Goal: Transaction & Acquisition: Purchase product/service

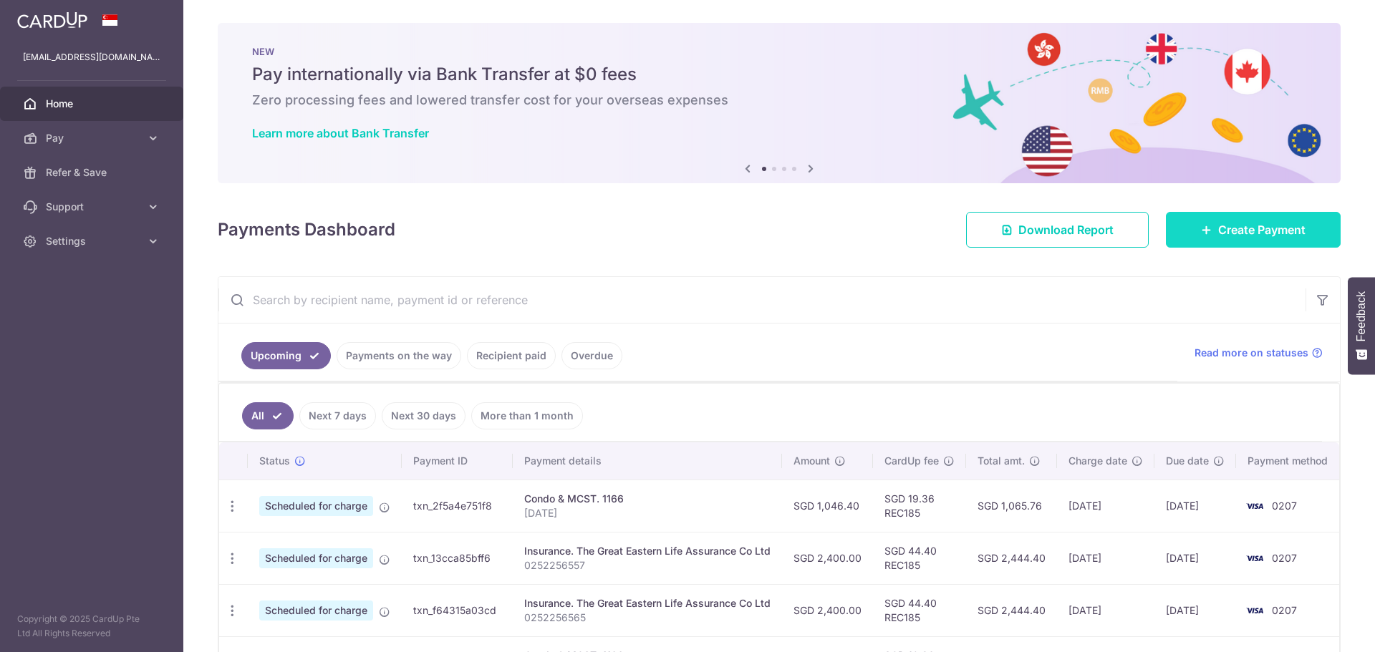
click at [1280, 236] on span "Create Payment" at bounding box center [1261, 229] width 87 height 17
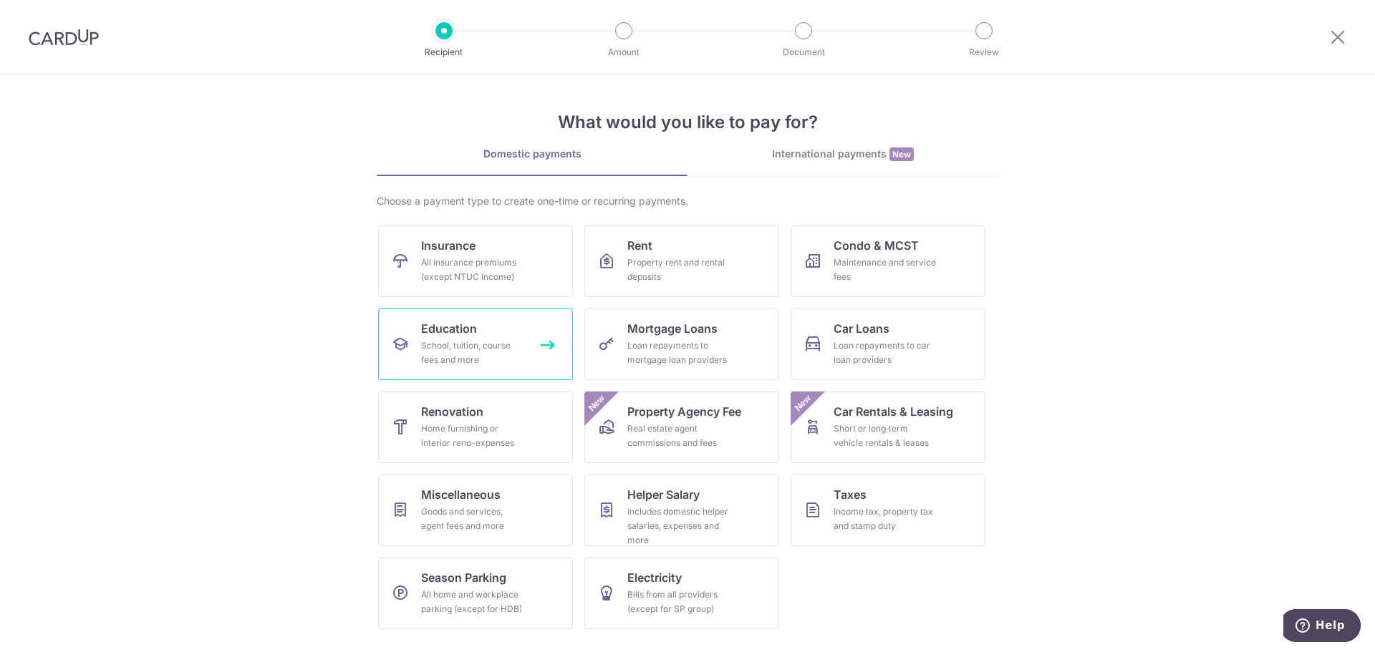
click at [482, 349] on div "School, tuition, course fees and more" at bounding box center [472, 353] width 103 height 29
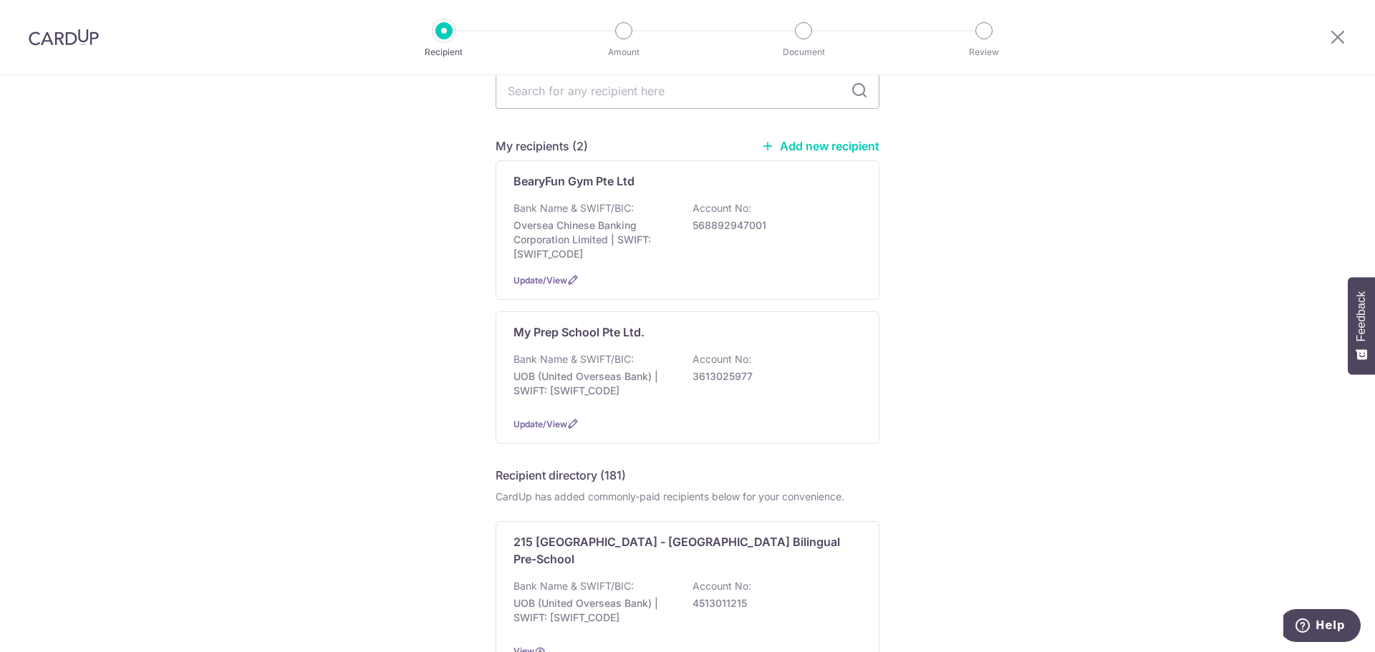
scroll to position [72, 0]
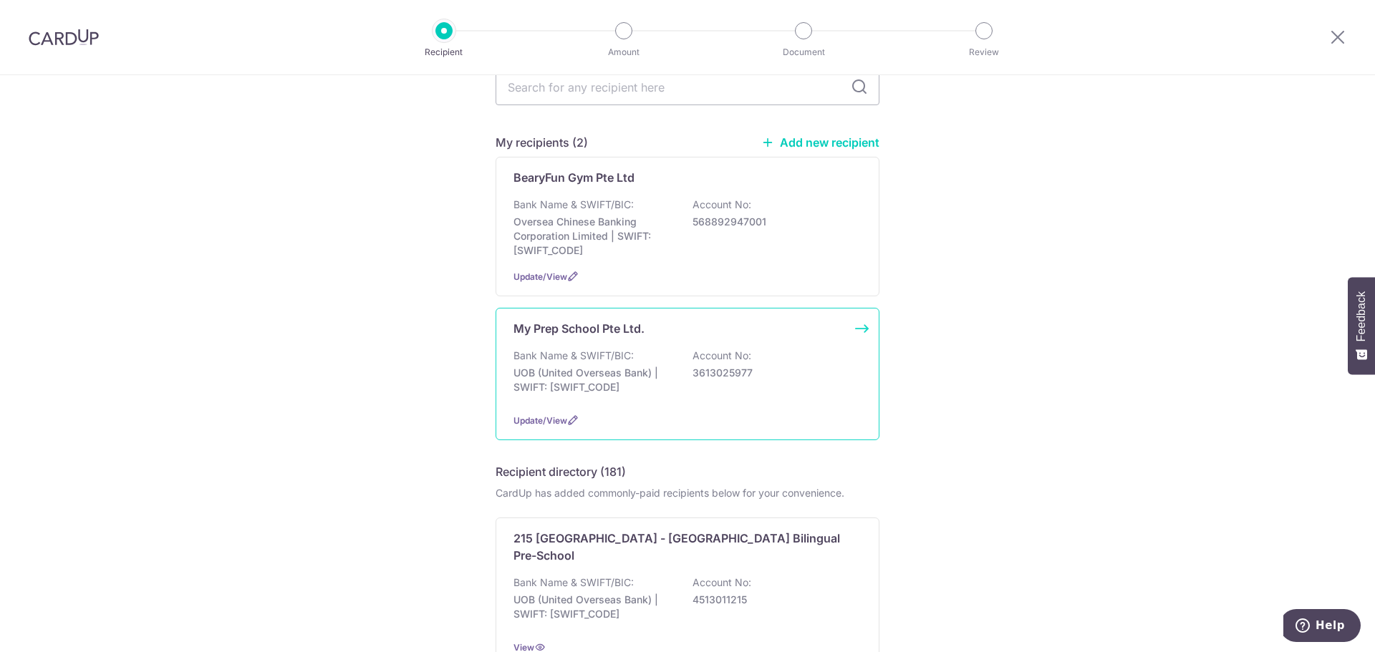
click at [745, 381] on div "Bank Name & SWIFT/BIC: UOB (United Overseas Bank) | SWIFT: UOVBSGSGXXX Account …" at bounding box center [687, 375] width 348 height 53
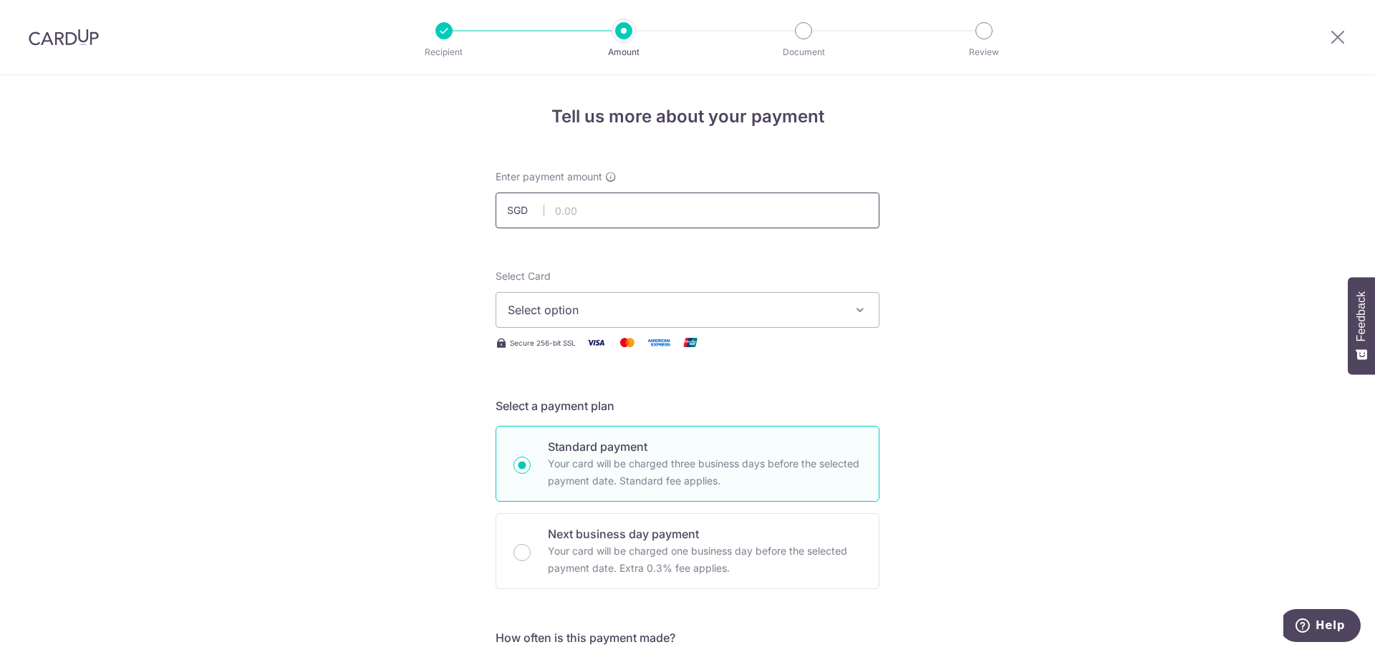
click at [599, 207] on input "text" at bounding box center [687, 211] width 384 height 36
type input "7,440.00"
click at [726, 307] on span "Select option" at bounding box center [675, 309] width 334 height 17
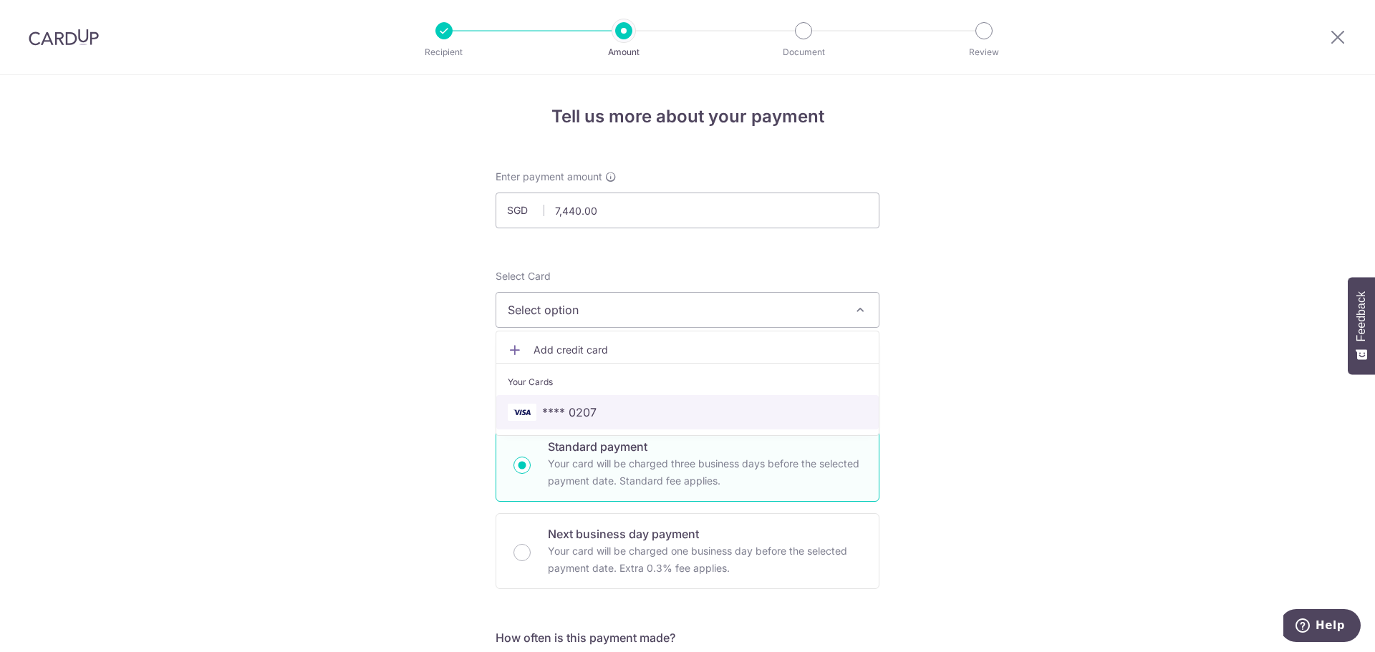
click at [674, 411] on span "**** 0207" at bounding box center [687, 412] width 359 height 17
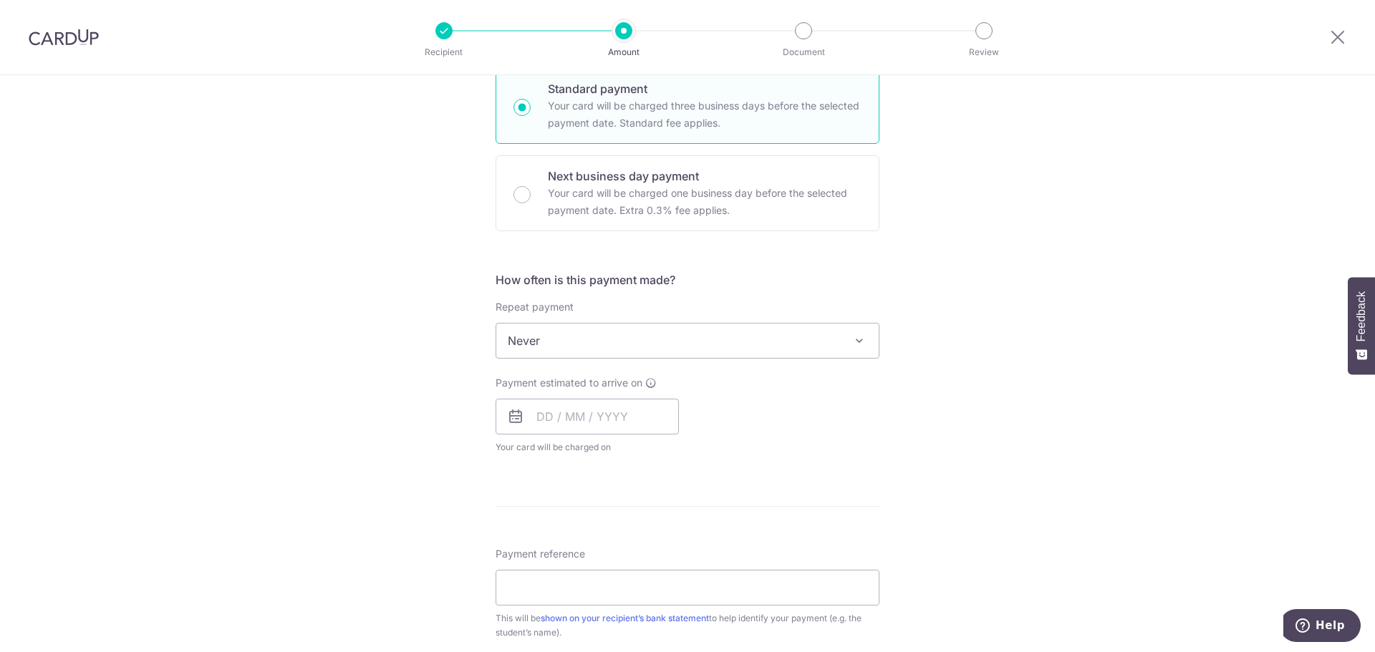
scroll to position [286, 0]
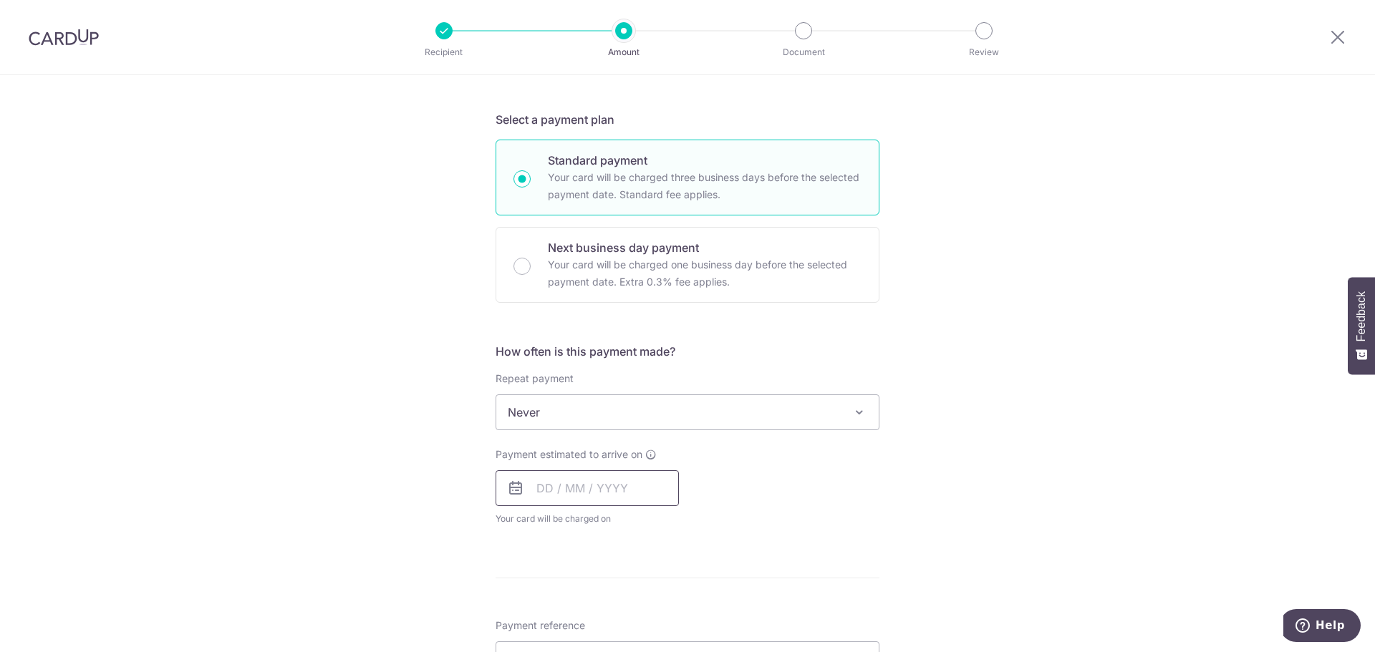
click at [611, 484] on input "text" at bounding box center [586, 488] width 183 height 36
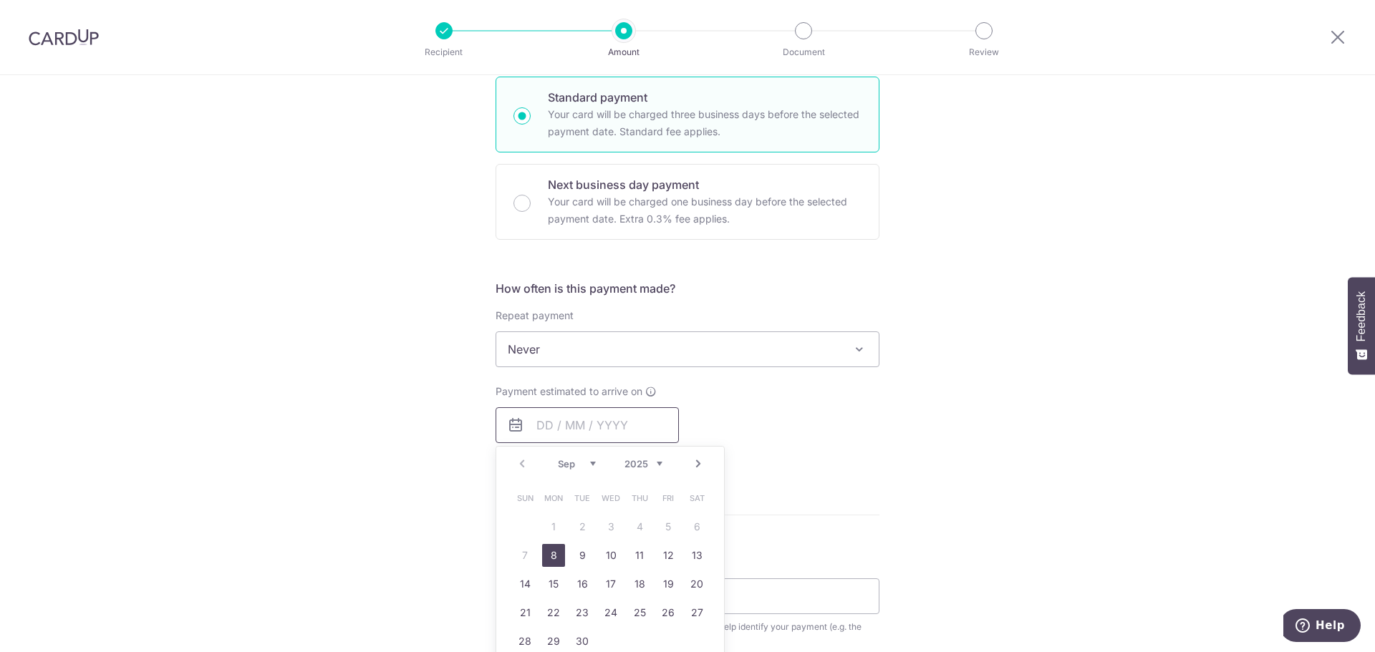
scroll to position [430, 0]
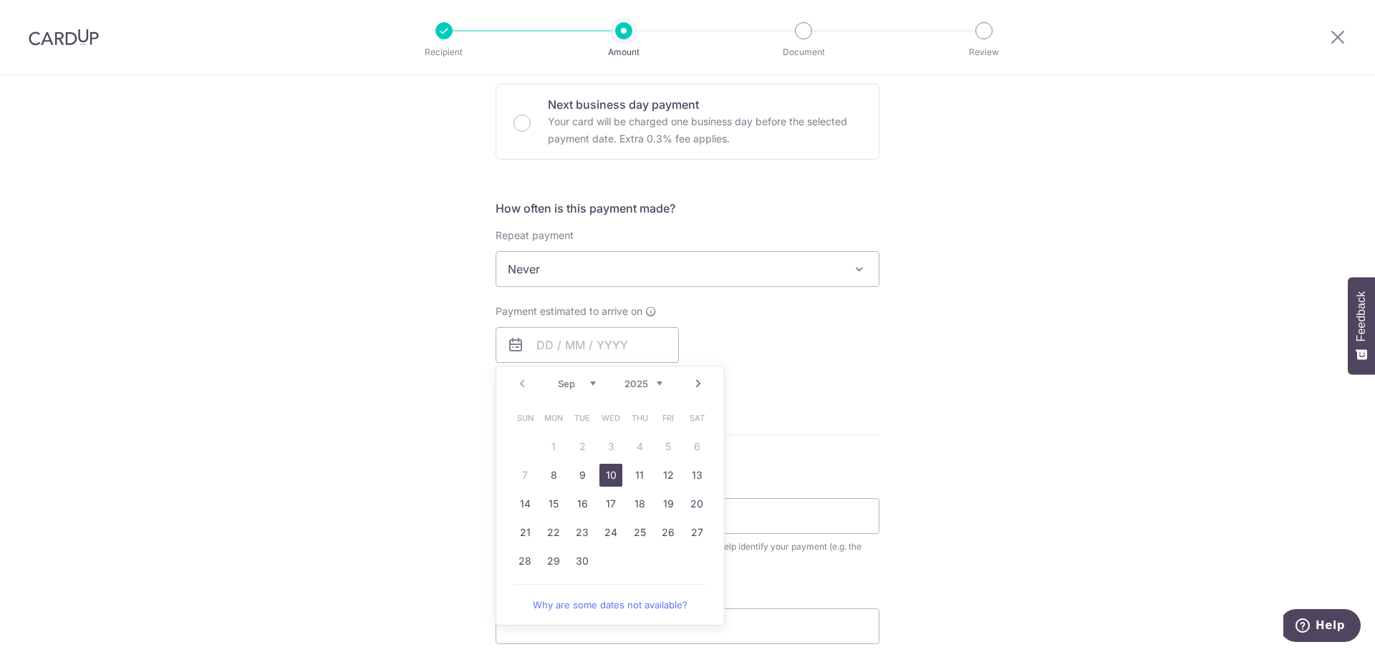
click at [613, 478] on link "10" at bounding box center [610, 475] width 23 height 23
type input "[DATE]"
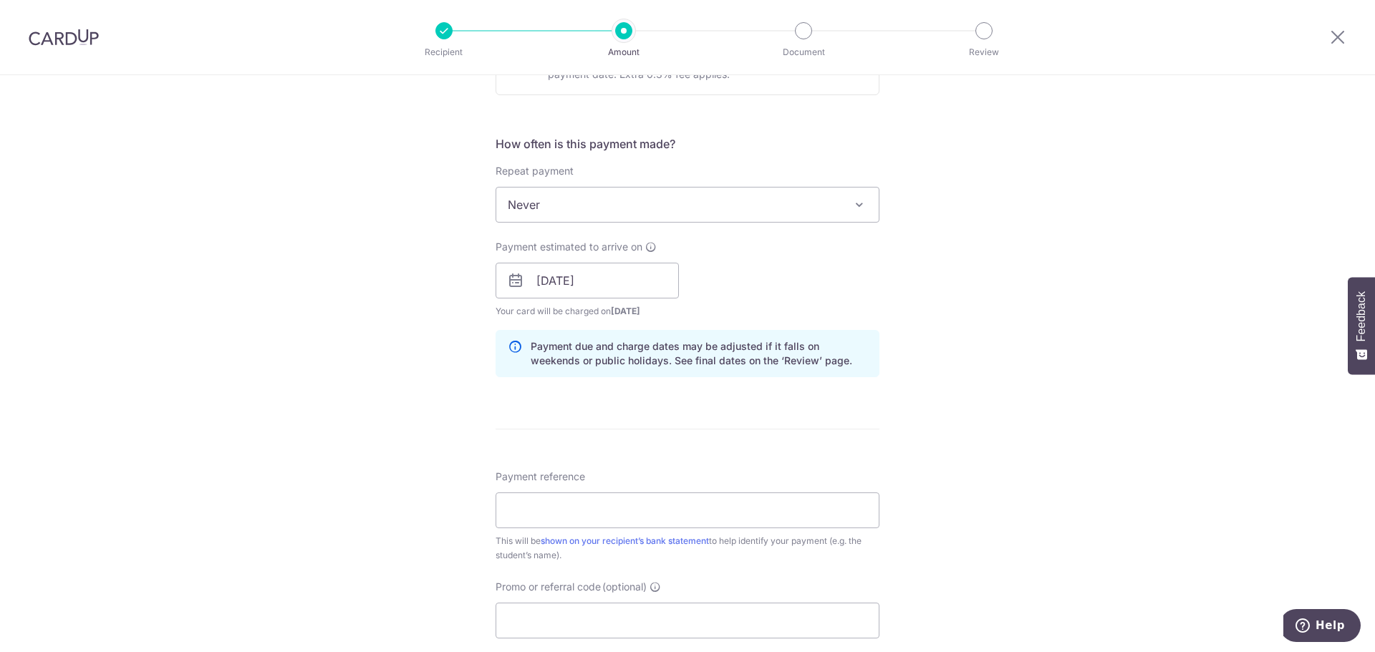
scroll to position [573, 0]
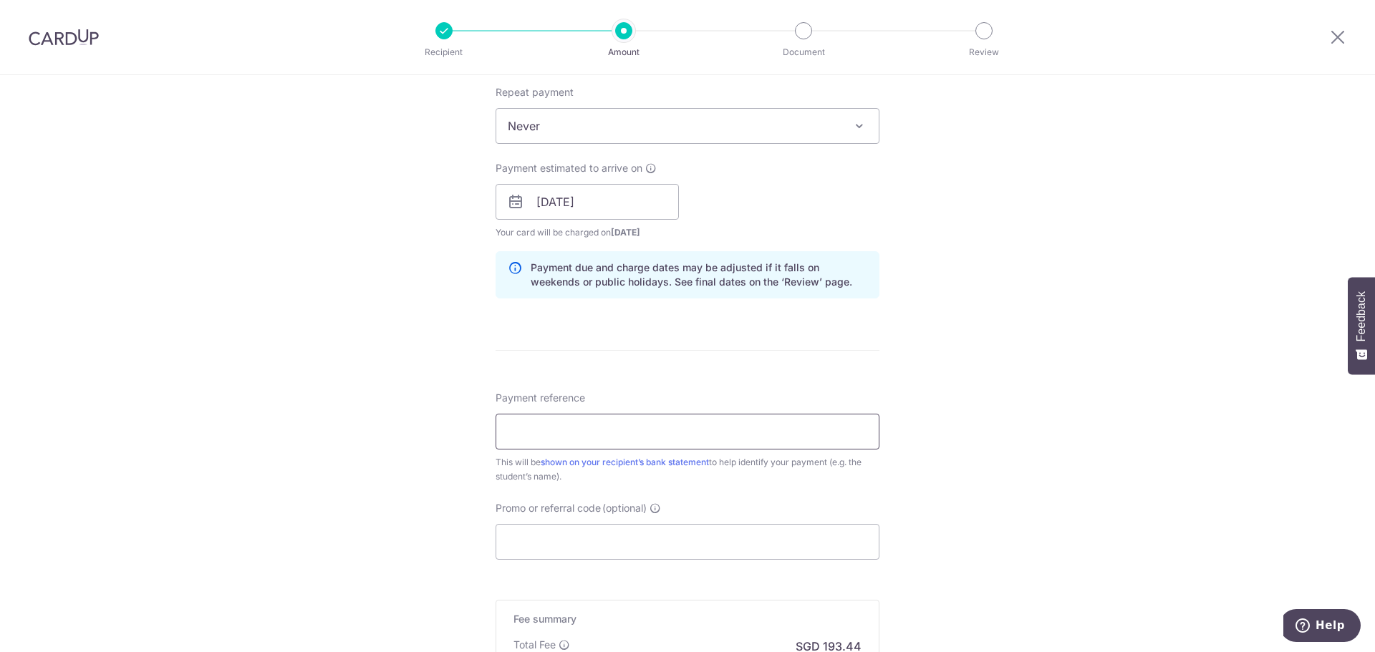
click at [717, 439] on input "Payment reference" at bounding box center [687, 432] width 384 height 36
type input "Lachlan Madeleine Loveridge"
click at [700, 543] on input "Promo or referral code (optional)" at bounding box center [687, 542] width 384 height 36
click at [1079, 478] on div "Tell us more about your payment Enter payment amount SGD 7,440.00 7440.00 Selec…" at bounding box center [687, 179] width 1375 height 1354
click at [625, 546] on input "Promo or referral code (optional)" at bounding box center [687, 542] width 384 height 36
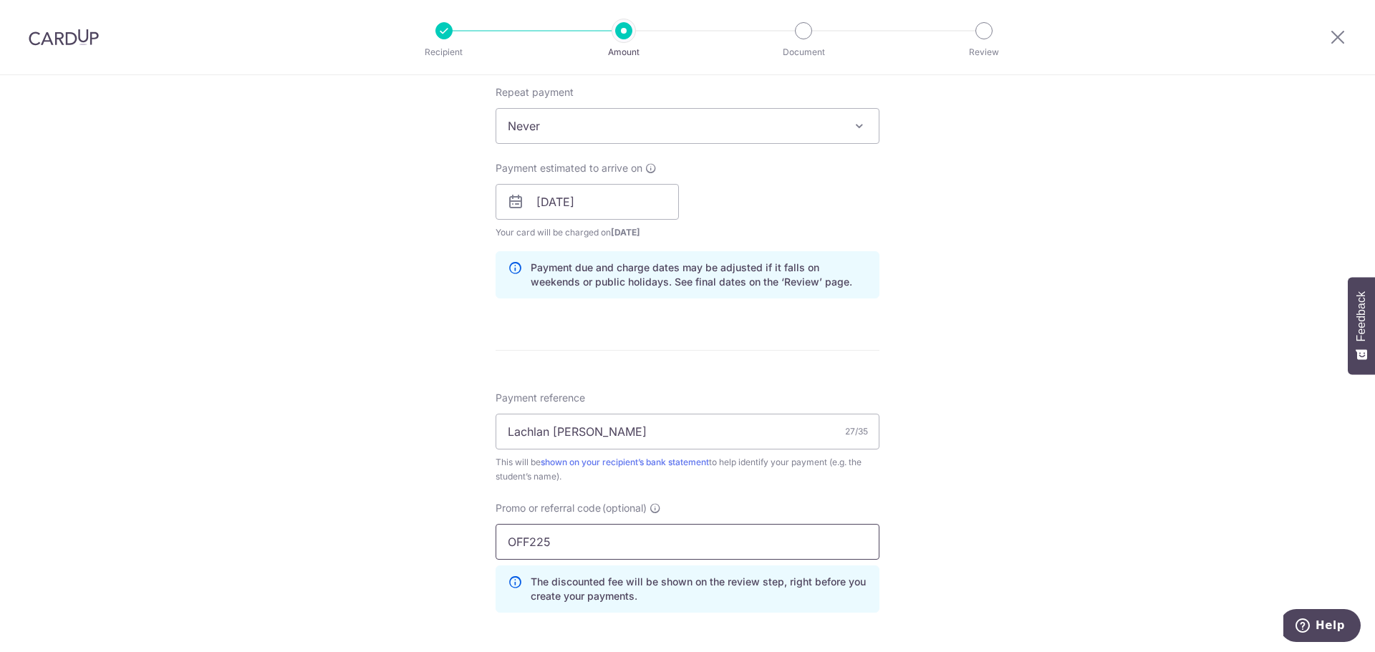
type input "OFF225"
click at [999, 529] on div "Tell us more about your payment Enter payment amount SGD 7,440.00 7440.00 Selec…" at bounding box center [687, 211] width 1375 height 1418
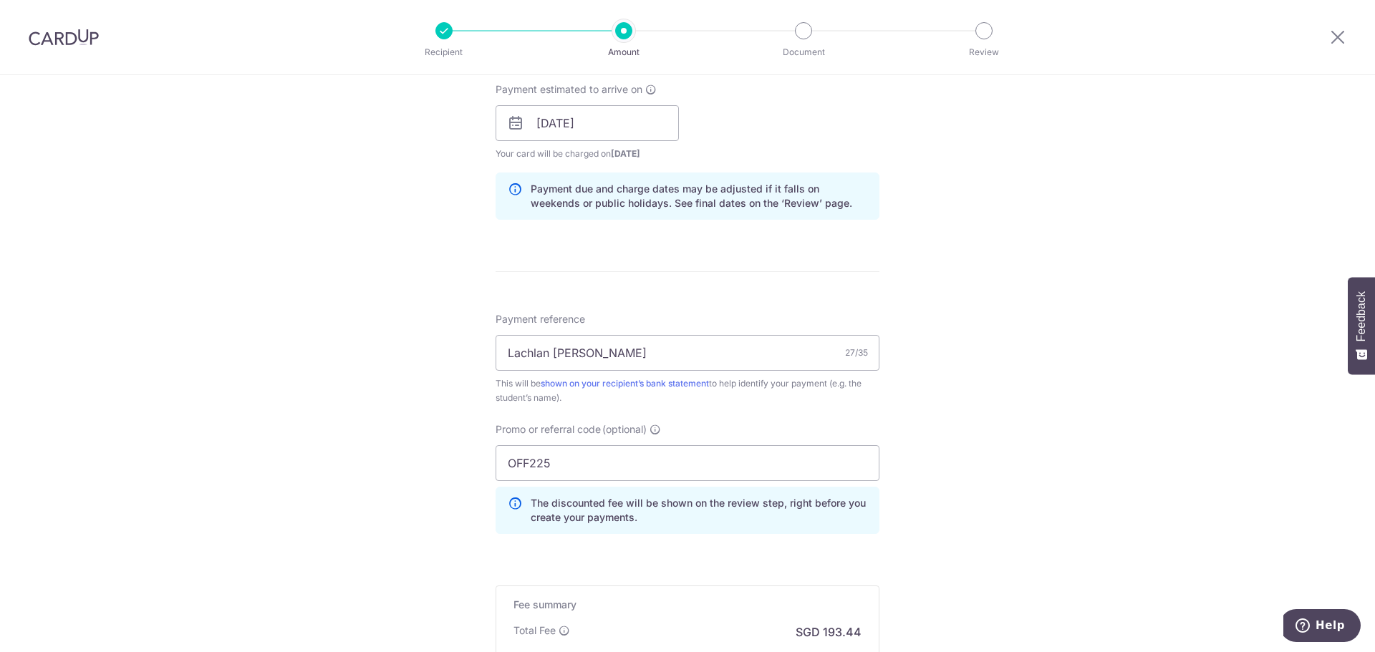
scroll to position [788, 0]
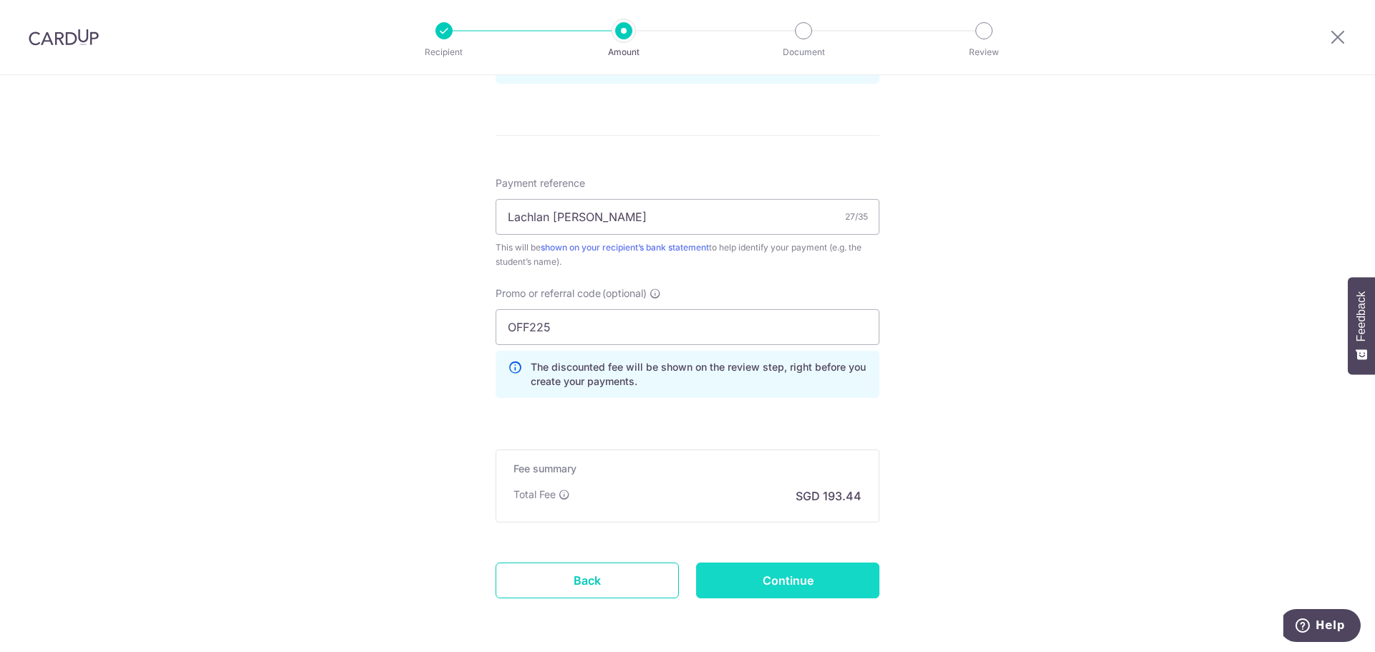
click at [818, 578] on input "Continue" at bounding box center [787, 581] width 183 height 36
type input "Create Schedule"
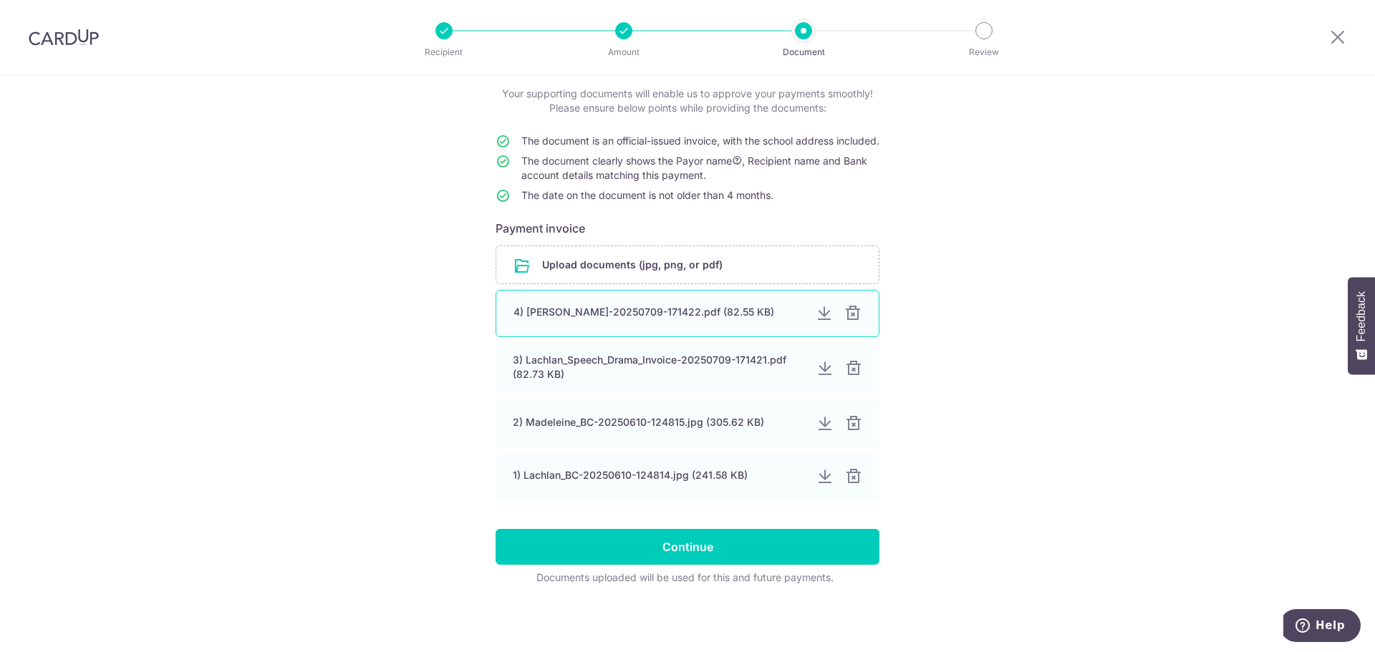
scroll to position [102, 0]
click at [616, 263] on input "file" at bounding box center [687, 264] width 382 height 37
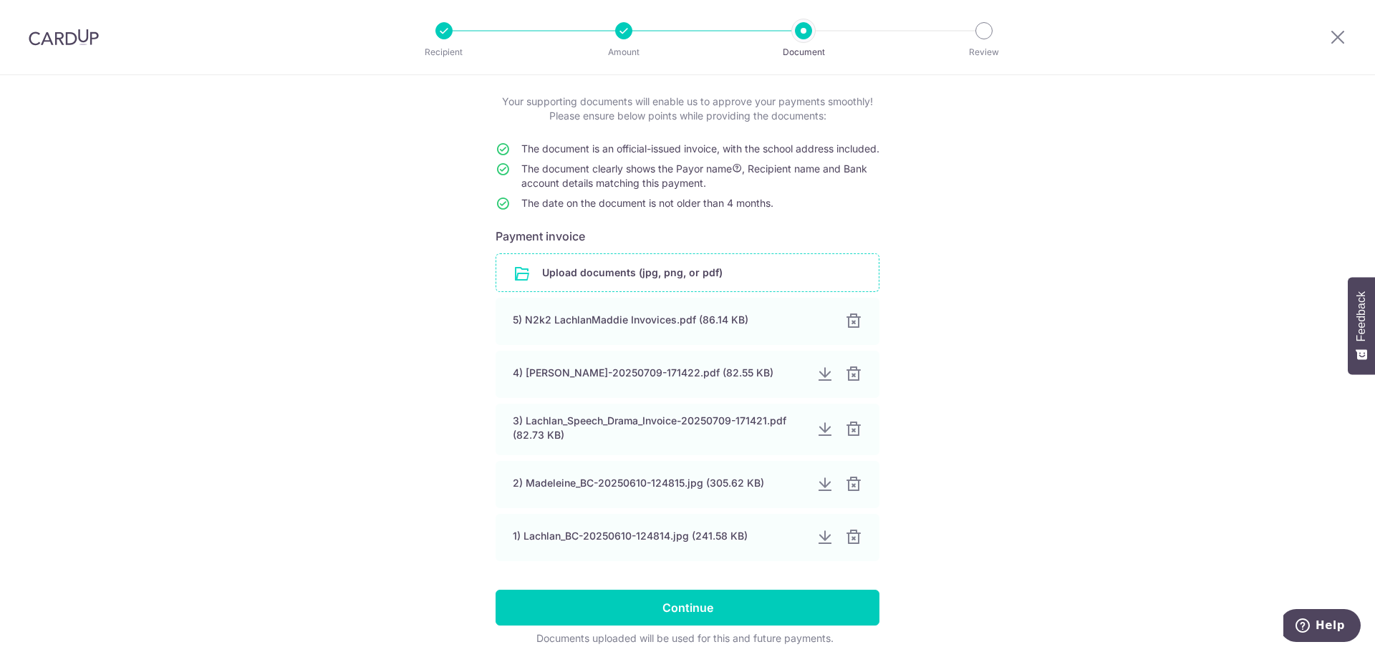
scroll to position [155, 0]
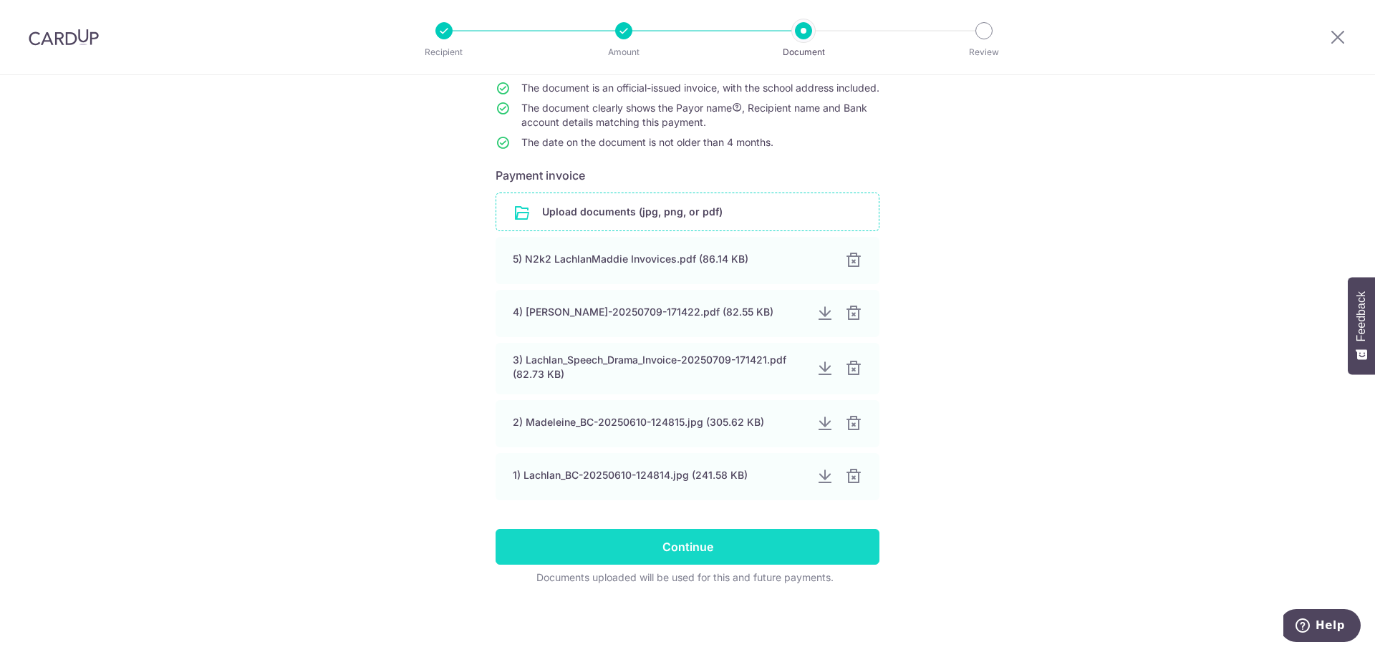
click at [693, 560] on input "Continue" at bounding box center [687, 547] width 384 height 36
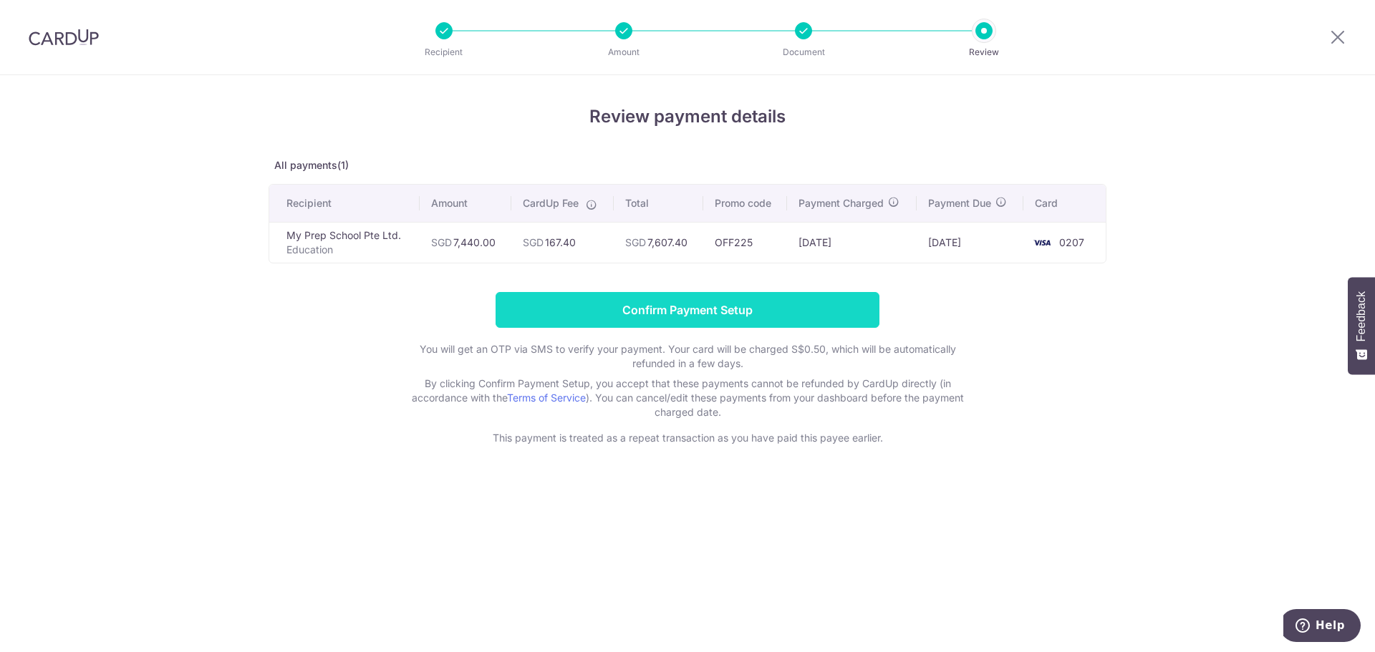
click at [762, 318] on input "Confirm Payment Setup" at bounding box center [687, 310] width 384 height 36
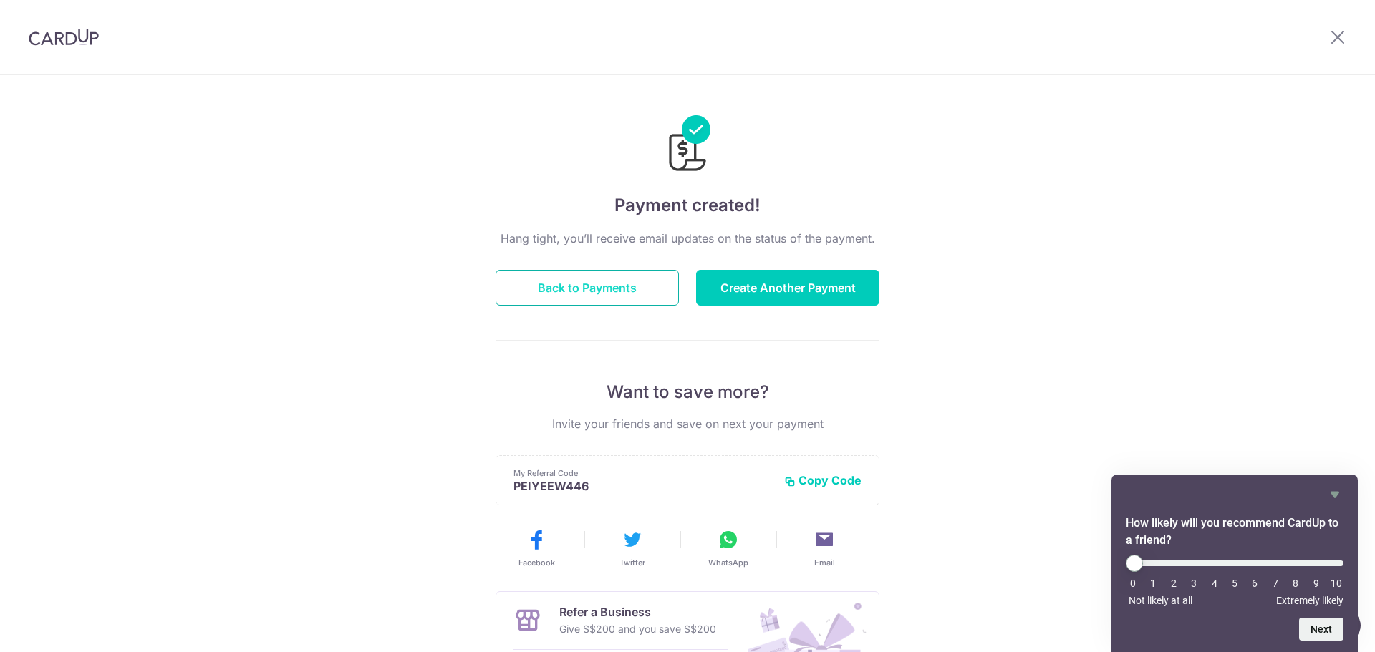
click at [641, 291] on button "Back to Payments" at bounding box center [586, 288] width 183 height 36
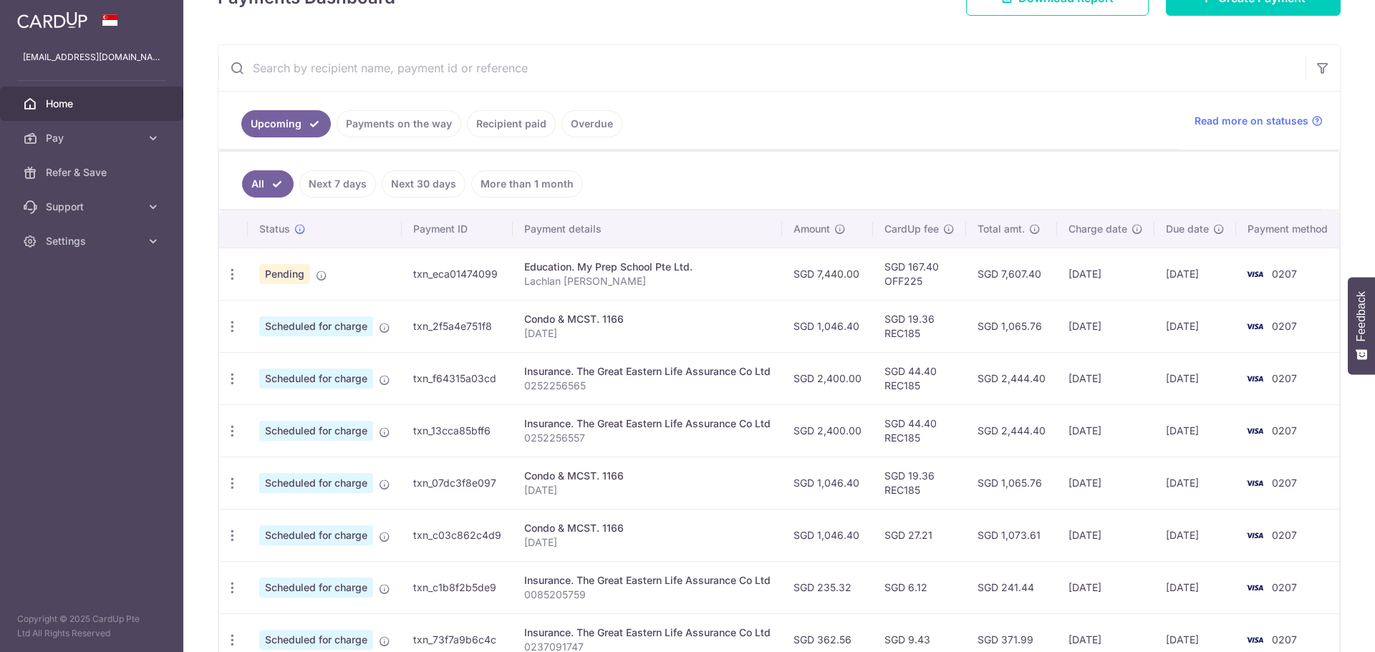
scroll to position [232, 0]
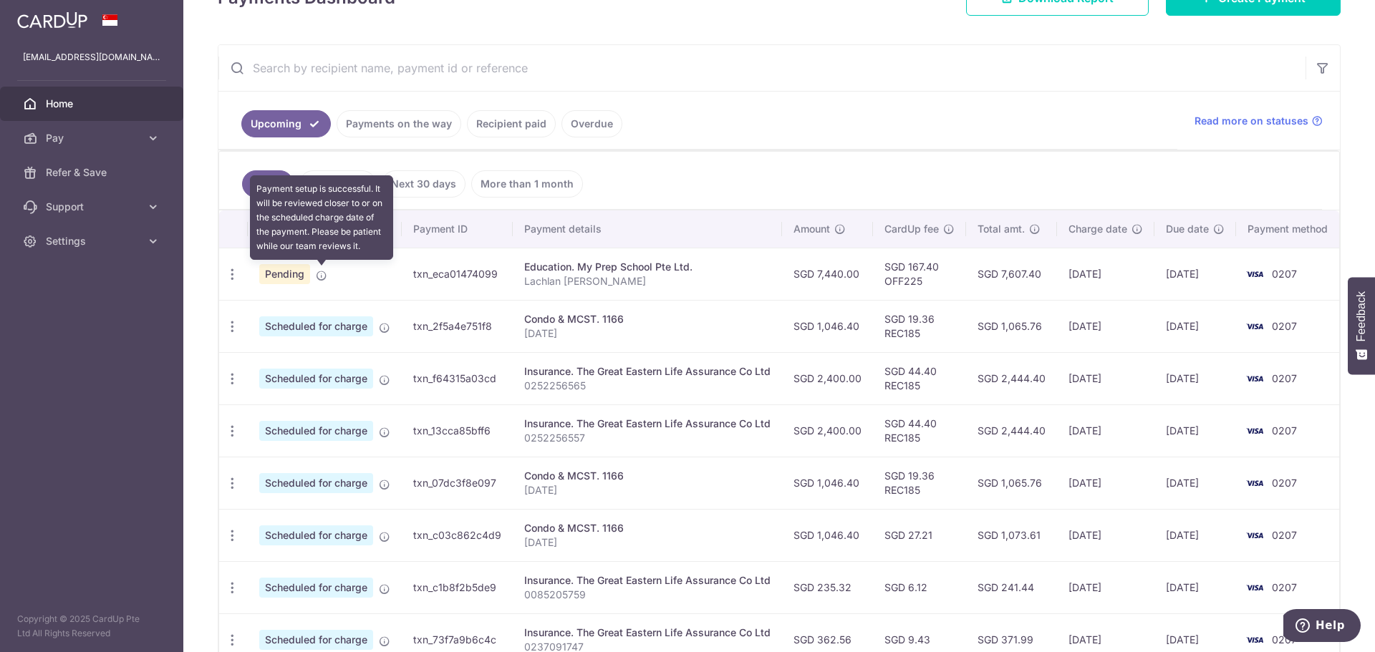
click at [320, 271] on icon at bounding box center [321, 275] width 11 height 11
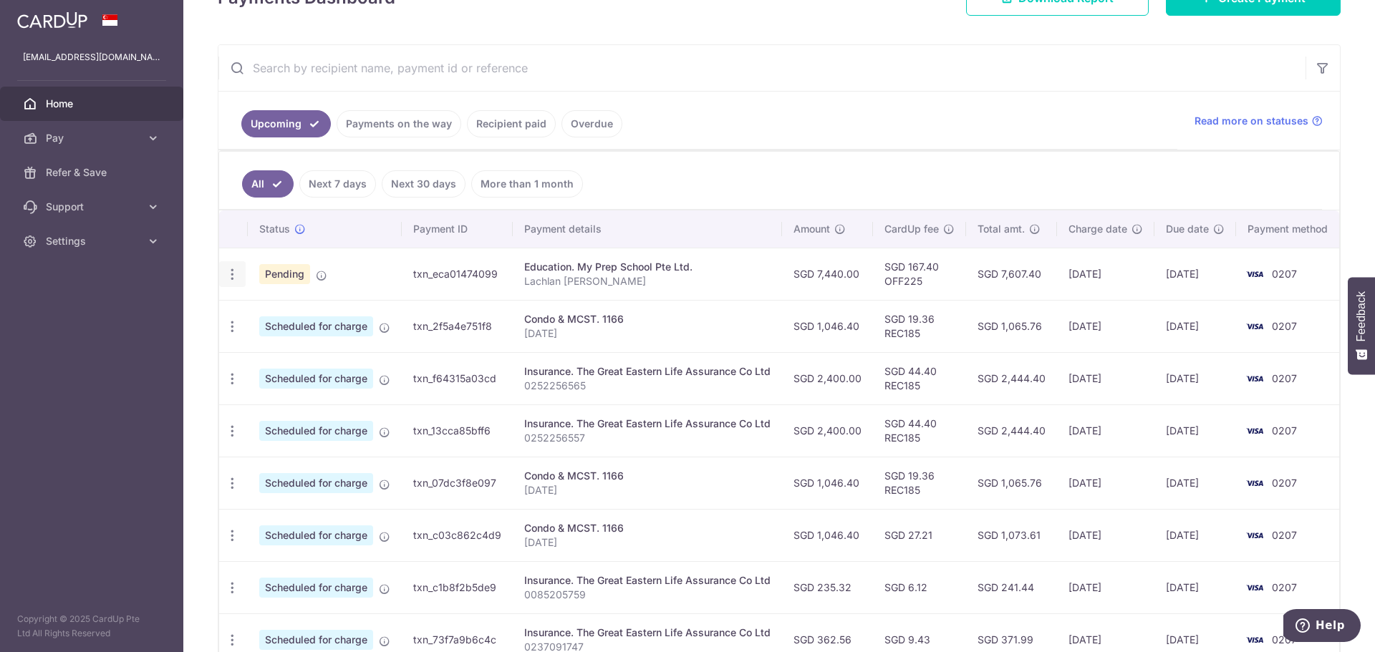
click at [238, 276] on icon "button" at bounding box center [232, 274] width 15 height 15
click at [308, 313] on span "Update payment" at bounding box center [308, 313] width 97 height 17
radio input "true"
type input "7,440.00"
type input "10/09/2025"
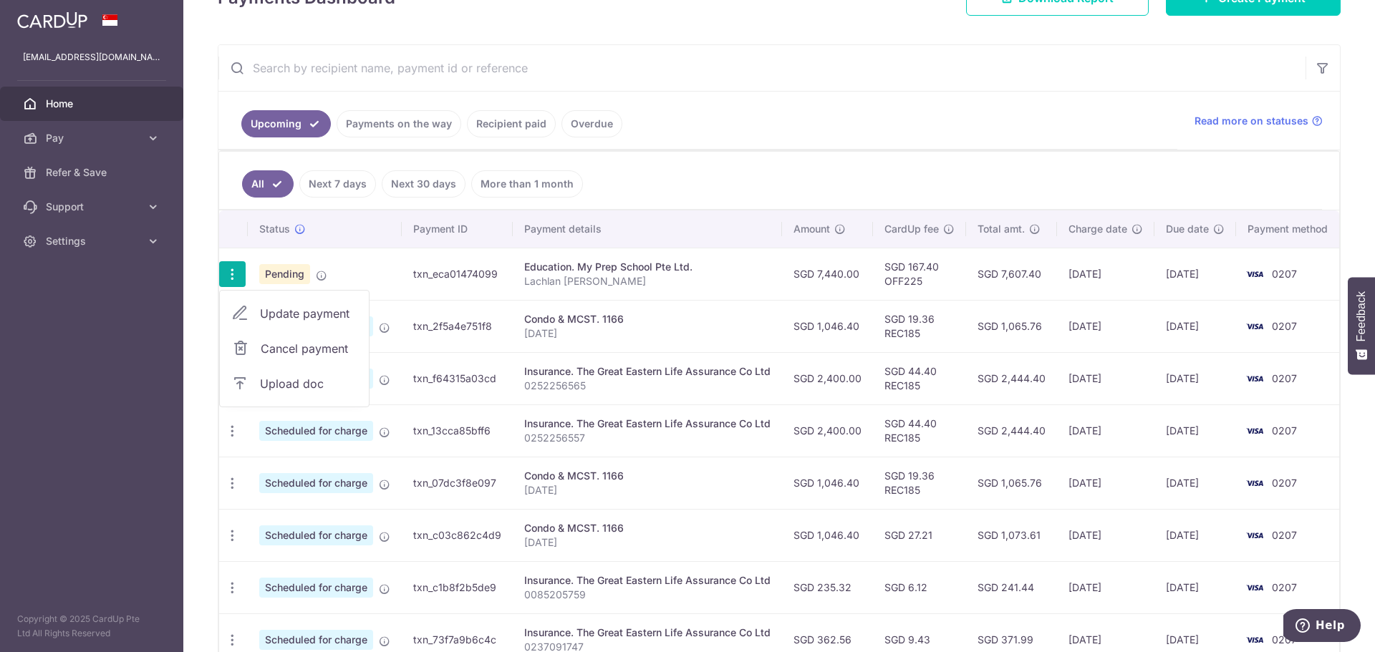
type input "Lachlan Madeleine Loveridge"
type input "OFF225"
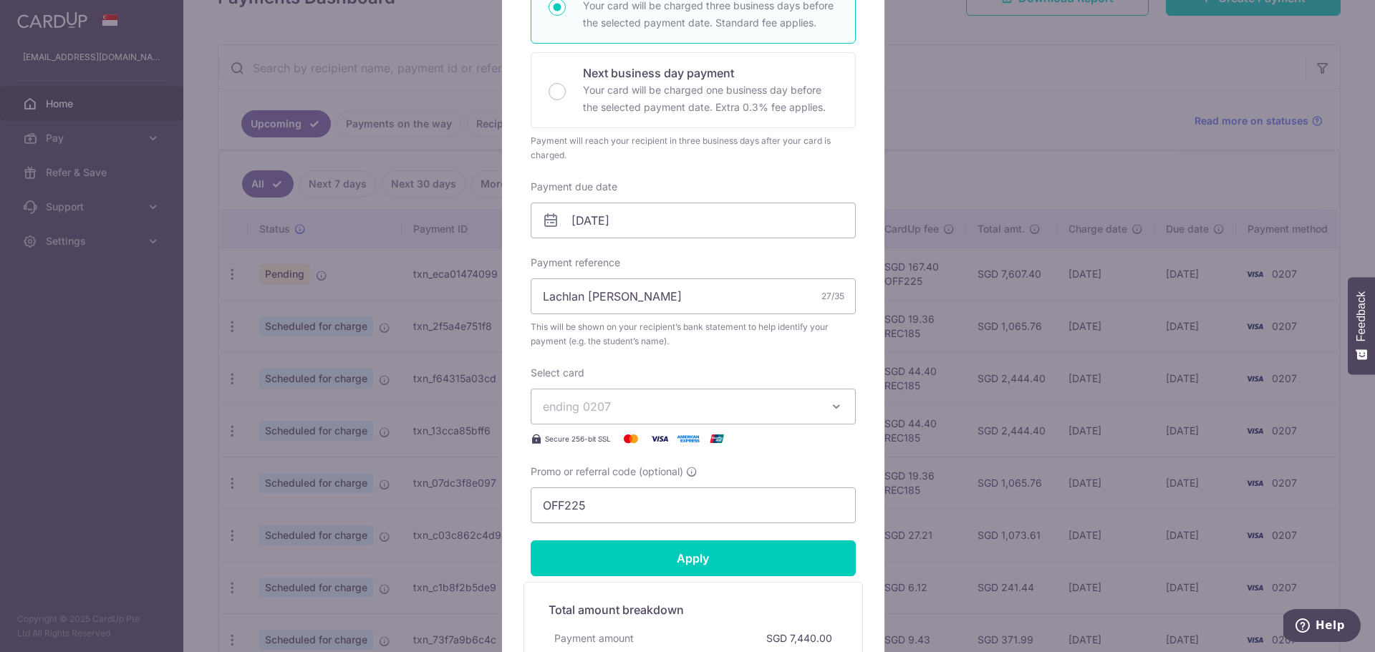
scroll to position [358, 0]
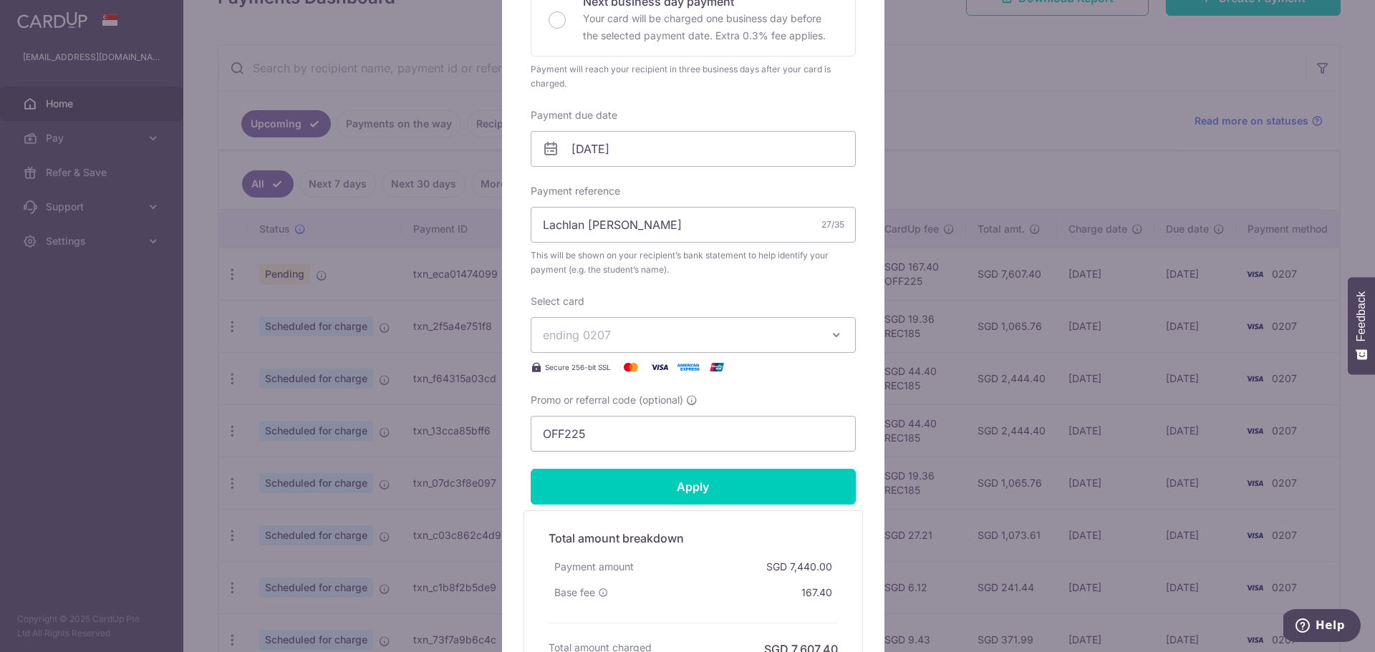
click at [778, 333] on span "ending 0207" at bounding box center [680, 334] width 275 height 17
click at [804, 332] on span "ending 0207" at bounding box center [680, 334] width 275 height 17
click at [816, 332] on button "ending 0207" at bounding box center [693, 335] width 325 height 36
click at [652, 404] on span "**** 0207" at bounding box center [693, 402] width 301 height 17
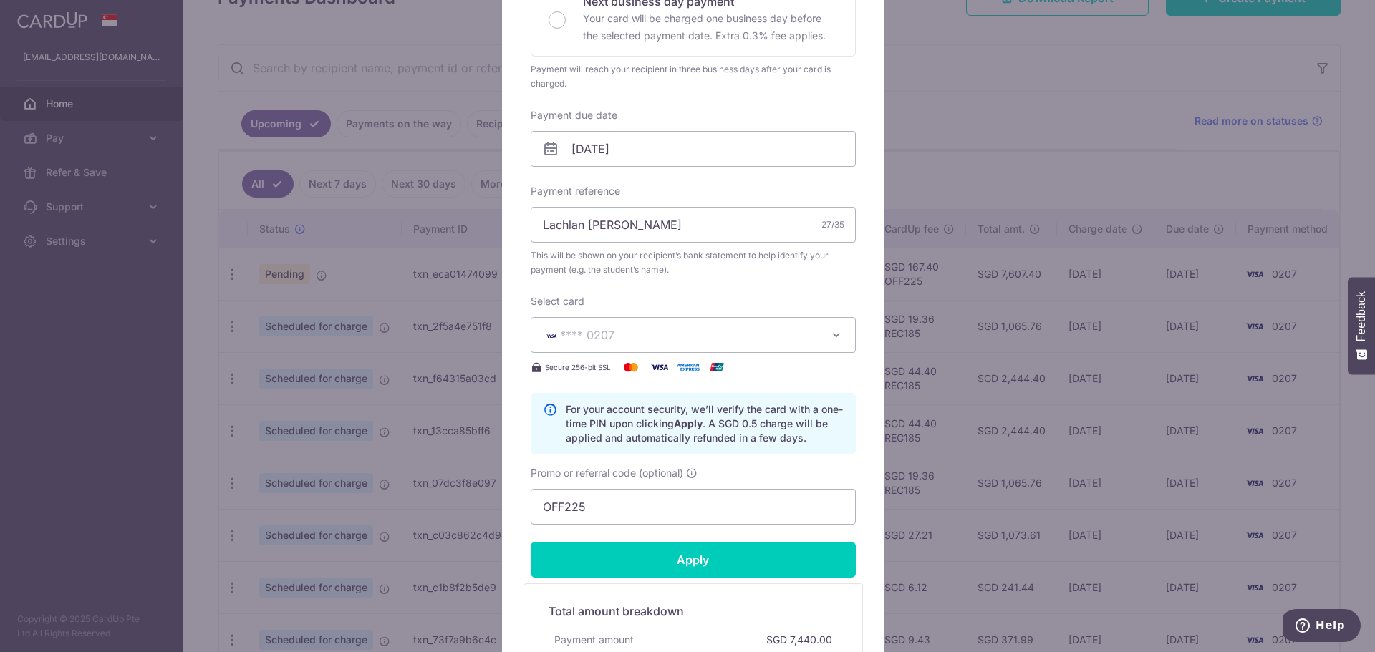
click at [749, 303] on div "Select card **** 0207 **** 0207 Secure 256-bit SSL" at bounding box center [693, 335] width 325 height 82
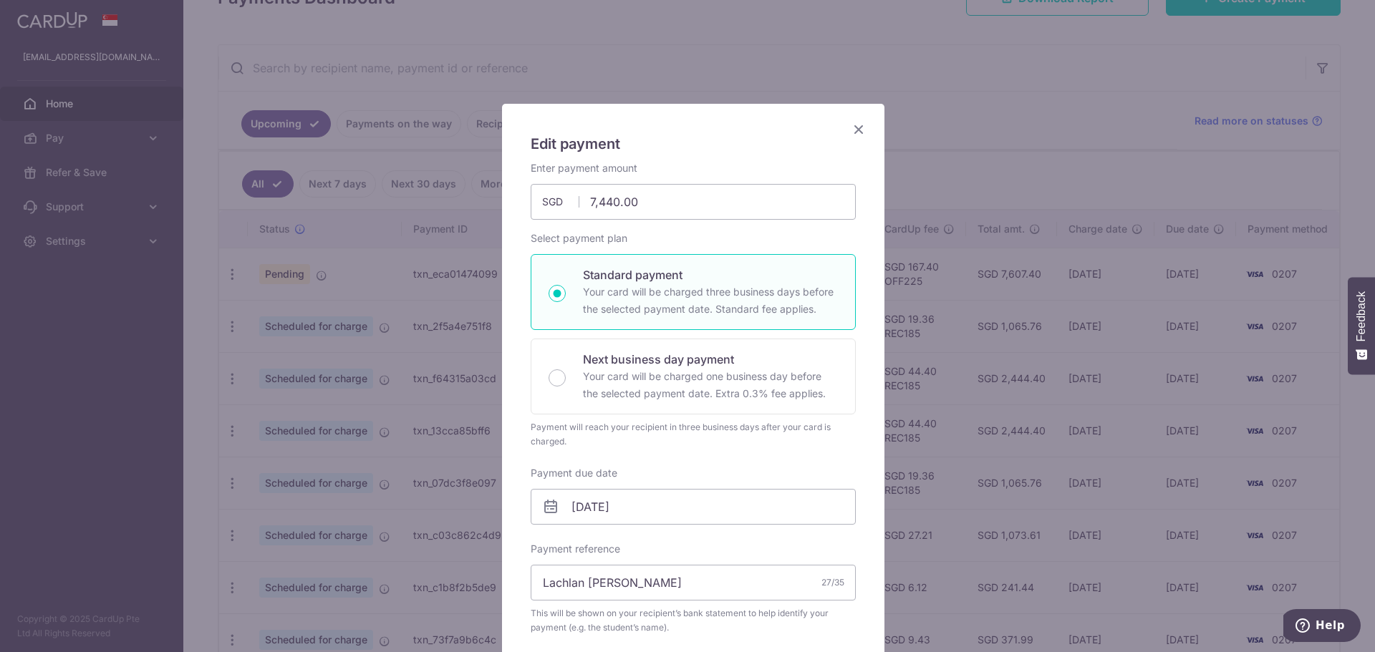
click at [851, 127] on icon "Close" at bounding box center [858, 129] width 17 height 18
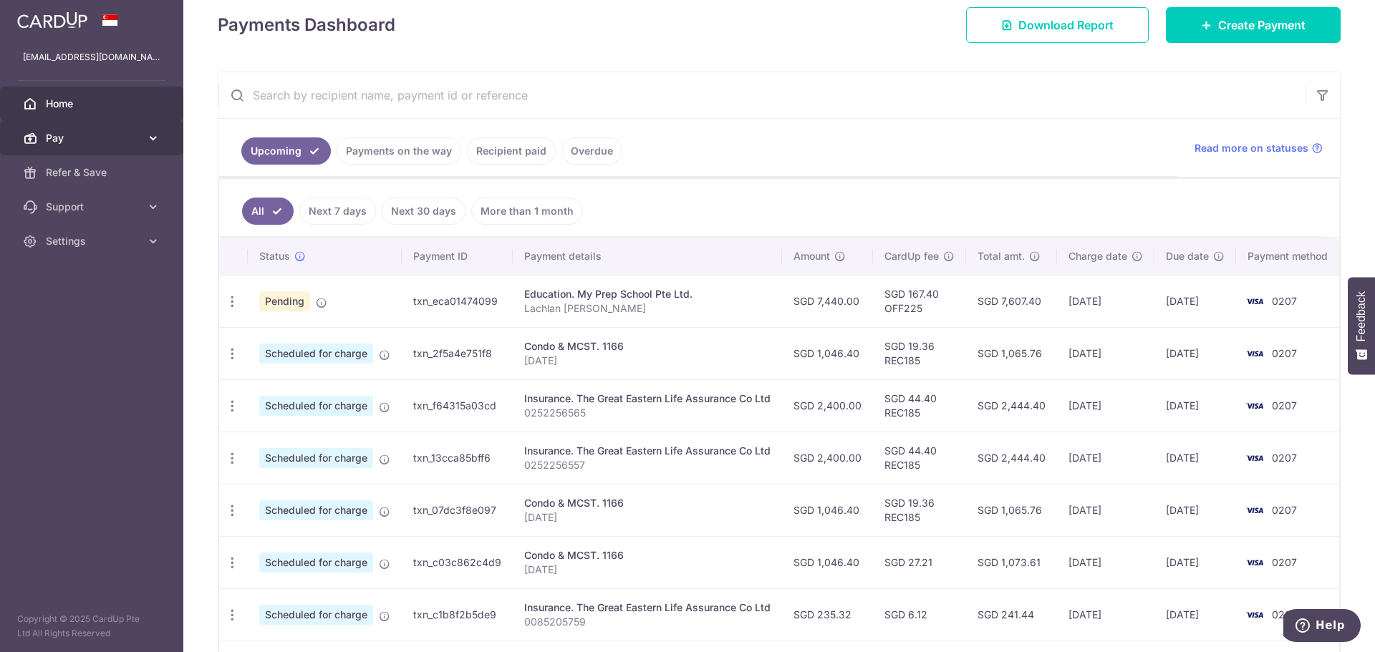
scroll to position [160, 0]
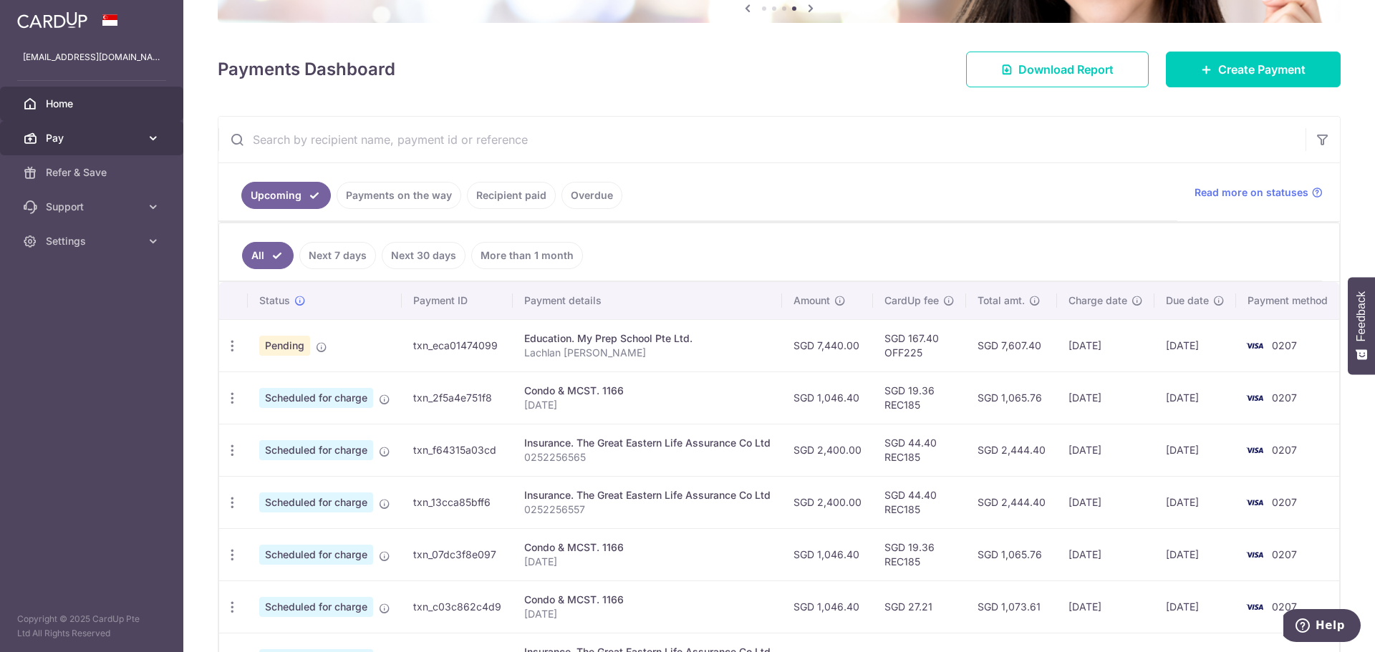
click at [108, 127] on link "Pay" at bounding box center [91, 138] width 183 height 34
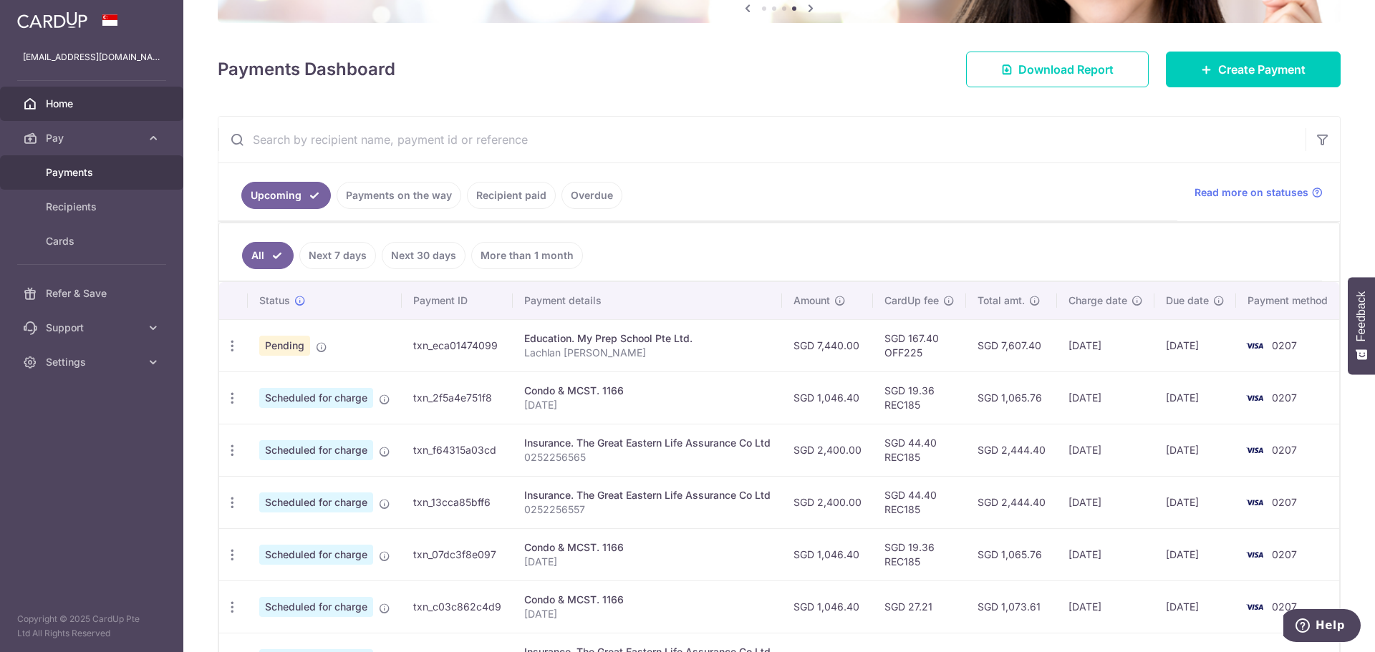
click at [101, 180] on link "Payments" at bounding box center [91, 172] width 183 height 34
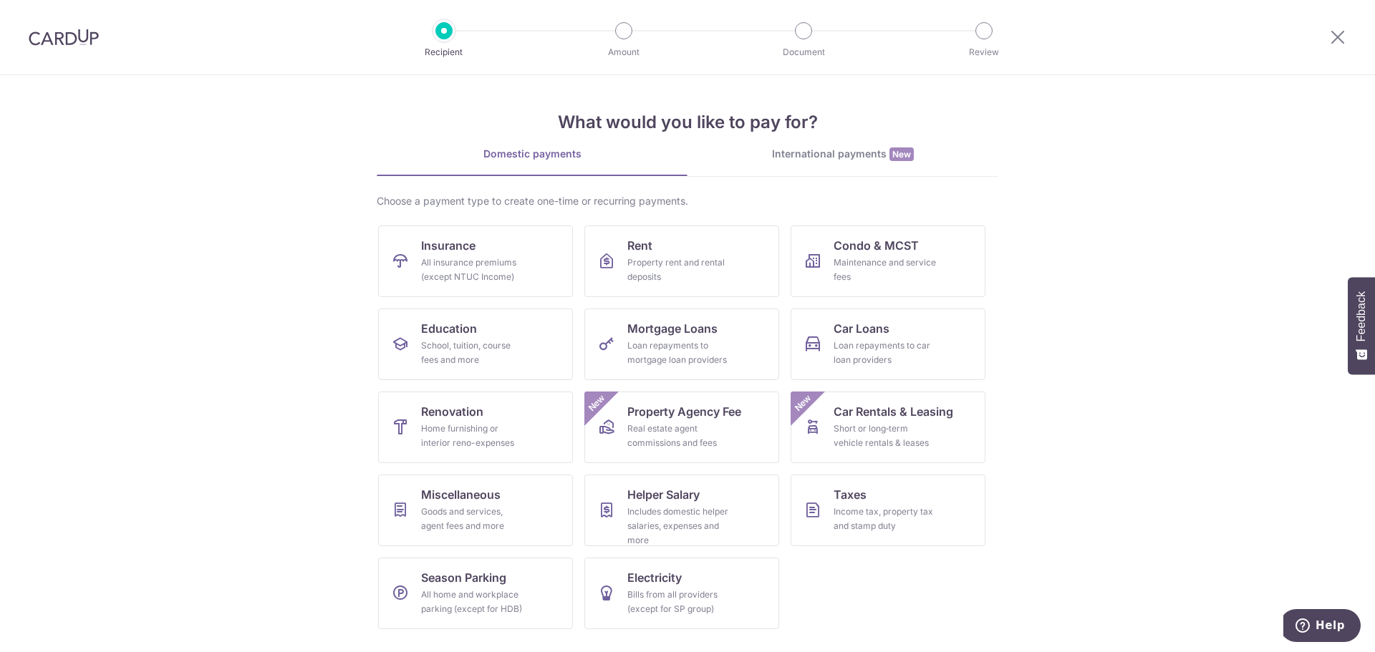
click at [72, 33] on img at bounding box center [64, 37] width 70 height 17
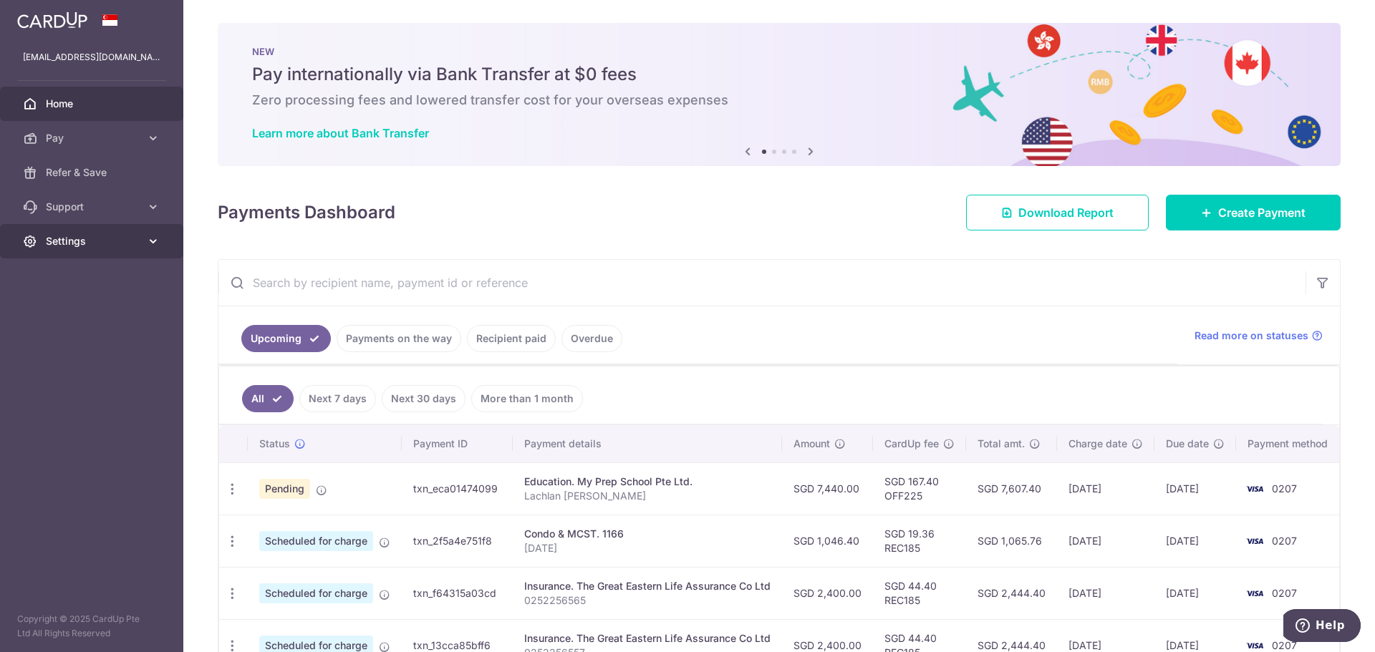
click at [102, 240] on span "Settings" at bounding box center [93, 241] width 95 height 14
click at [102, 276] on span "Account" at bounding box center [93, 275] width 95 height 14
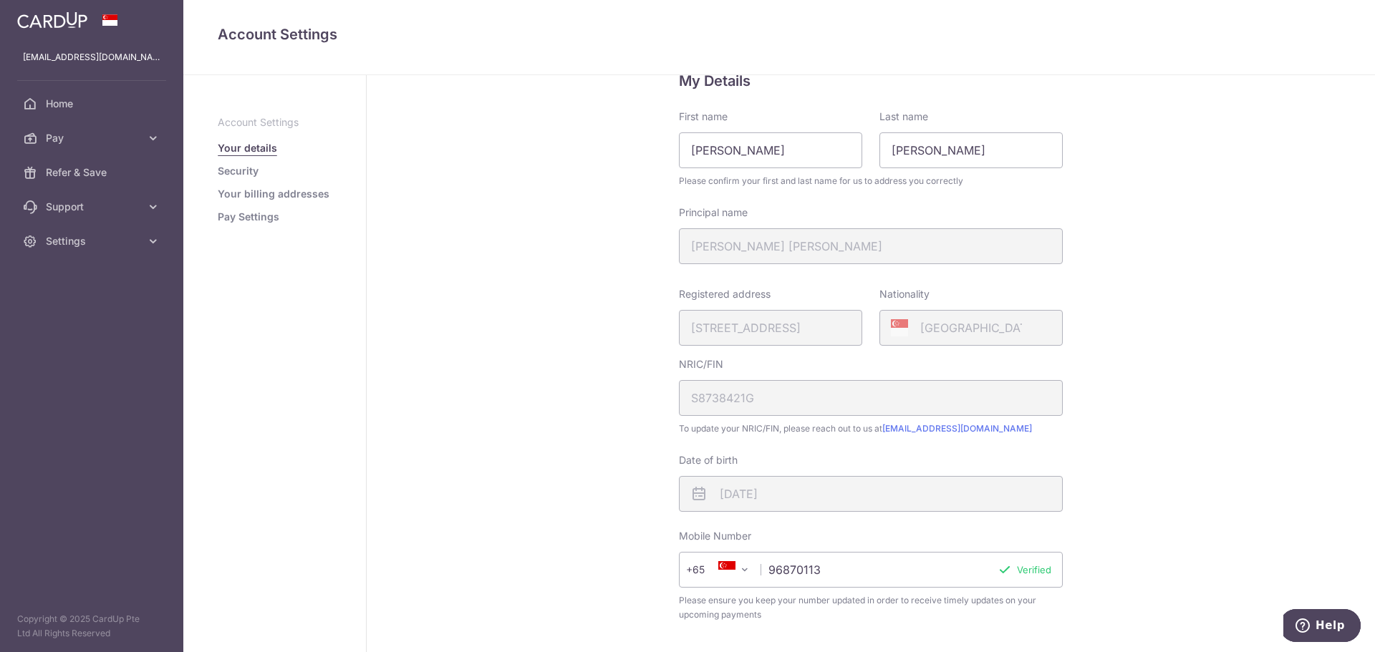
scroll to position [72, 0]
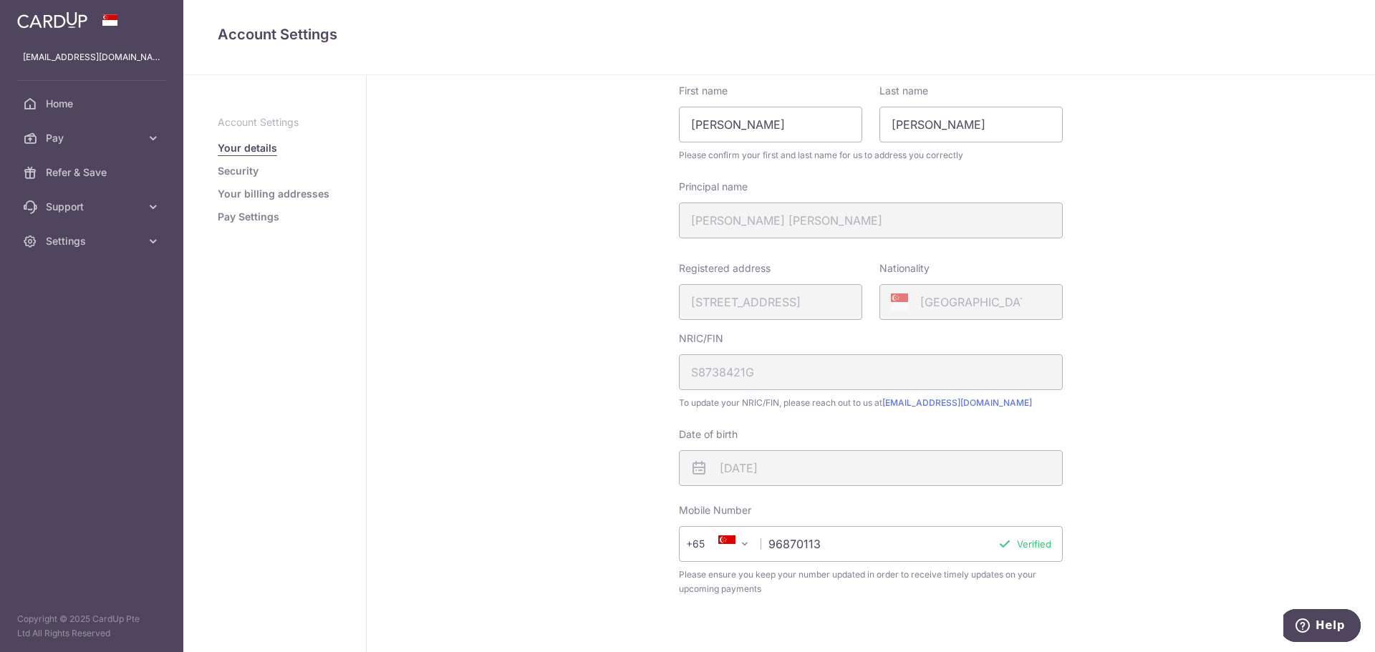
click at [256, 216] on link "Pay Settings" at bounding box center [249, 217] width 62 height 14
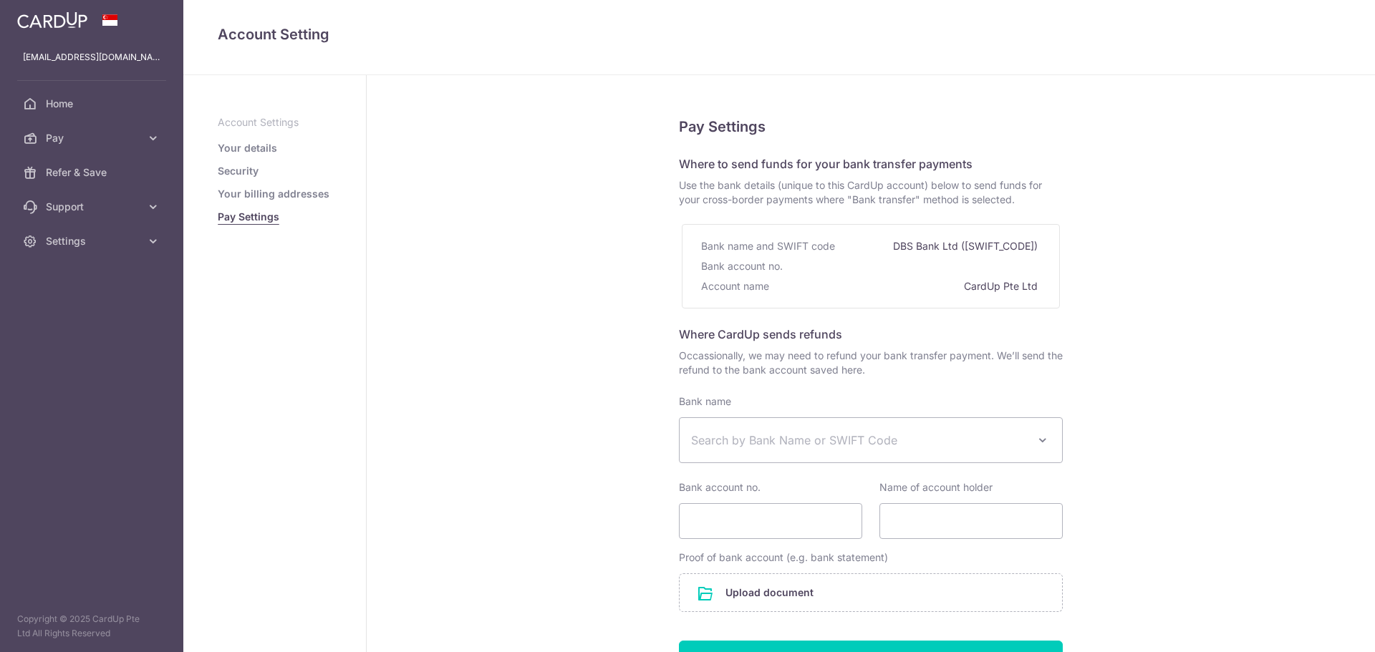
select select
click at [234, 164] on link "Security" at bounding box center [238, 171] width 41 height 14
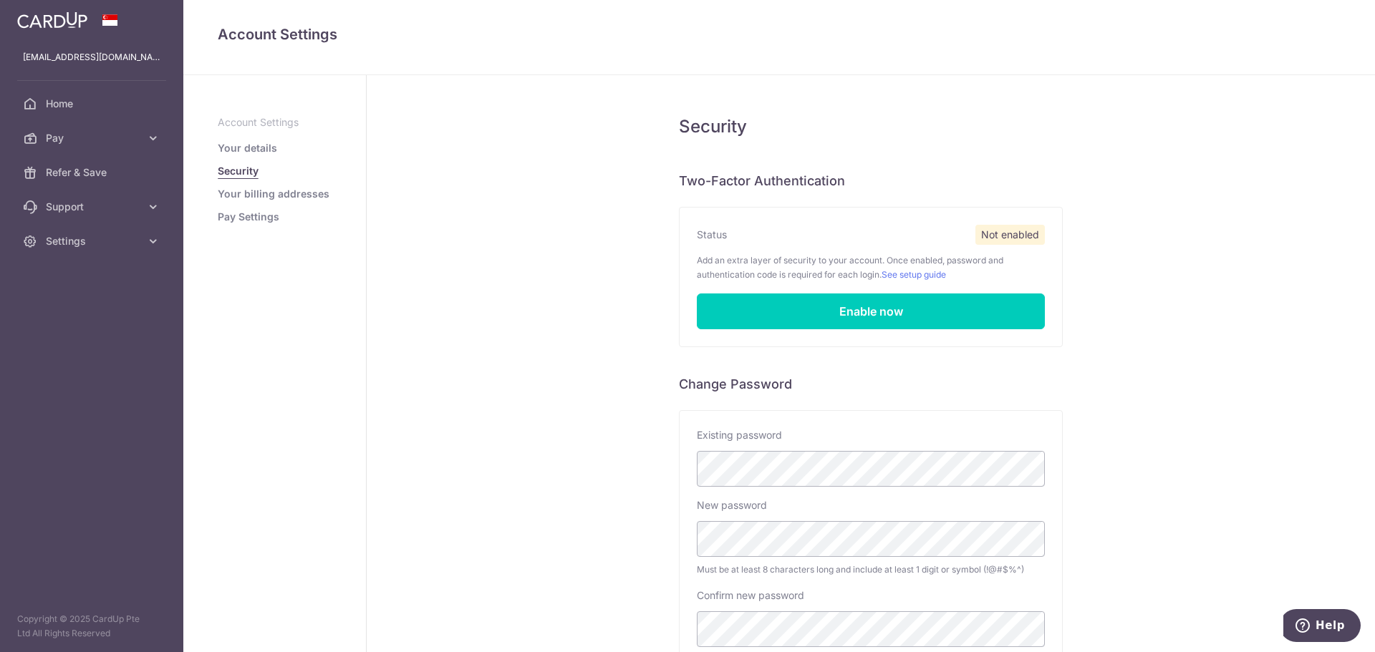
click at [272, 145] on link "Your details" at bounding box center [247, 148] width 59 height 14
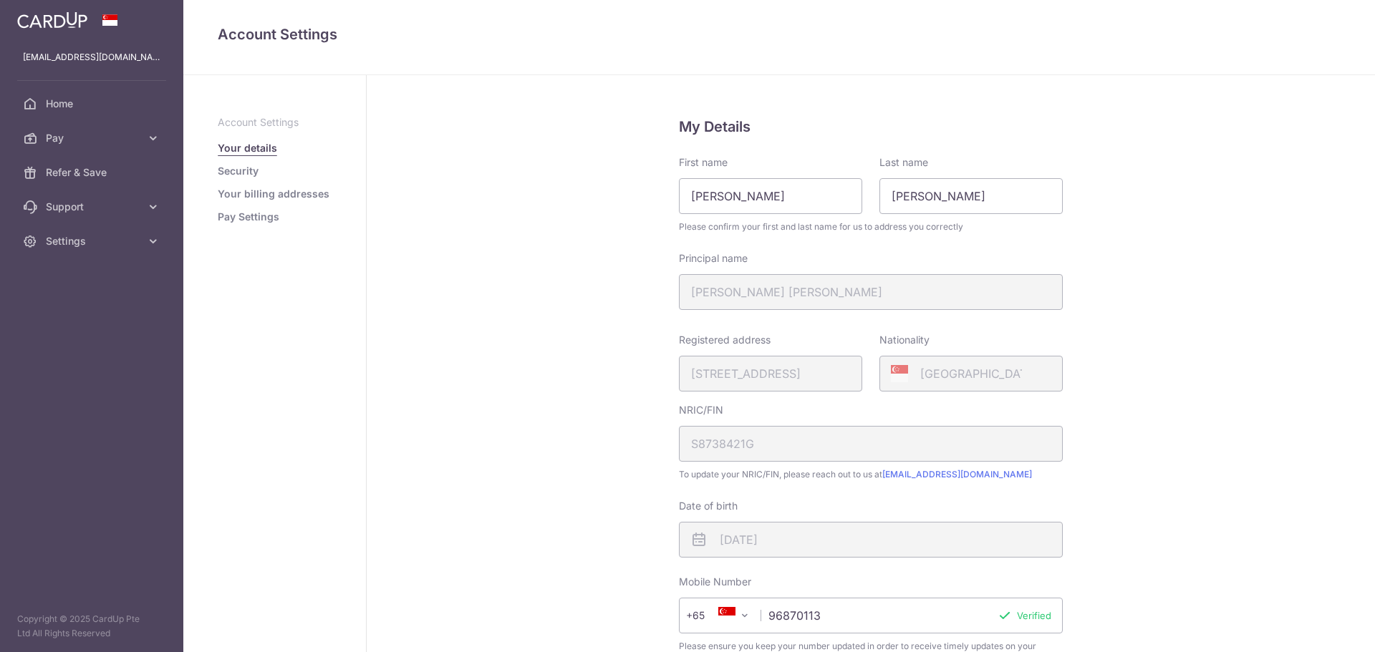
click at [263, 147] on link "Your details" at bounding box center [247, 148] width 59 height 14
click at [95, 202] on span "Support" at bounding box center [93, 207] width 95 height 14
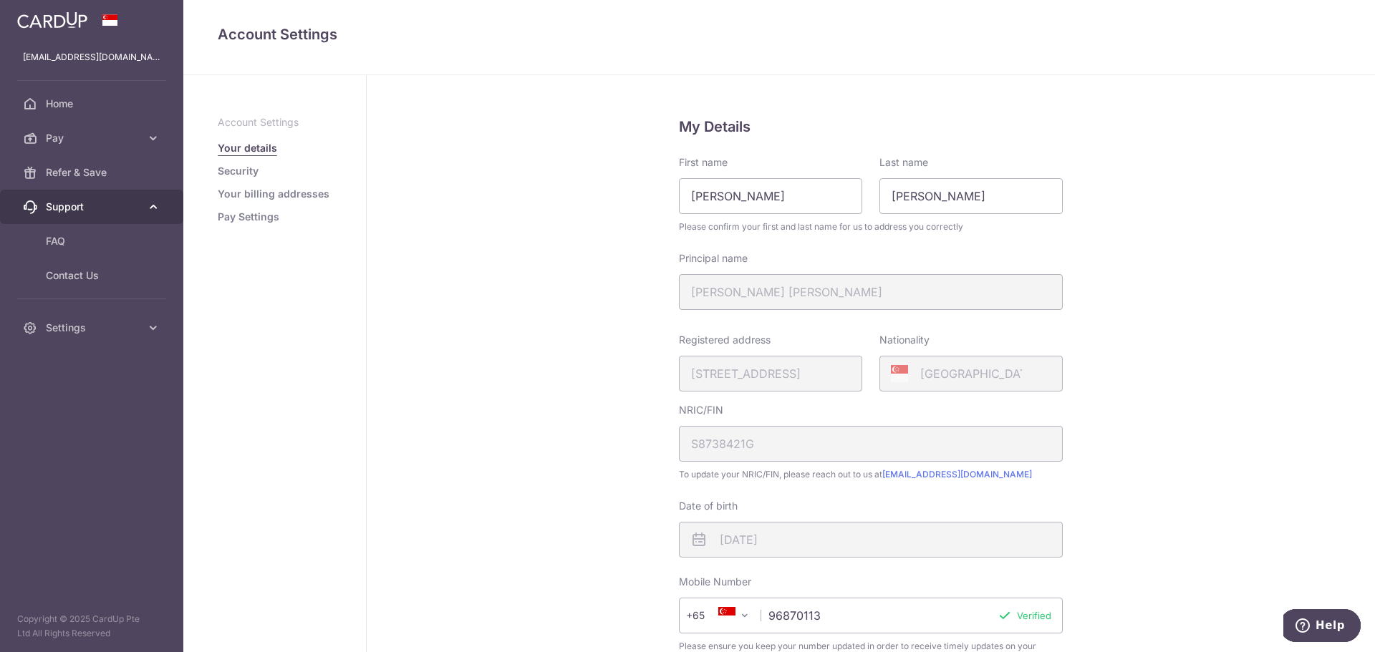
click at [95, 202] on span "Support" at bounding box center [93, 207] width 95 height 14
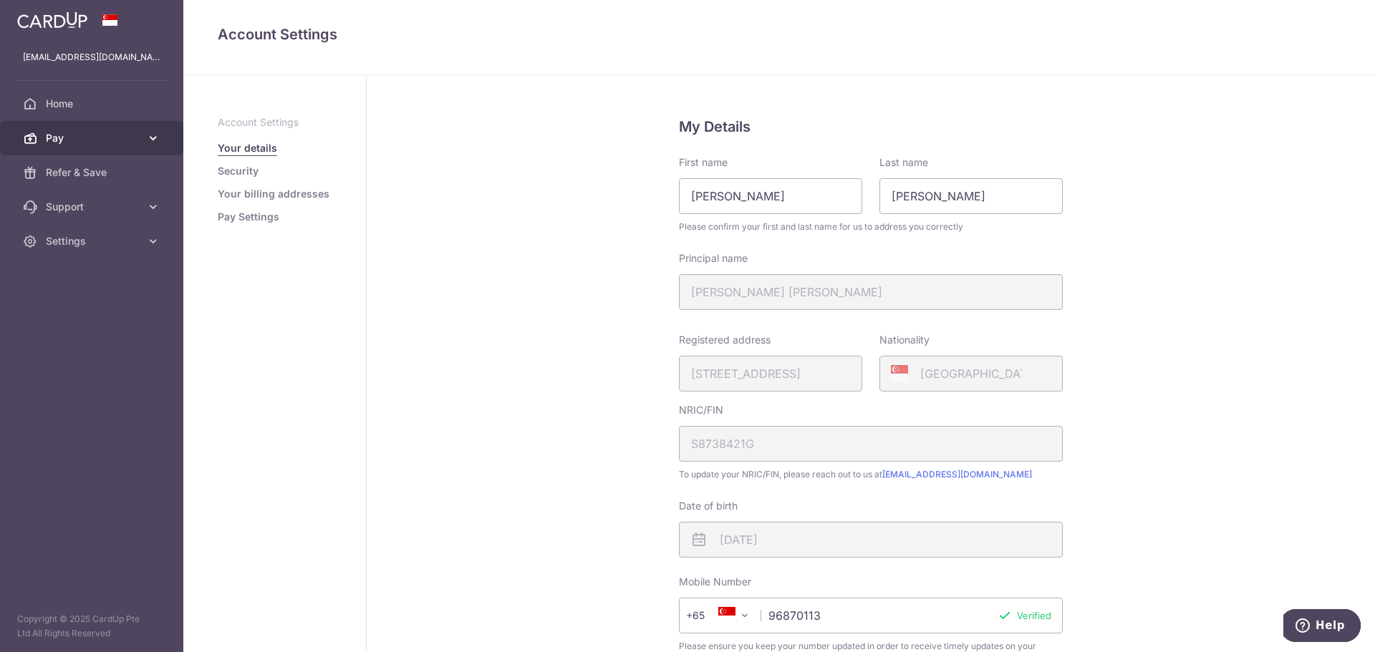
click at [89, 149] on link "Pay" at bounding box center [91, 138] width 183 height 34
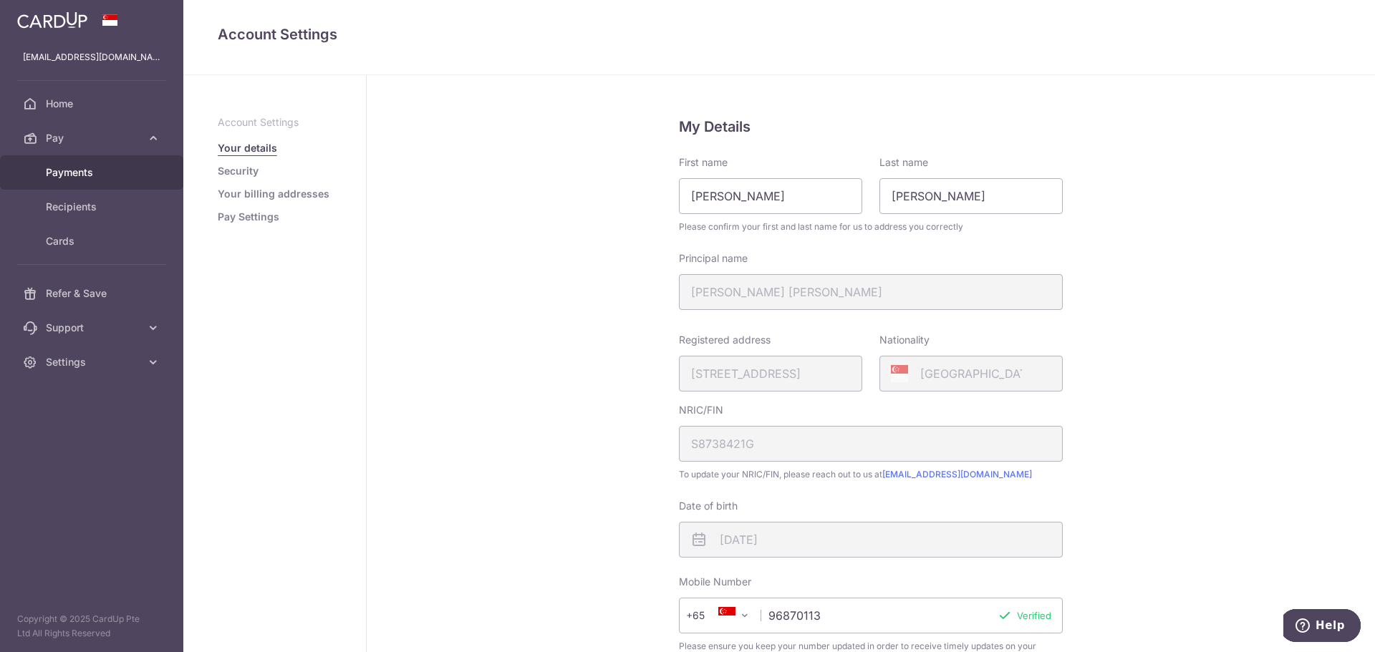
click at [91, 180] on link "Payments" at bounding box center [91, 172] width 183 height 34
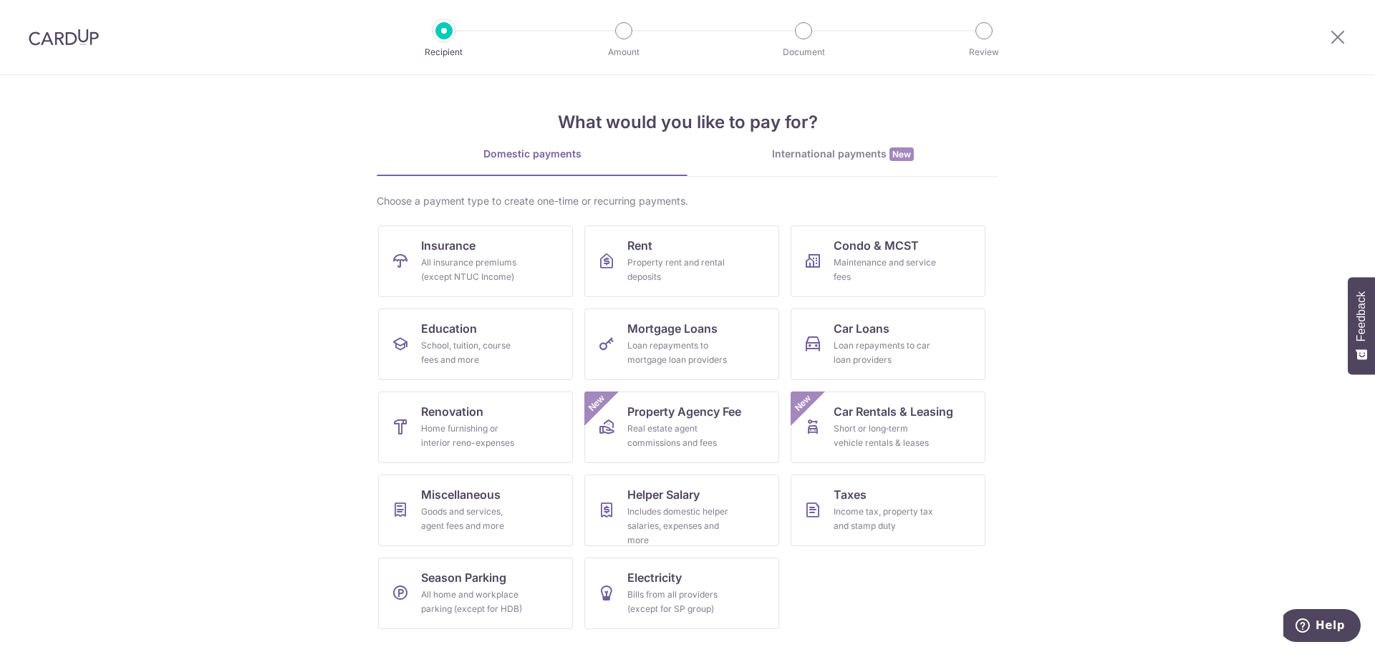
click at [87, 49] on div at bounding box center [63, 37] width 127 height 74
click at [89, 34] on img at bounding box center [64, 37] width 70 height 17
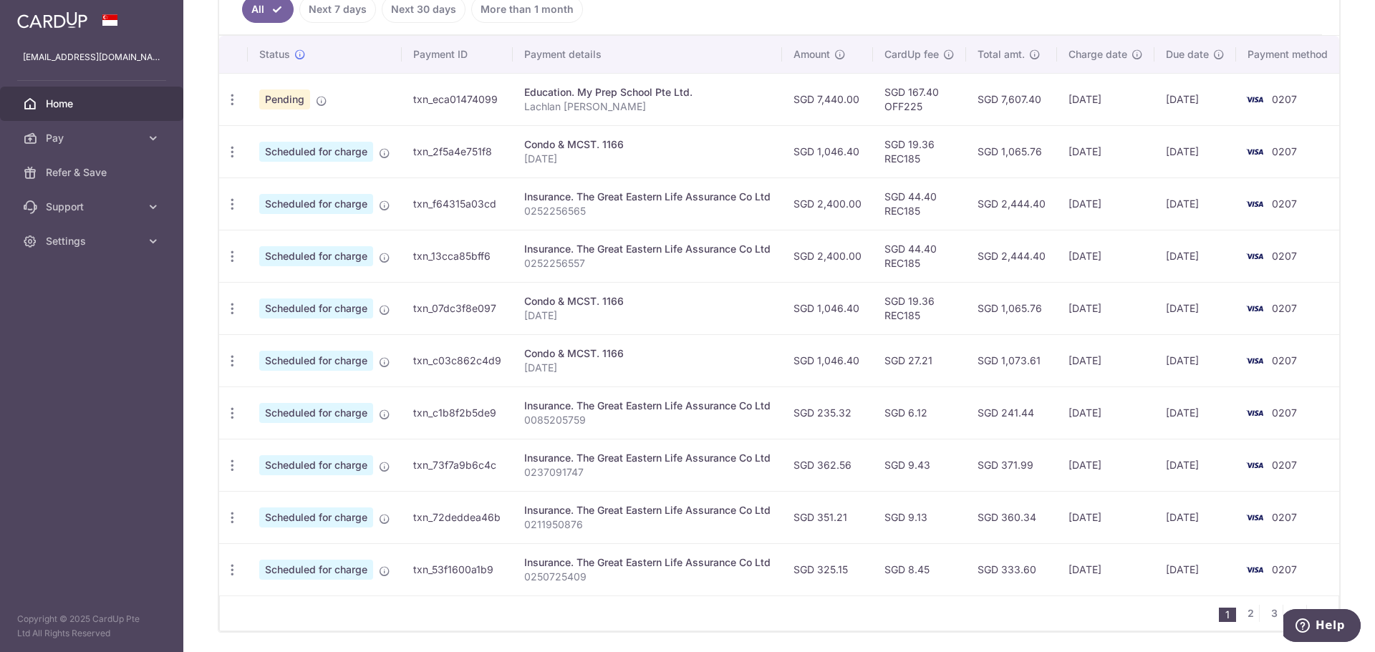
scroll to position [366, 0]
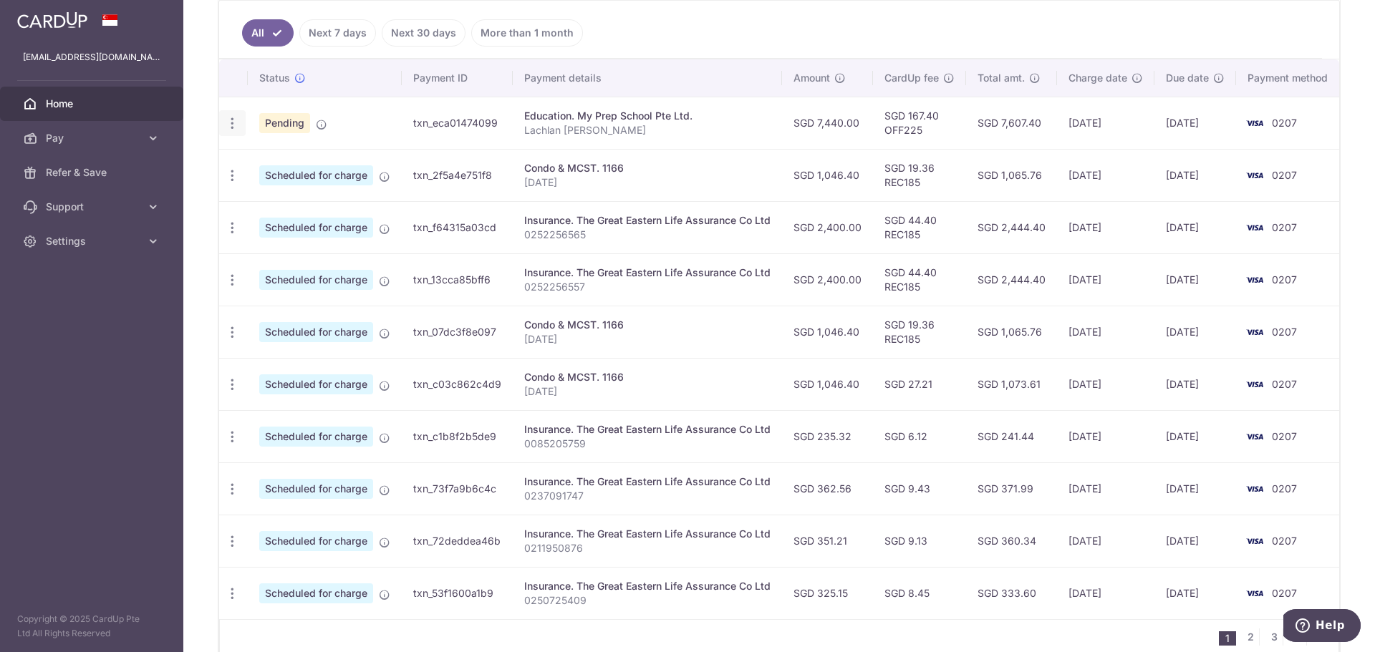
click at [233, 123] on icon "button" at bounding box center [232, 123] width 15 height 15
click at [291, 165] on span "Update payment" at bounding box center [308, 162] width 97 height 17
radio input "true"
type input "7,440.00"
type input "10/09/2025"
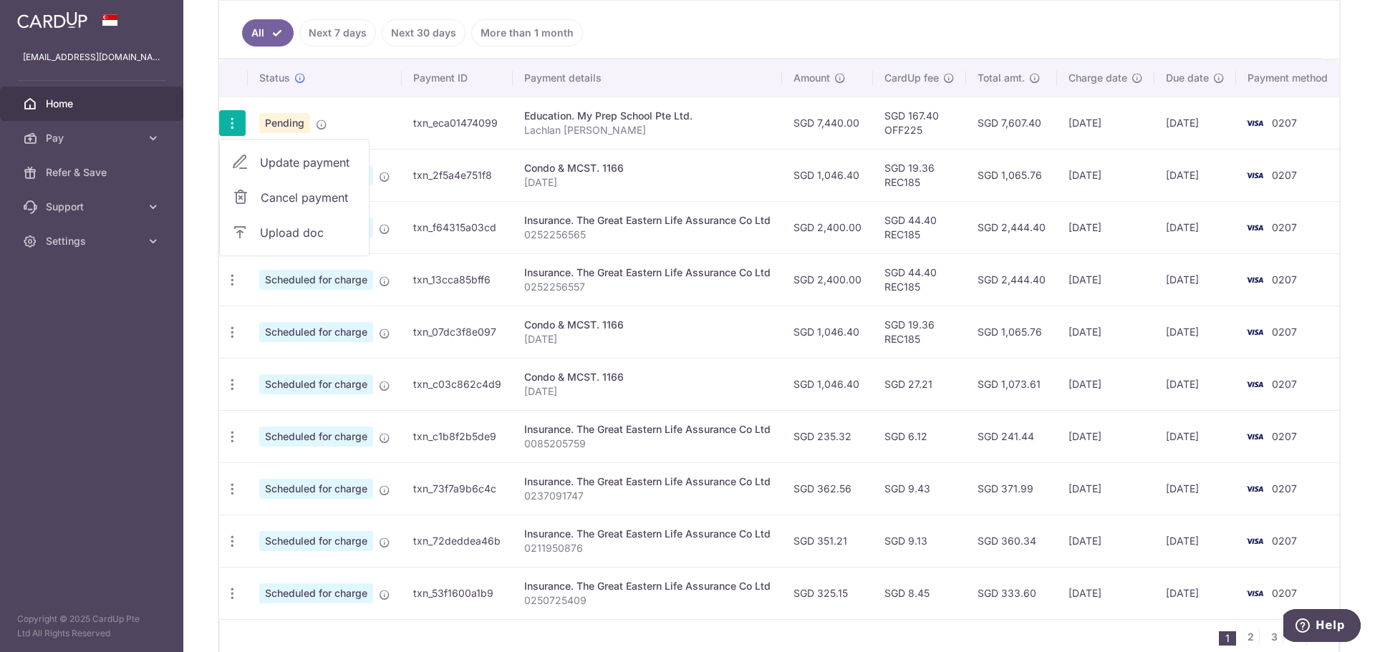
type input "Lachlan Madeleine Loveridge"
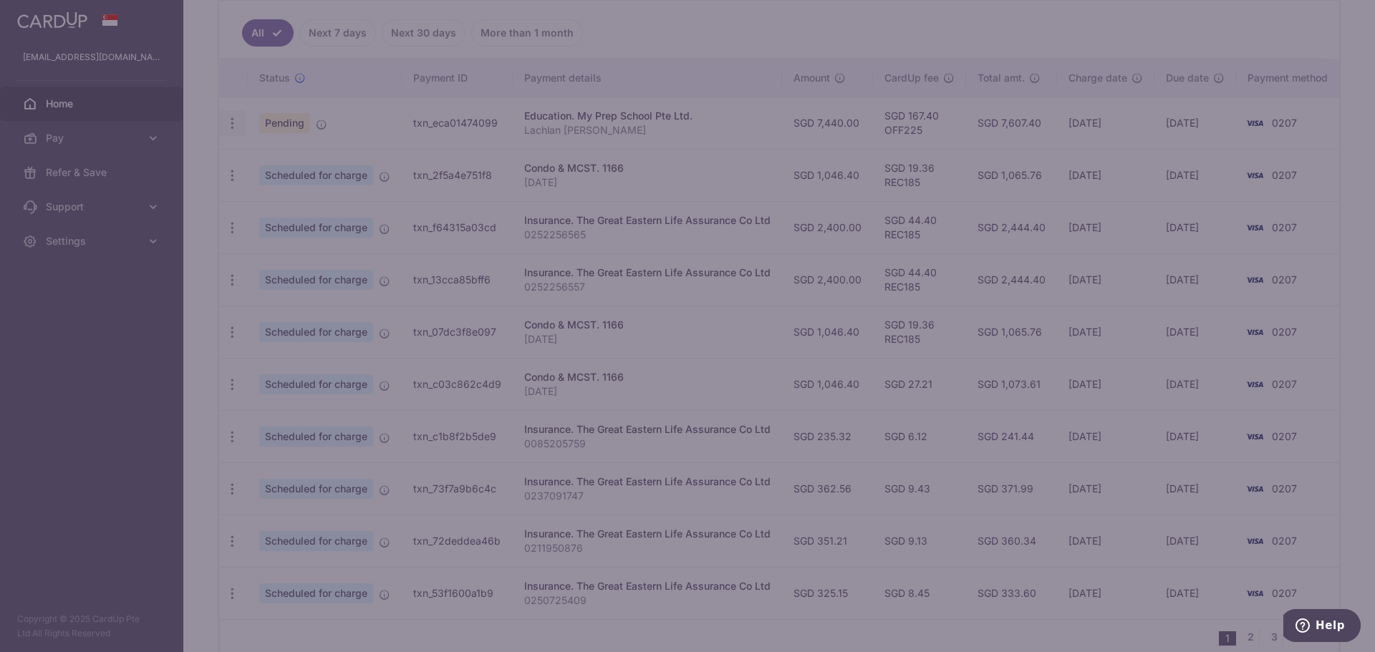
type input "OFF225"
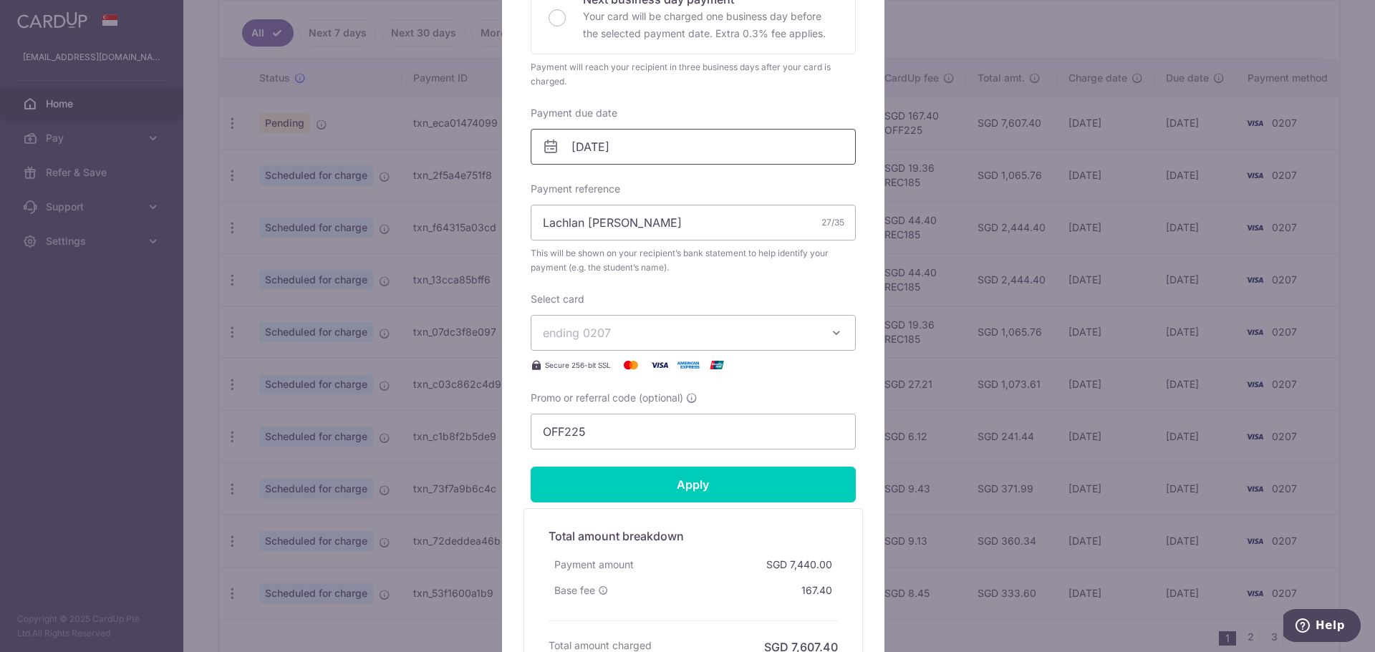
scroll to position [430, 0]
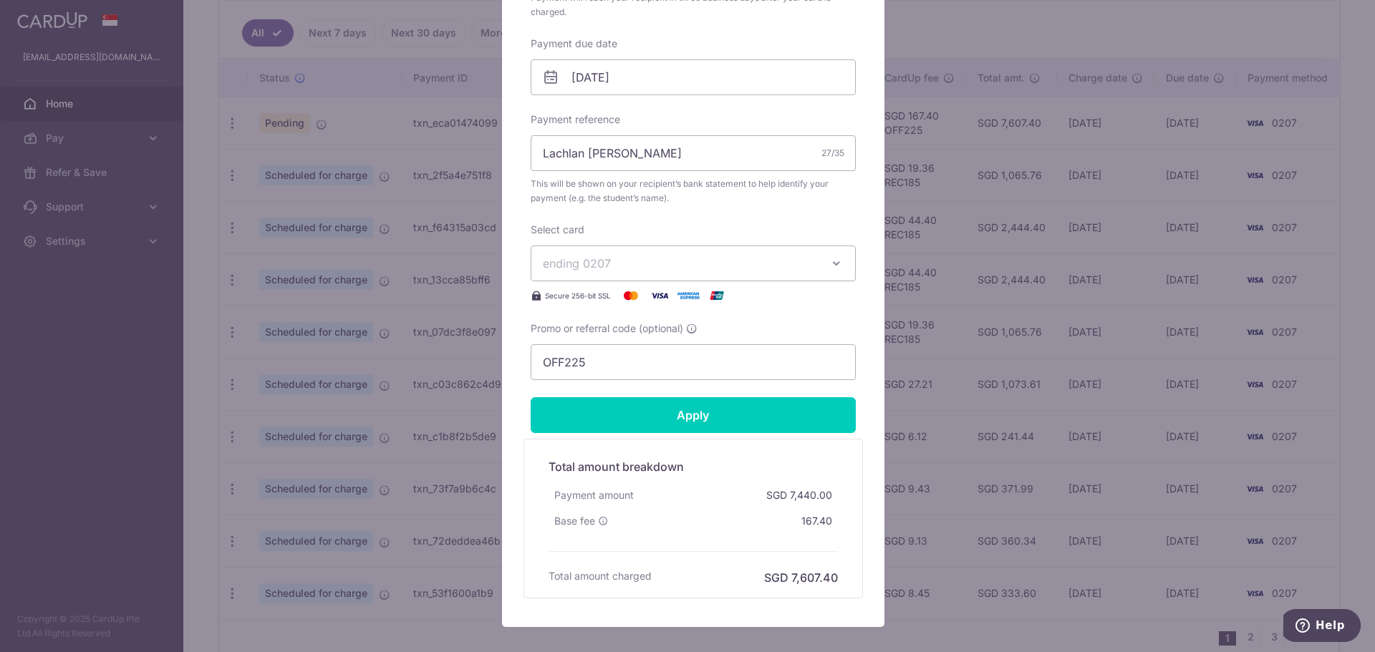
click at [737, 263] on span "ending 0207" at bounding box center [680, 263] width 275 height 17
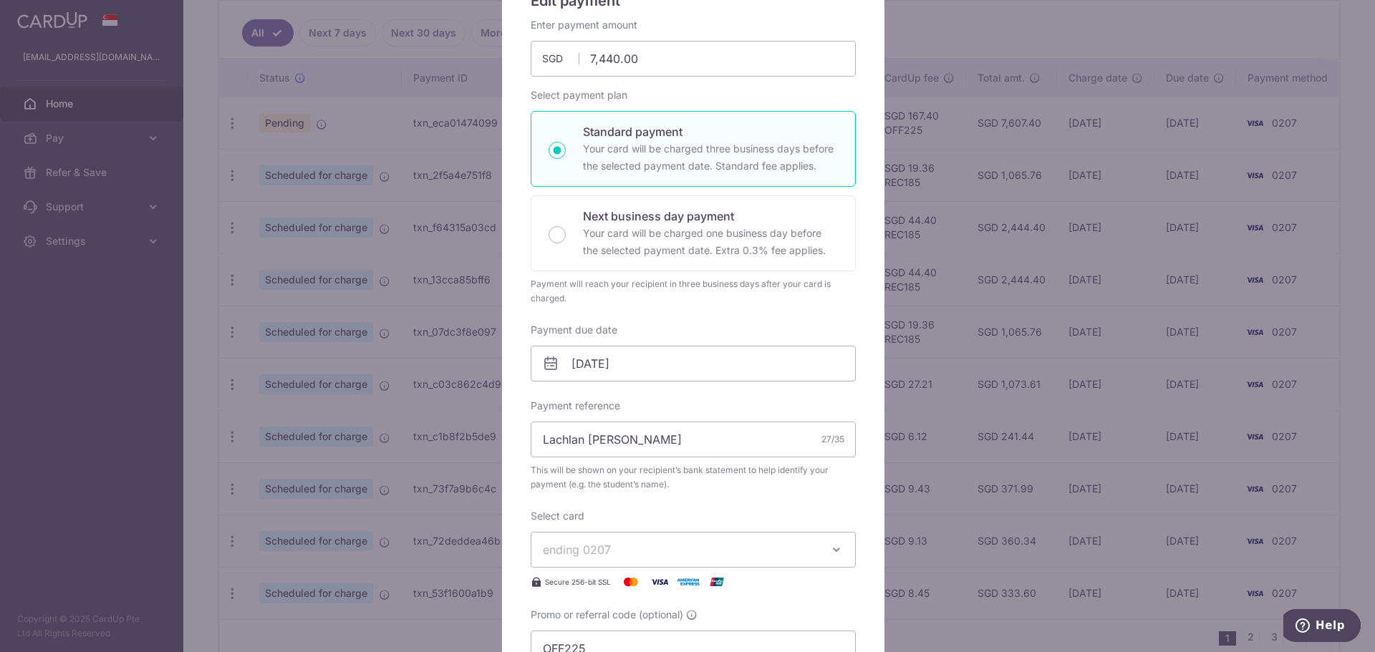
scroll to position [0, 0]
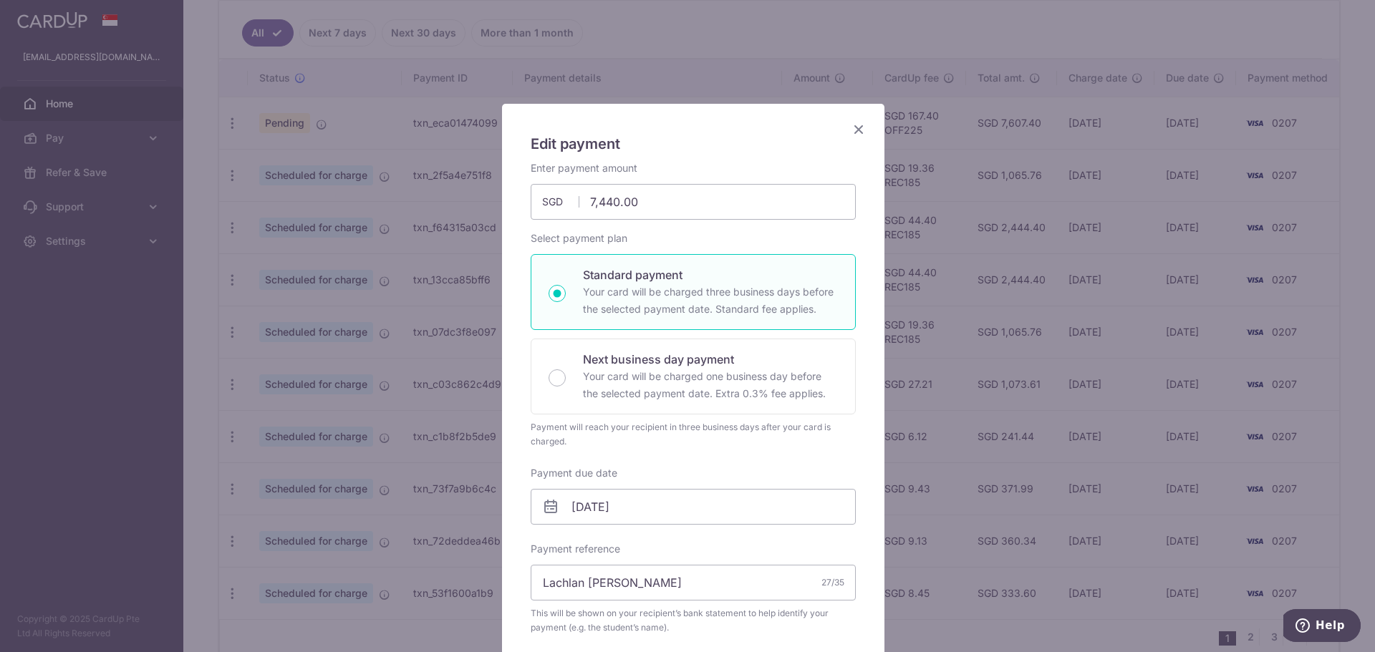
click at [850, 135] on icon "Close" at bounding box center [858, 129] width 17 height 18
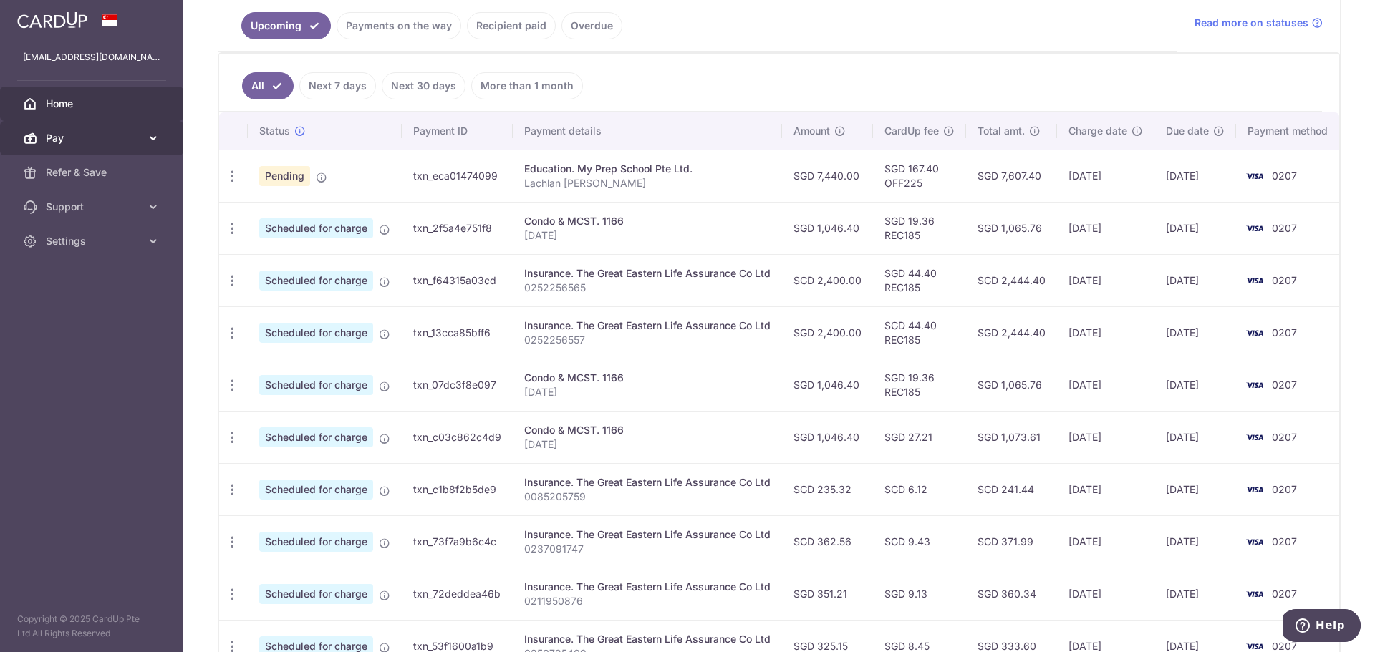
scroll to position [223, 0]
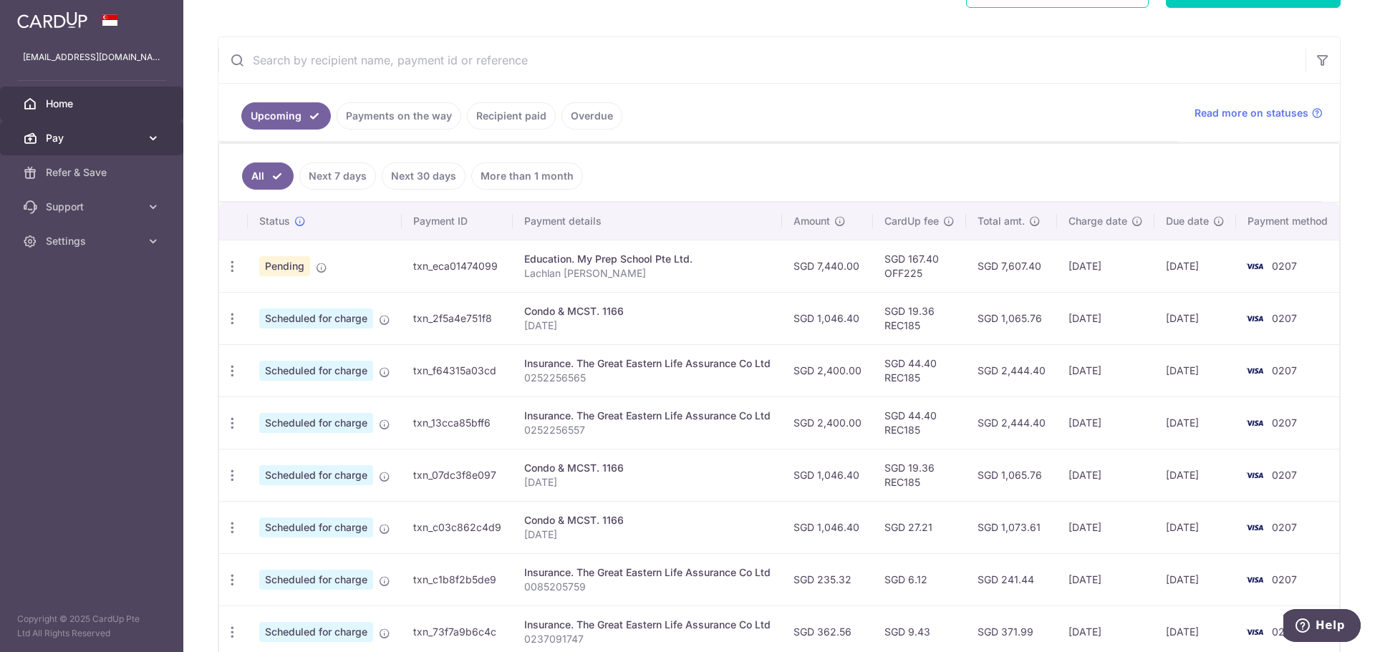
click at [107, 124] on link "Pay" at bounding box center [91, 138] width 183 height 34
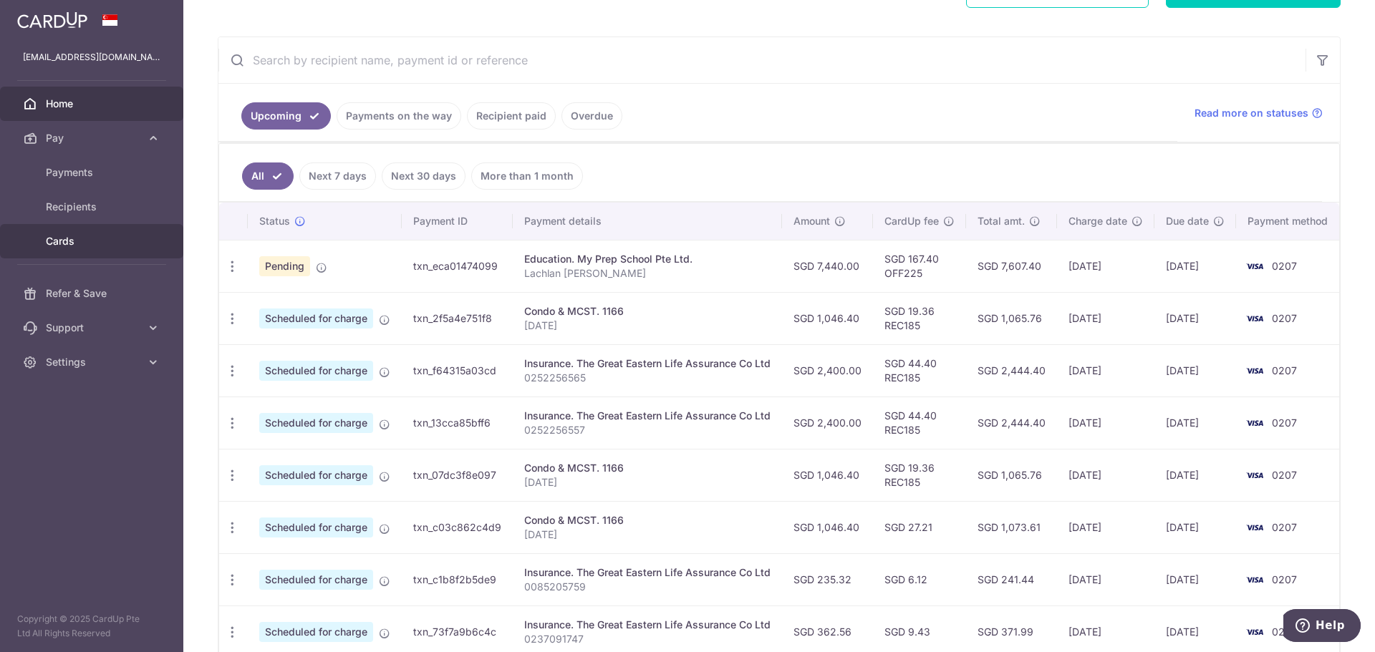
click at [87, 238] on span "Cards" at bounding box center [93, 241] width 95 height 14
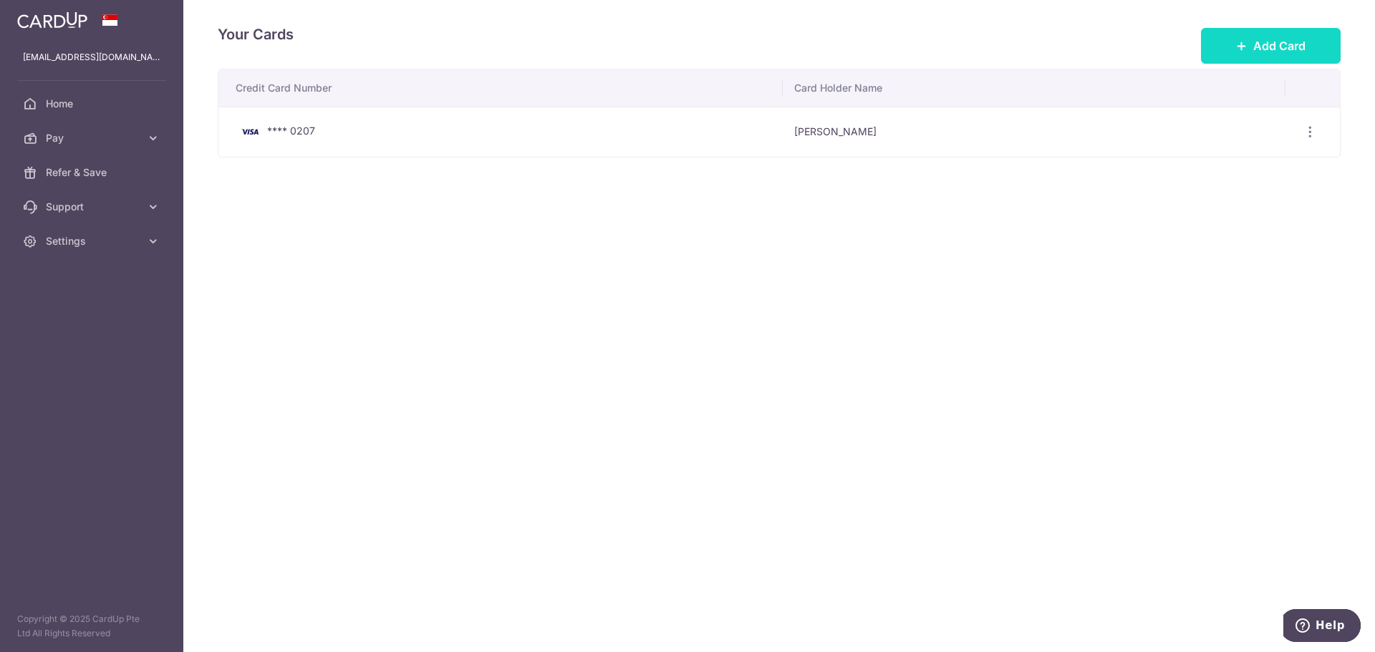
click at [1270, 48] on span "Add Card" at bounding box center [1279, 45] width 52 height 17
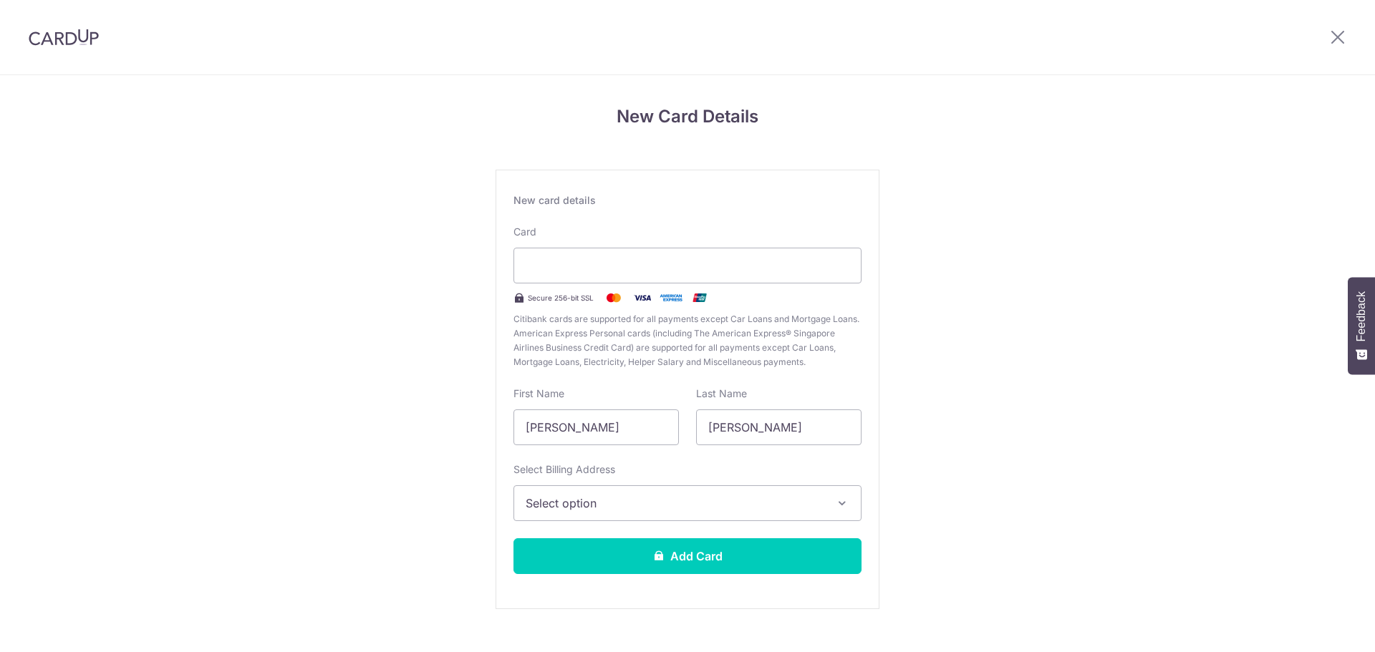
click at [669, 252] on div at bounding box center [687, 266] width 348 height 36
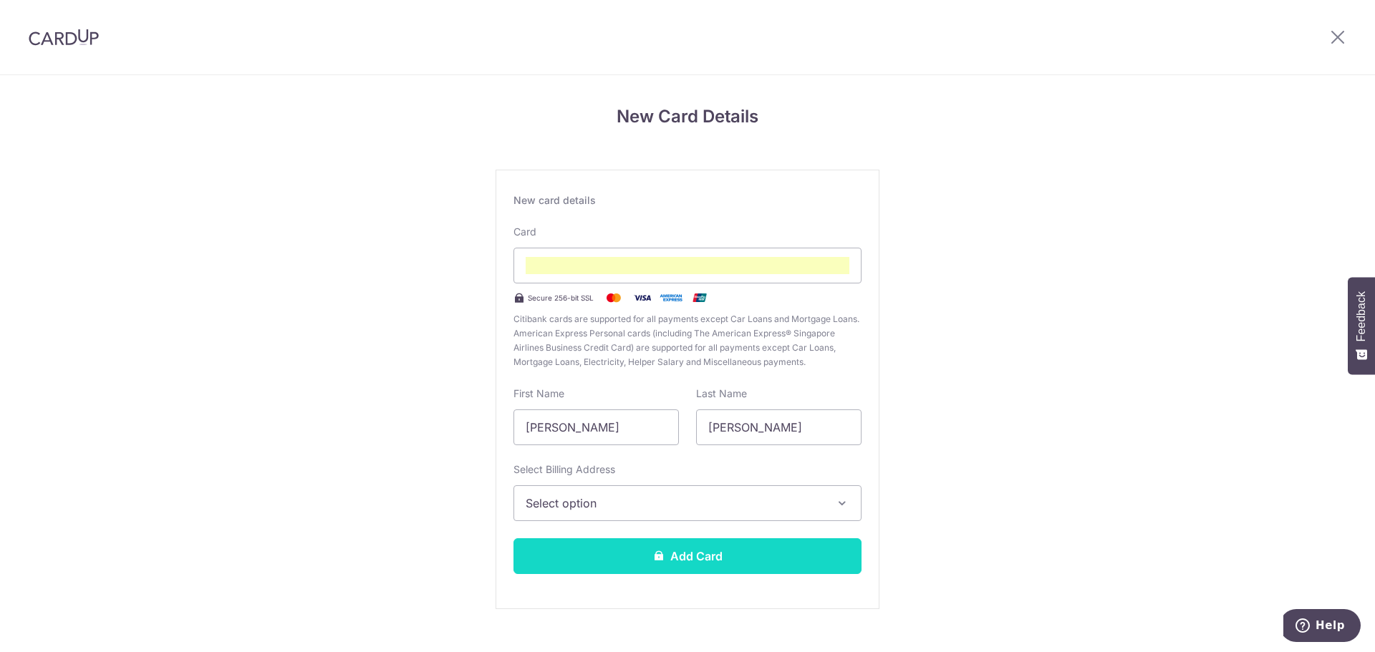
click at [729, 558] on button "Add Card" at bounding box center [687, 556] width 348 height 36
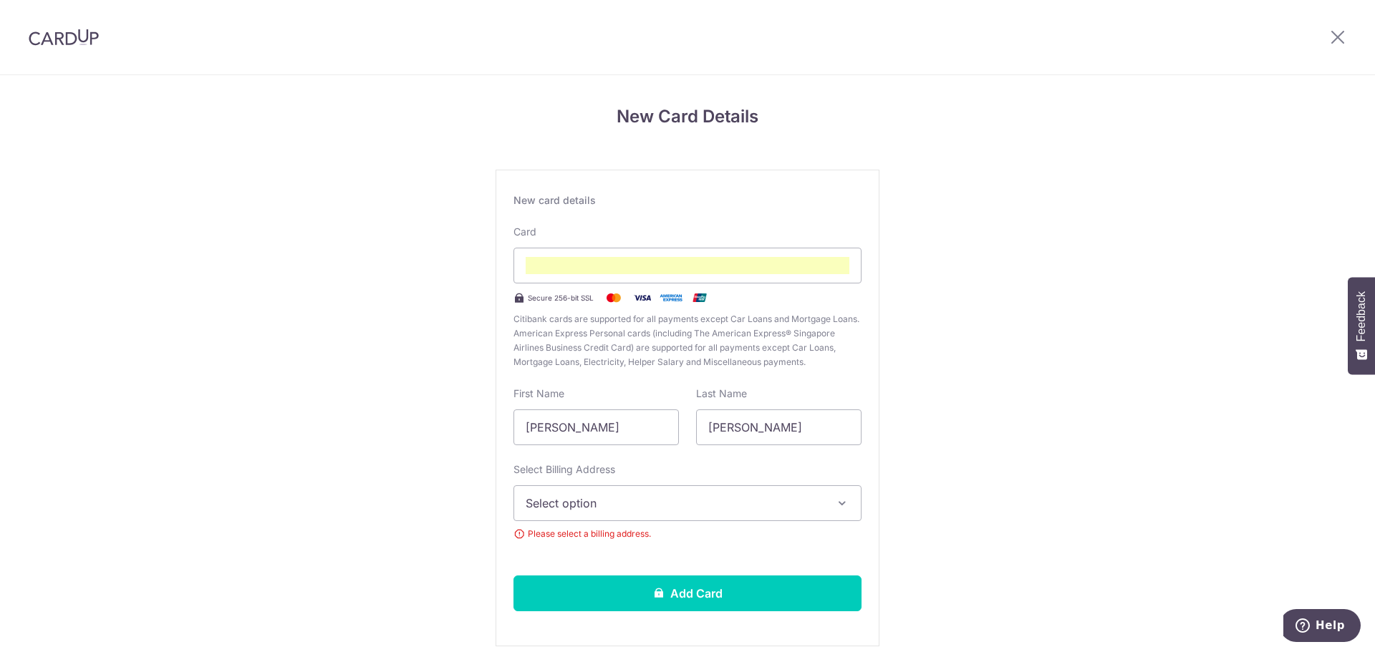
click at [677, 513] on button "Select option" at bounding box center [687, 503] width 348 height 36
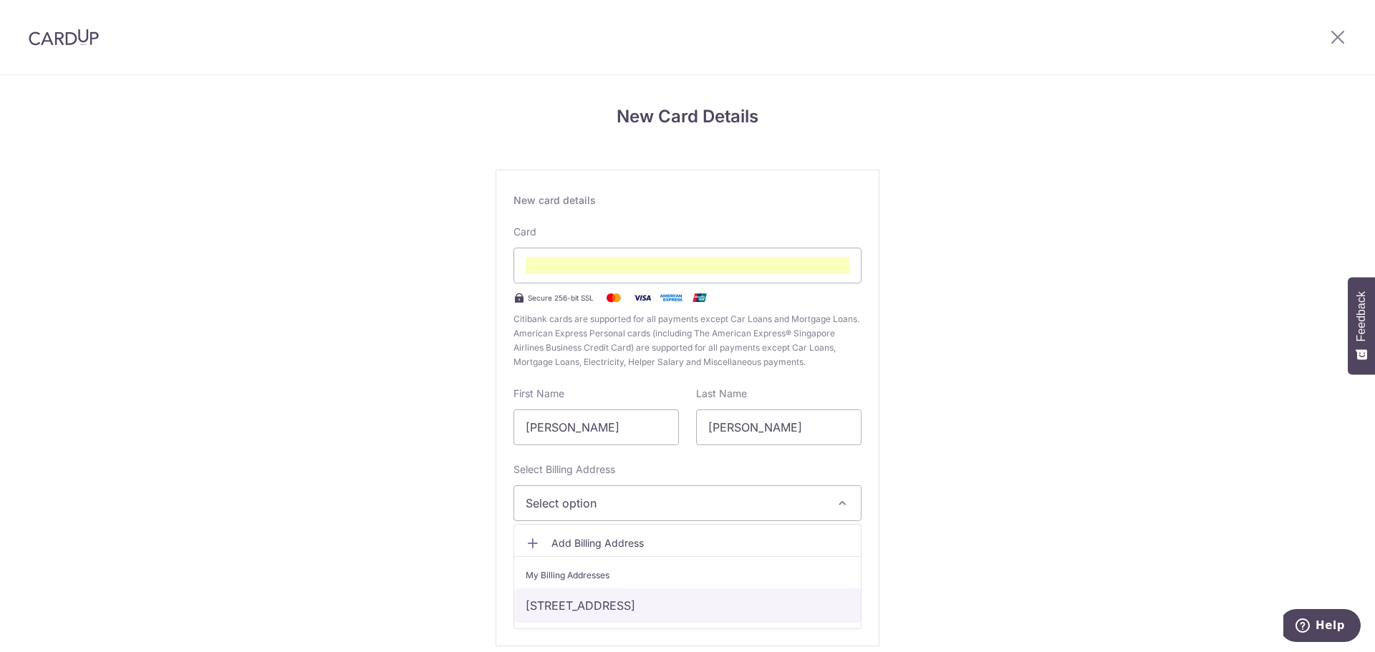
click at [644, 604] on link "[STREET_ADDRESS]" at bounding box center [687, 606] width 347 height 34
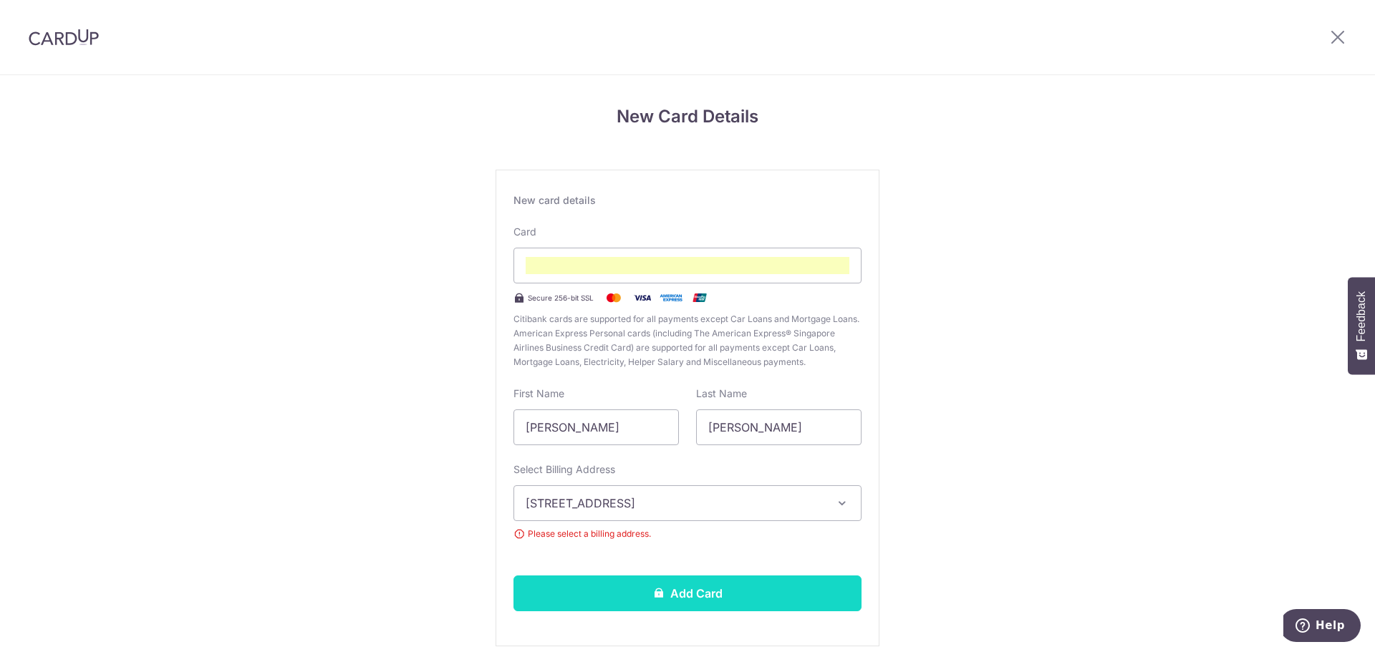
click at [702, 596] on button "Add Card" at bounding box center [687, 594] width 348 height 36
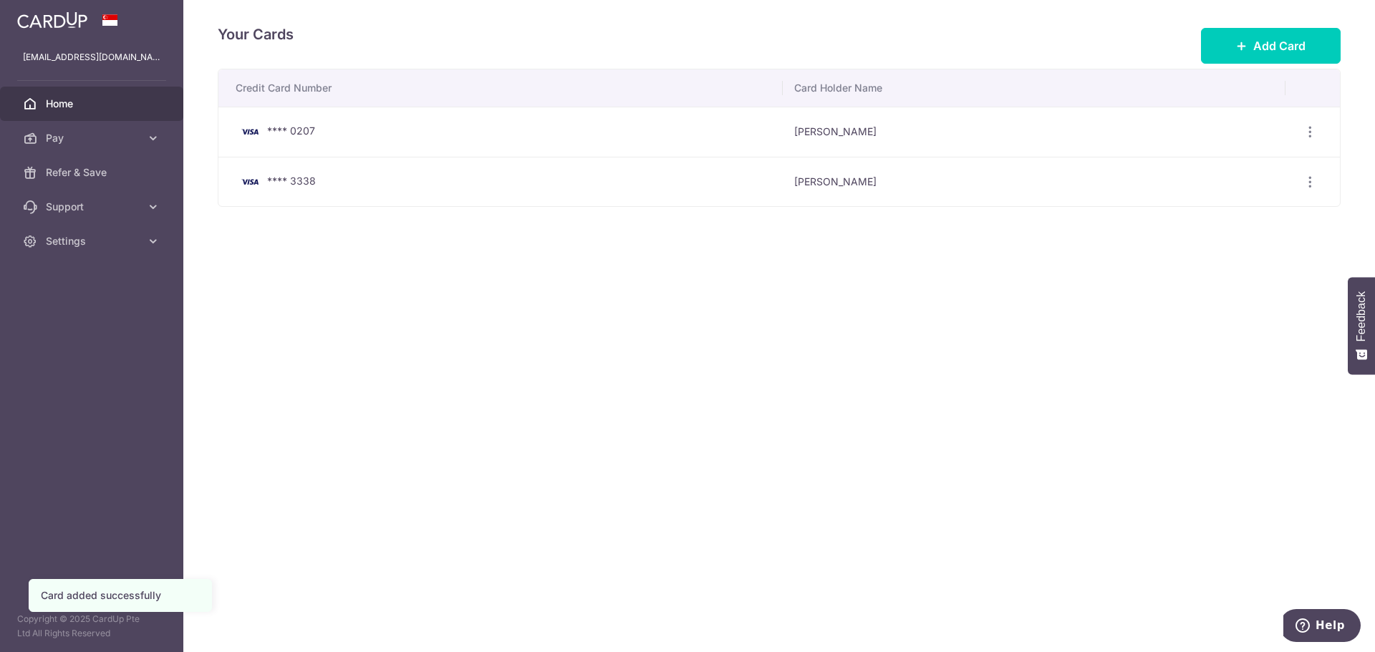
click at [60, 110] on span "Home" at bounding box center [93, 104] width 95 height 14
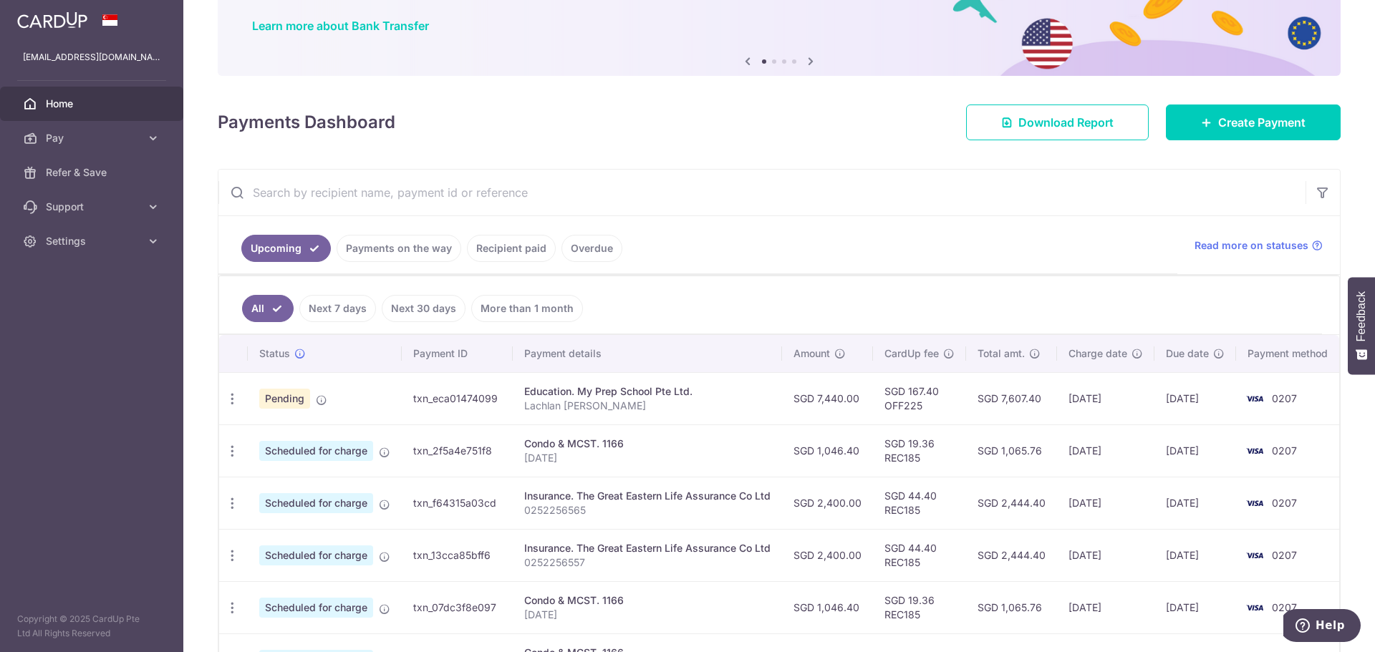
scroll to position [143, 0]
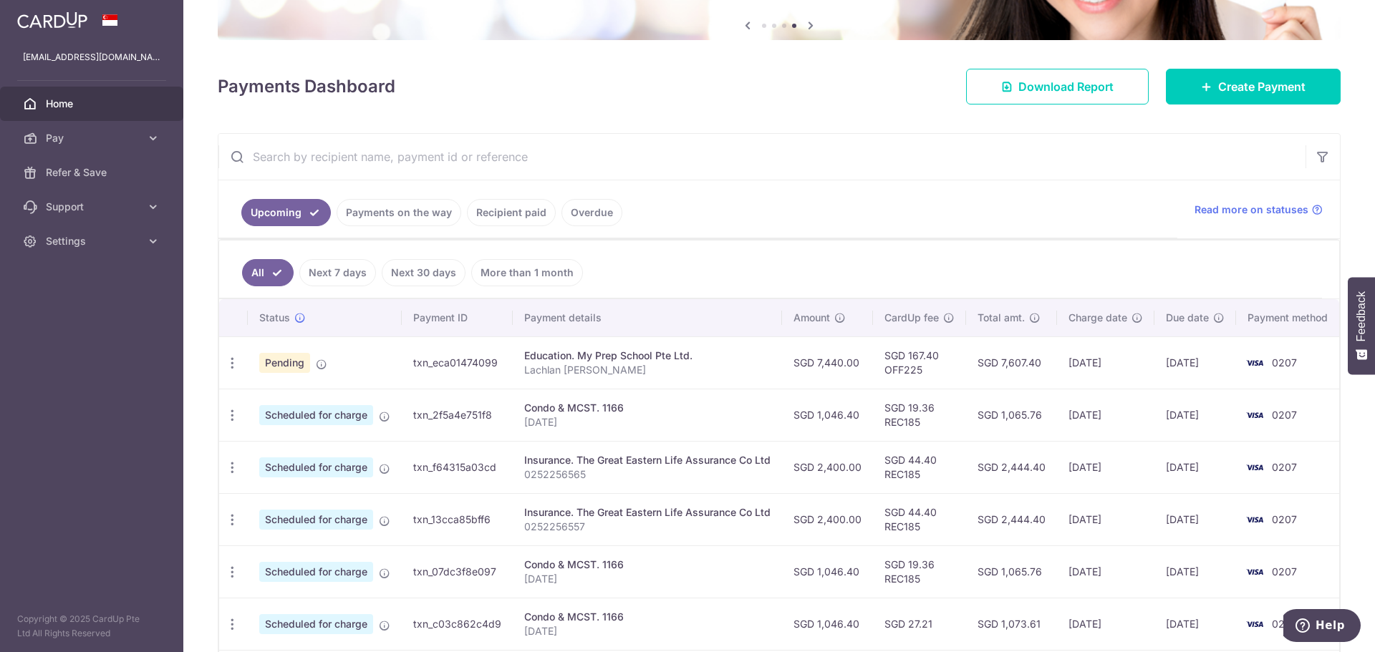
click at [727, 195] on ul "Upcoming Payments on the way Recipient paid Overdue" at bounding box center [697, 209] width 959 height 58
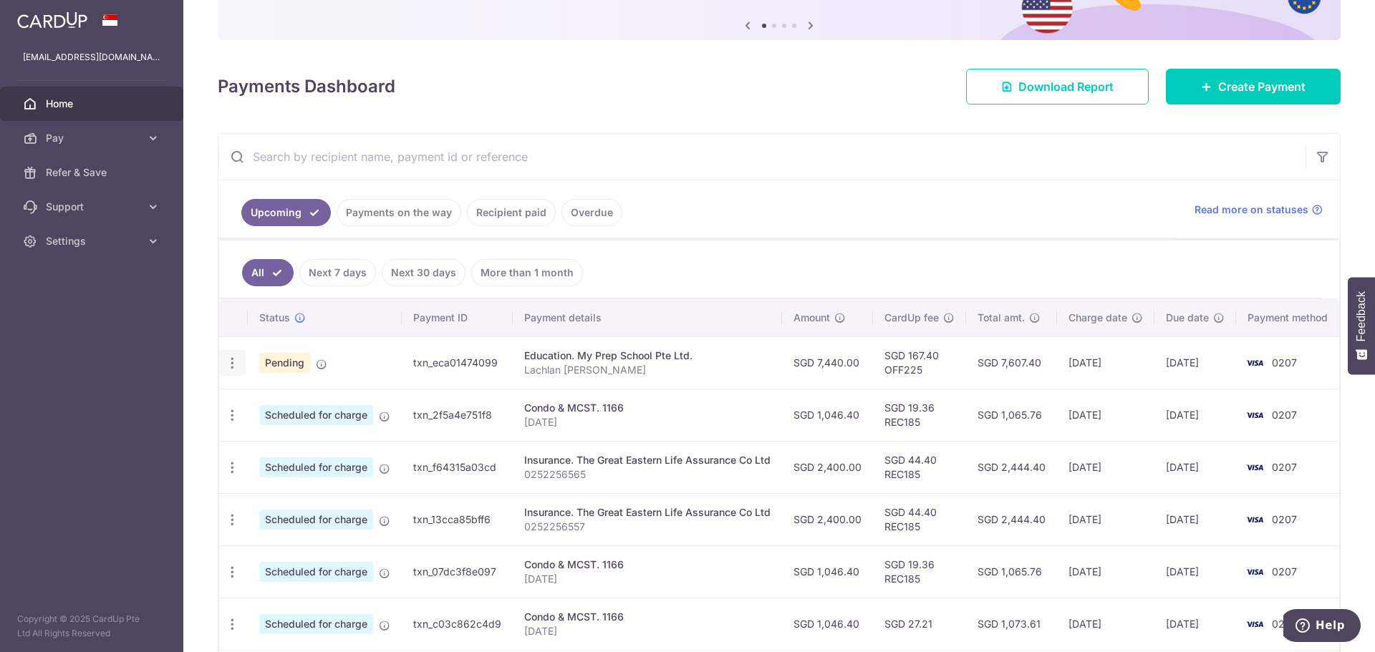
click at [234, 363] on icon "button" at bounding box center [232, 363] width 15 height 15
click at [291, 408] on span "Update payment" at bounding box center [308, 402] width 97 height 17
radio input "true"
type input "7,440.00"
type input "[DATE]"
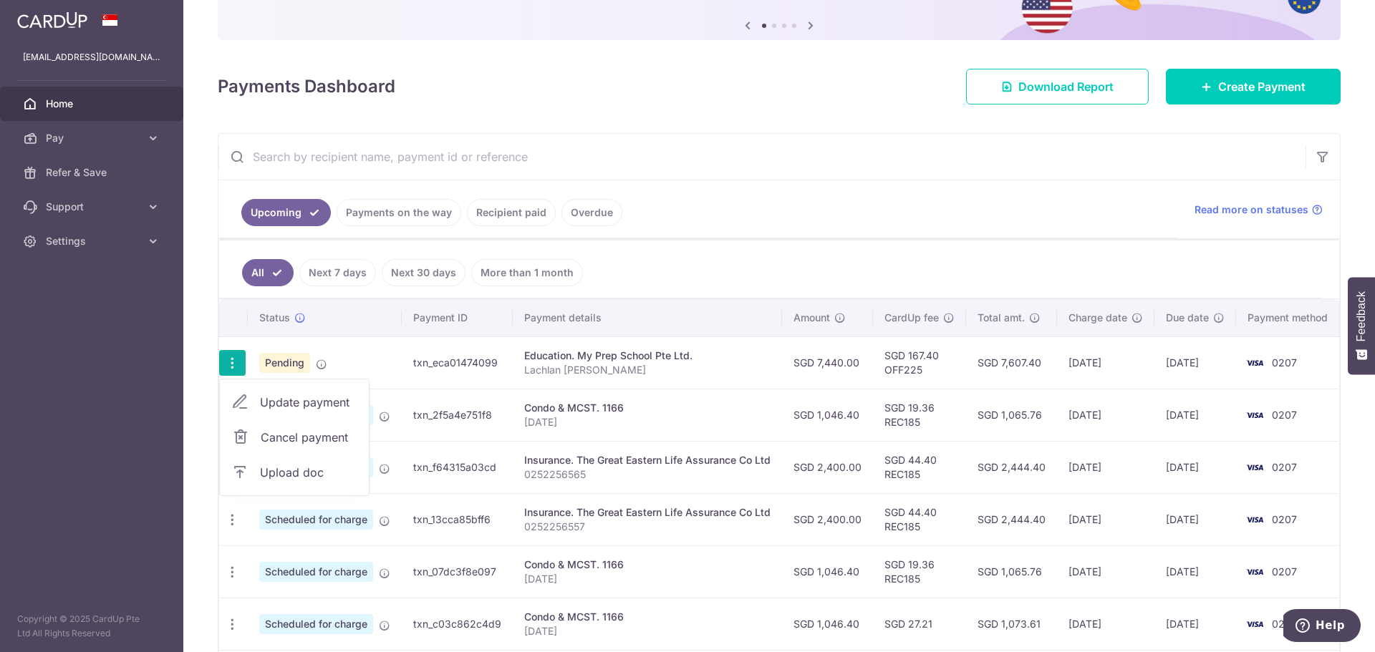
type input "Lachlan [PERSON_NAME]"
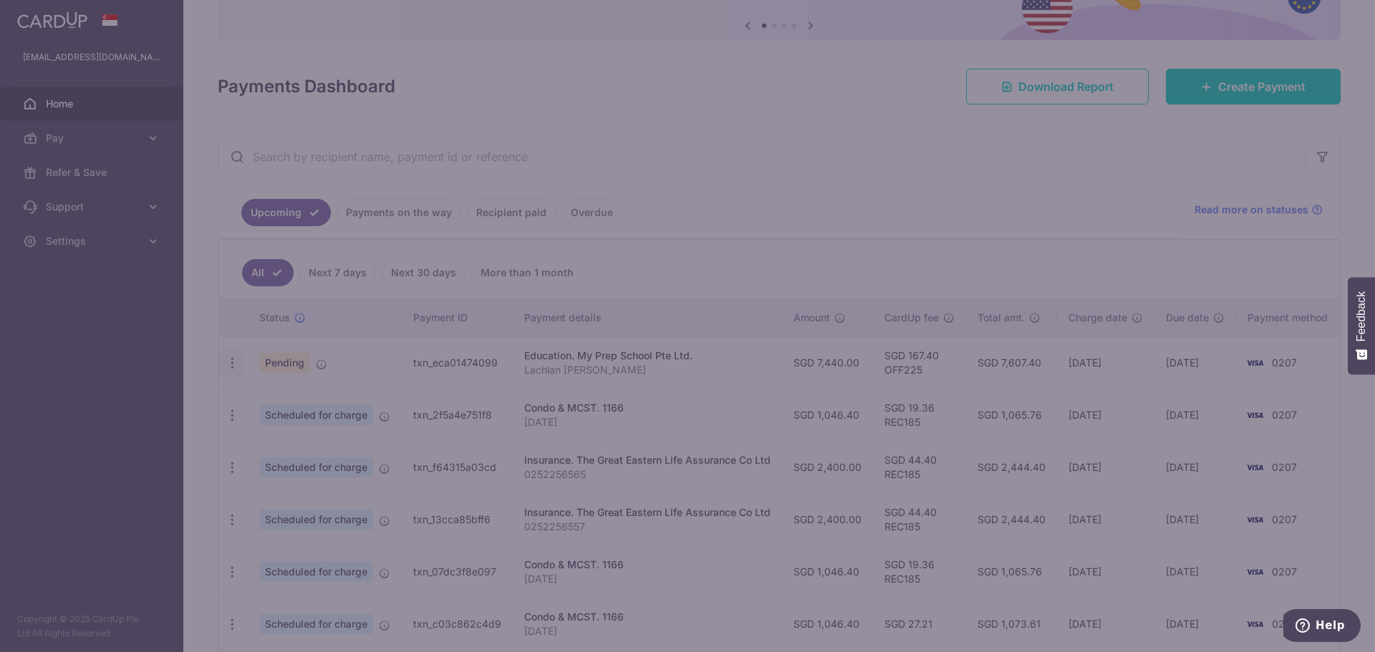
type input "OFF225"
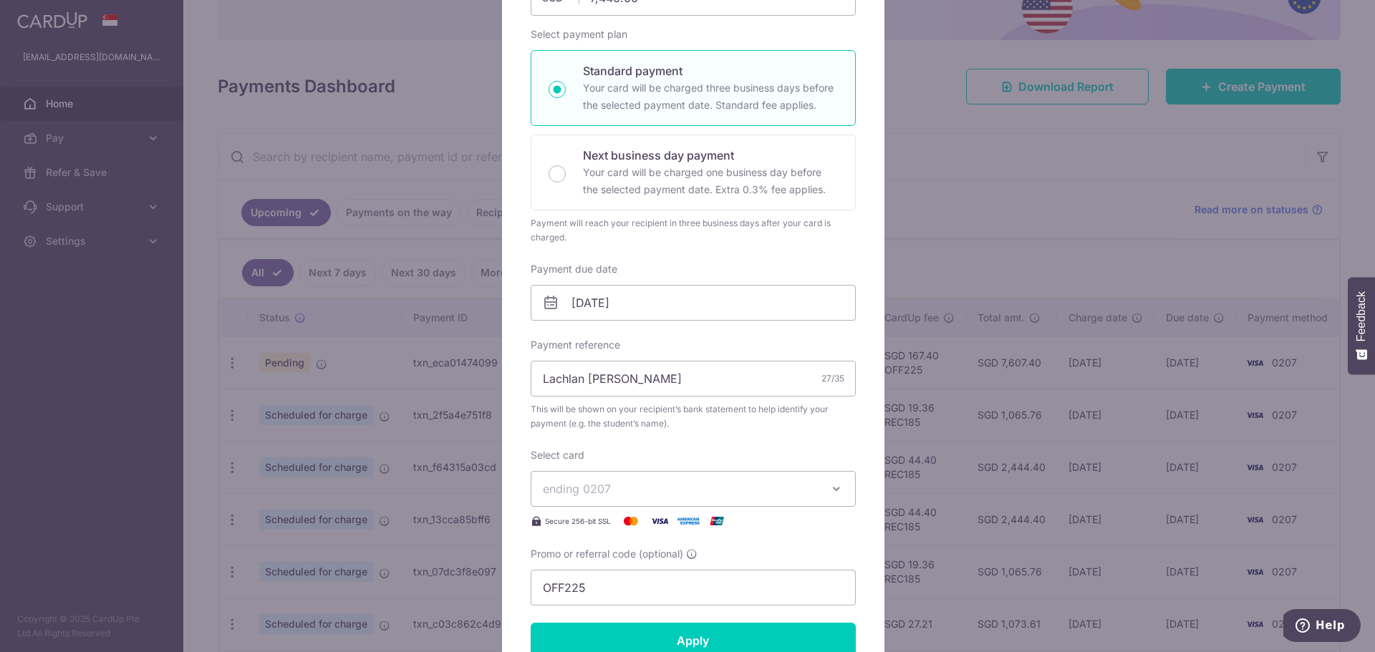
scroll to position [286, 0]
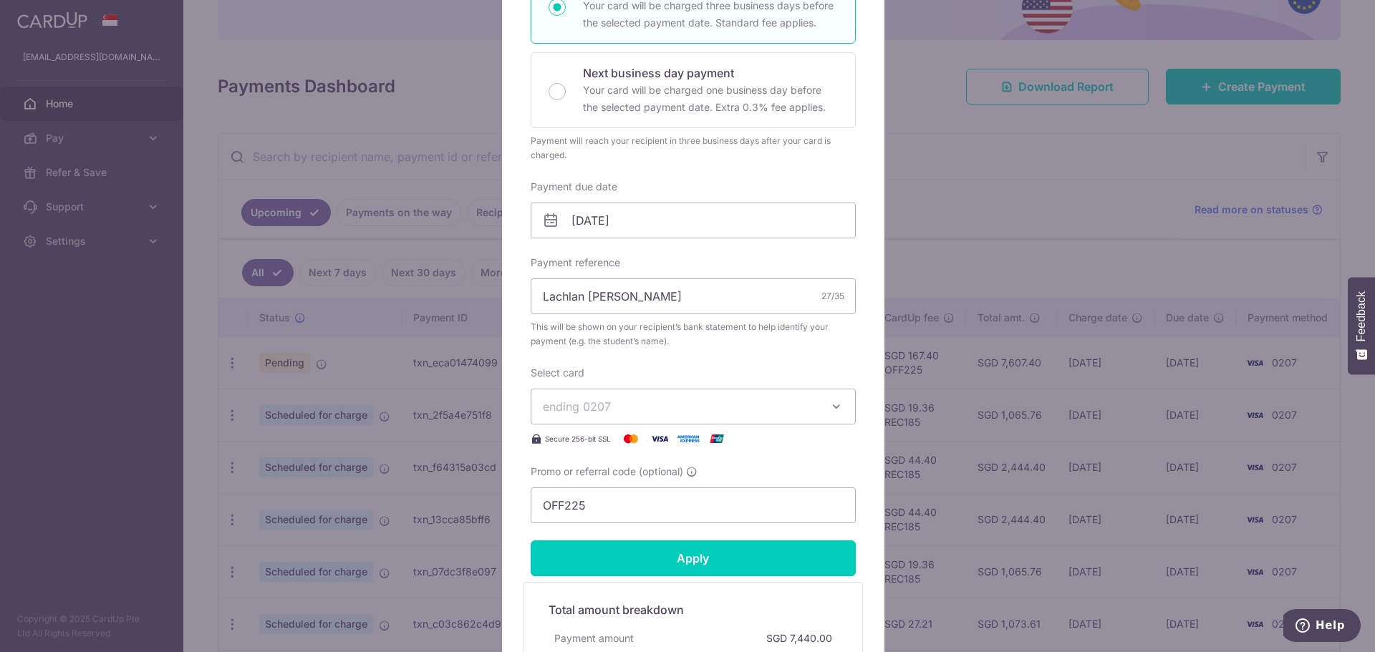
click at [807, 408] on span "ending 0207" at bounding box center [680, 406] width 275 height 17
click at [677, 500] on span "**** 3338" at bounding box center [693, 508] width 301 height 17
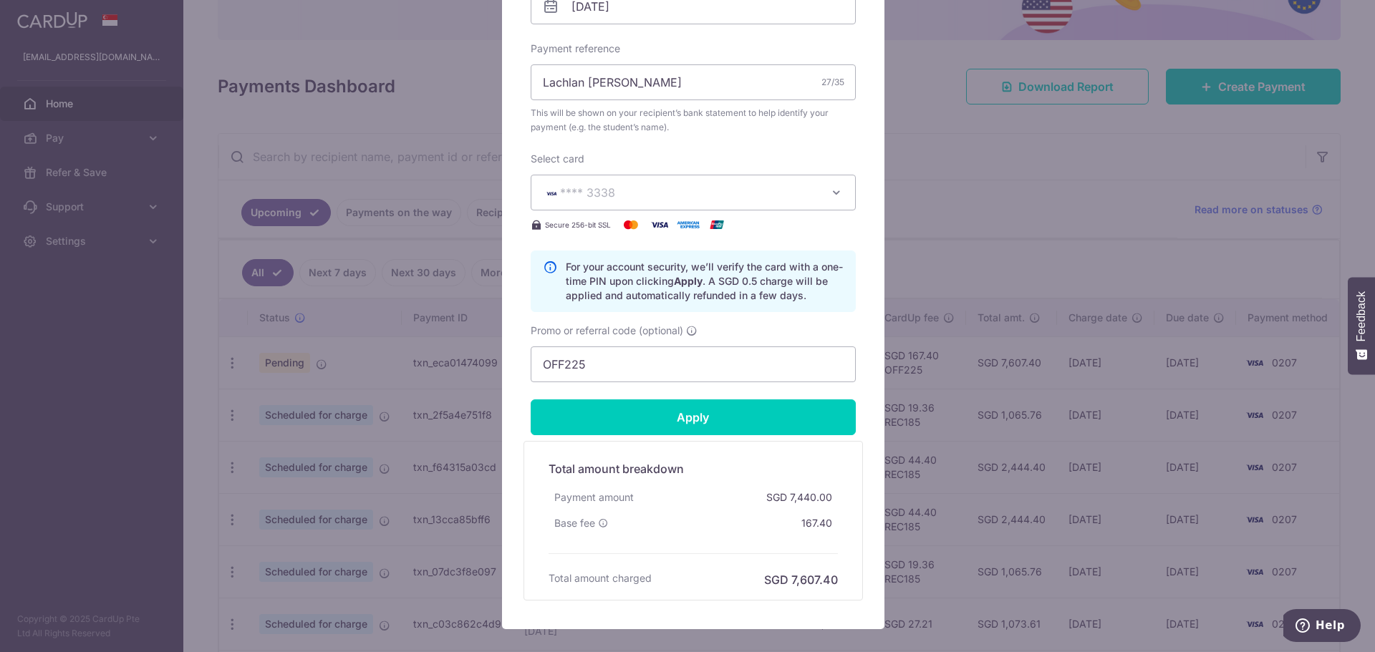
scroll to position [501, 0]
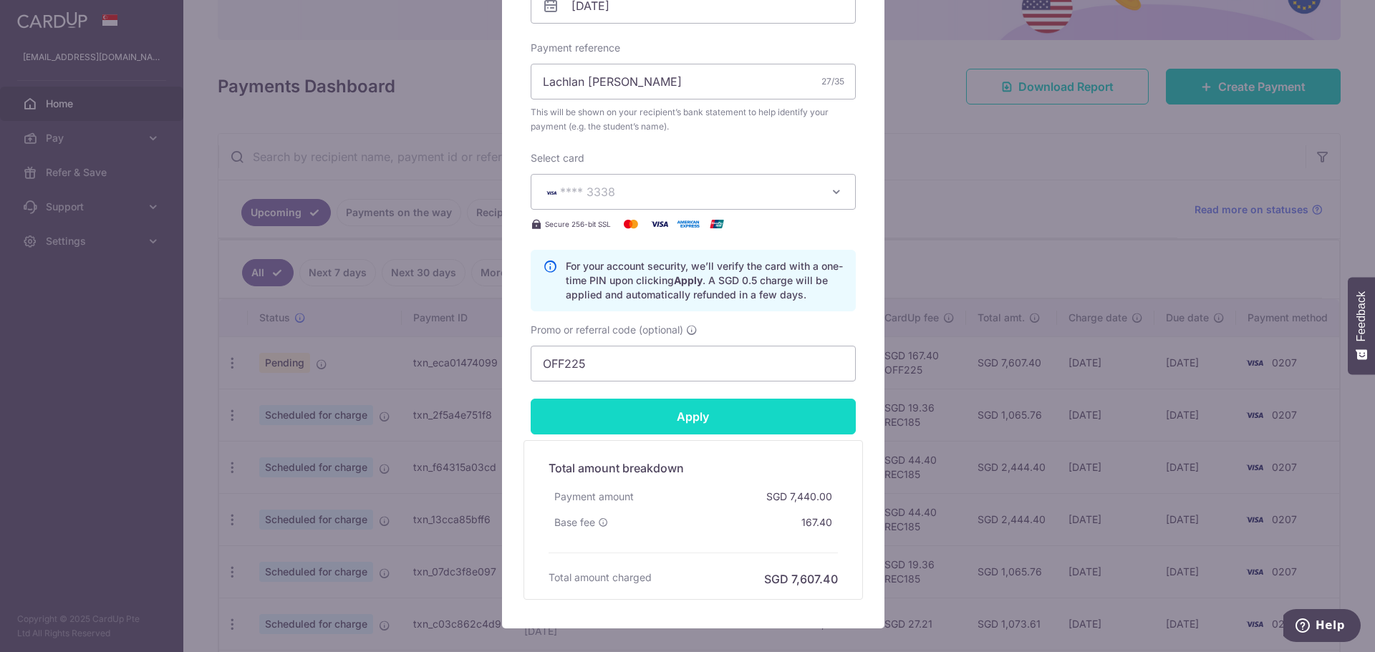
click at [684, 433] on input "Apply" at bounding box center [693, 417] width 325 height 36
click at [685, 419] on input "Apply" at bounding box center [693, 417] width 325 height 36
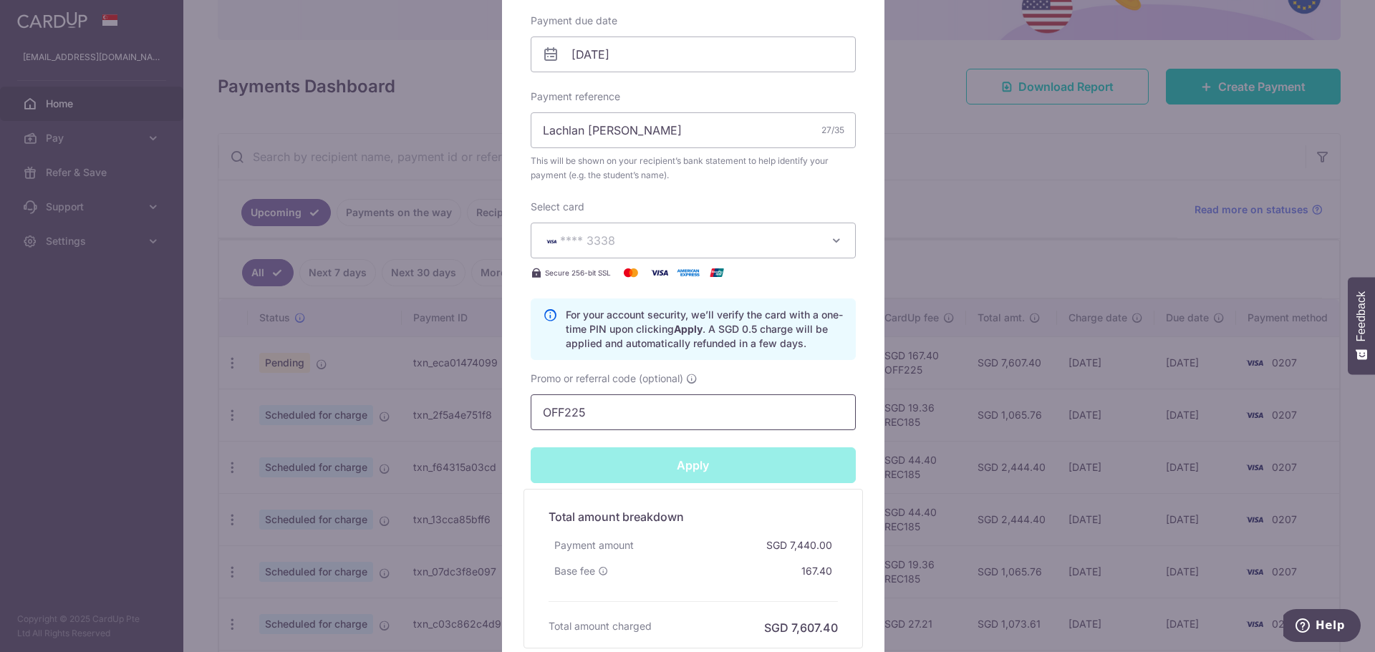
scroll to position [430, 0]
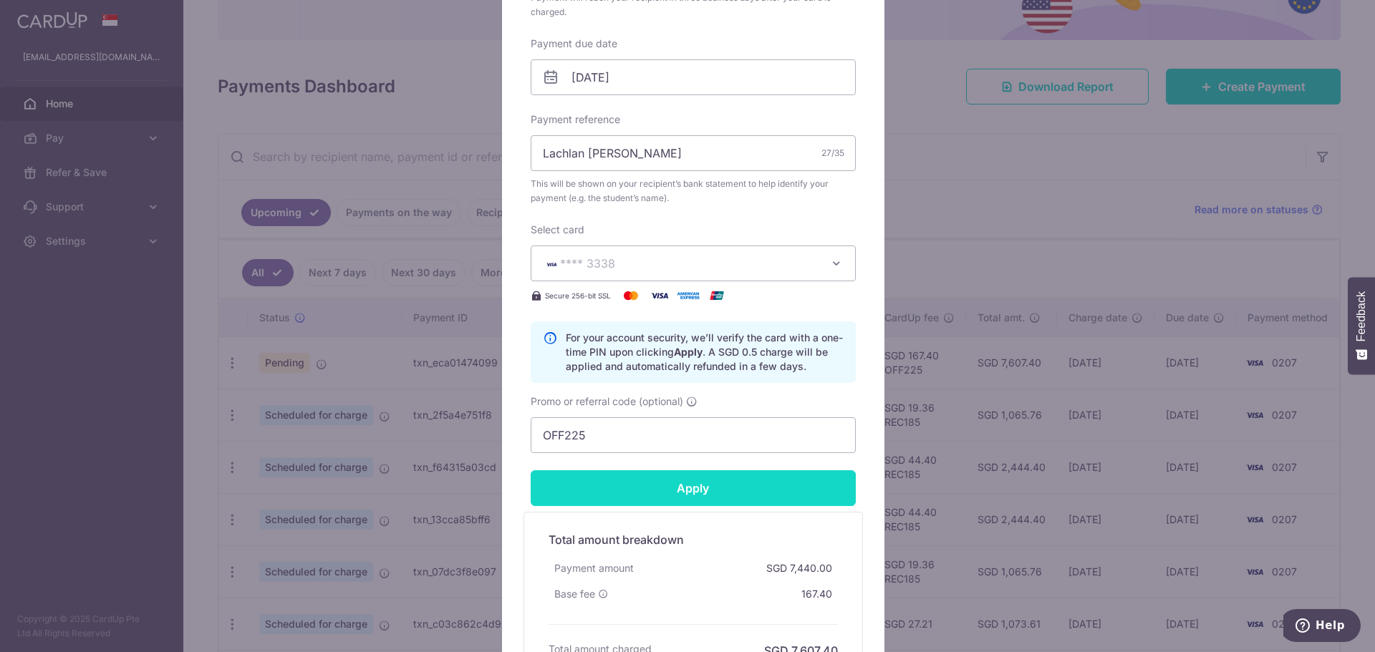
click at [684, 494] on input "Apply" at bounding box center [693, 488] width 325 height 36
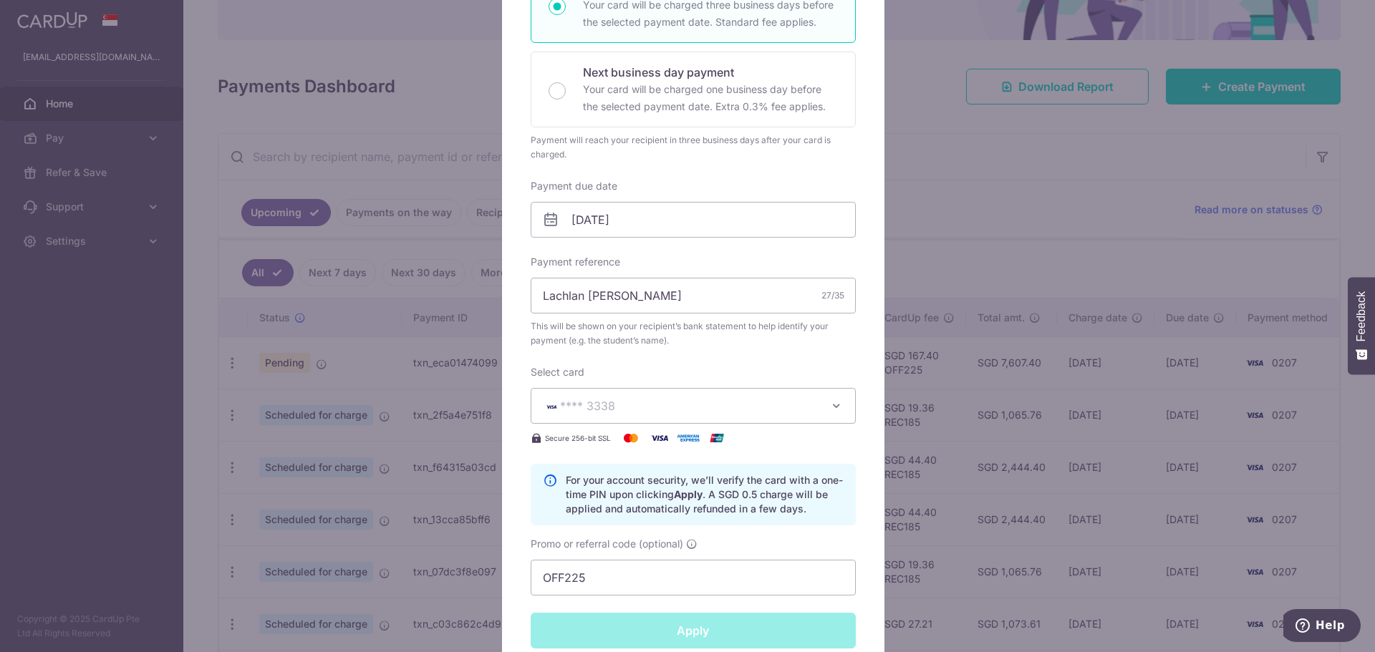
scroll to position [286, 0]
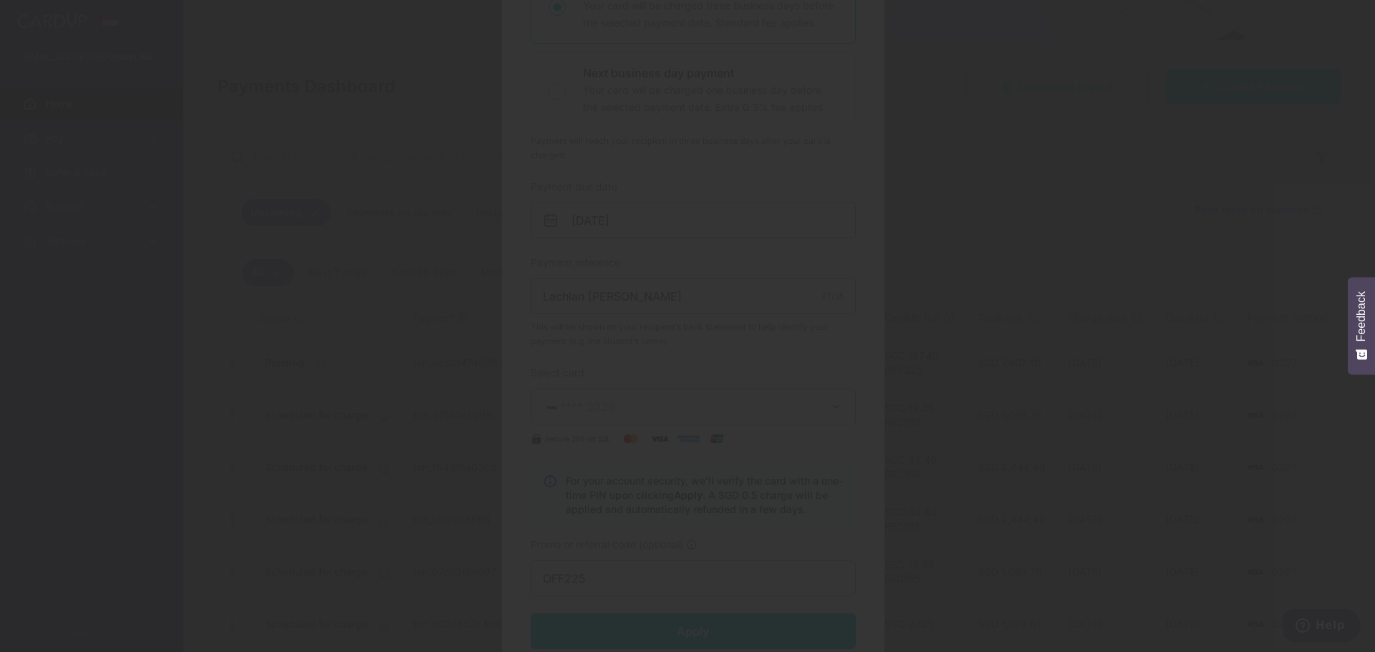
type input "Successfully Applied"
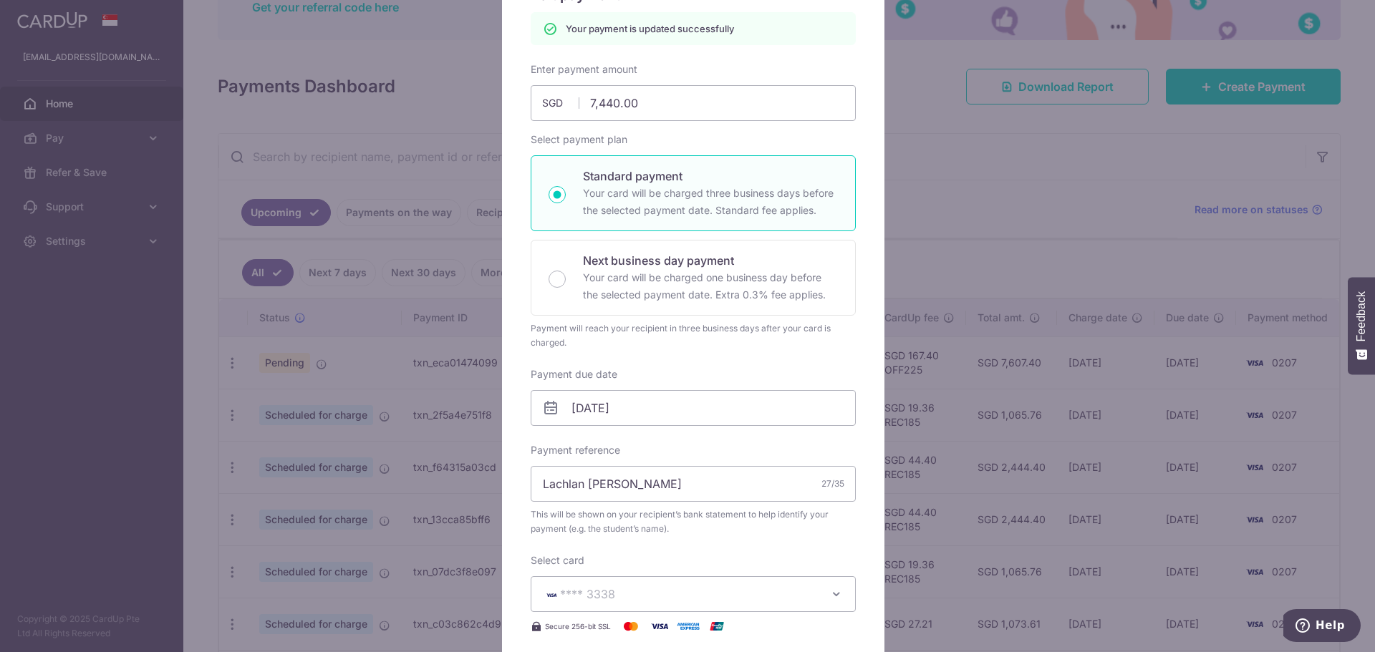
scroll to position [50, 0]
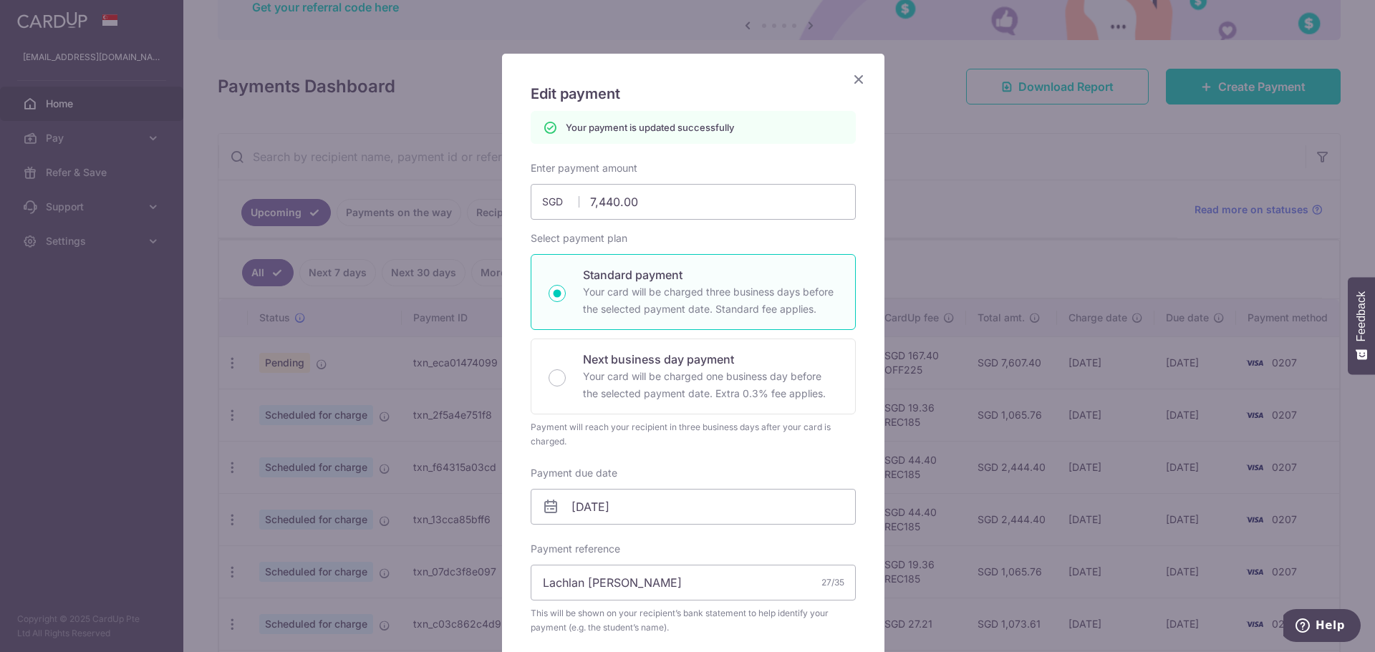
click at [856, 87] on icon "Close" at bounding box center [858, 79] width 17 height 18
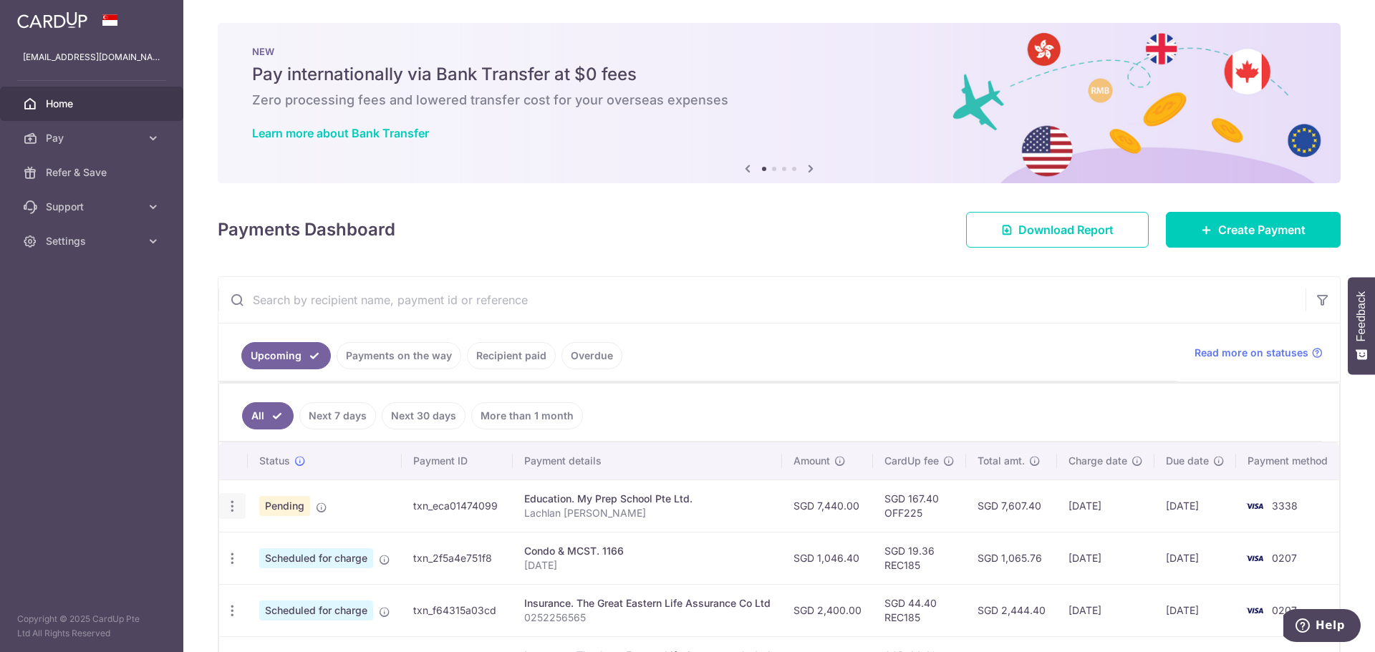
click at [233, 503] on icon "button" at bounding box center [232, 506] width 15 height 15
click at [305, 541] on span "Update payment" at bounding box center [308, 545] width 97 height 17
radio input "true"
type input "7,440.00"
type input "[DATE]"
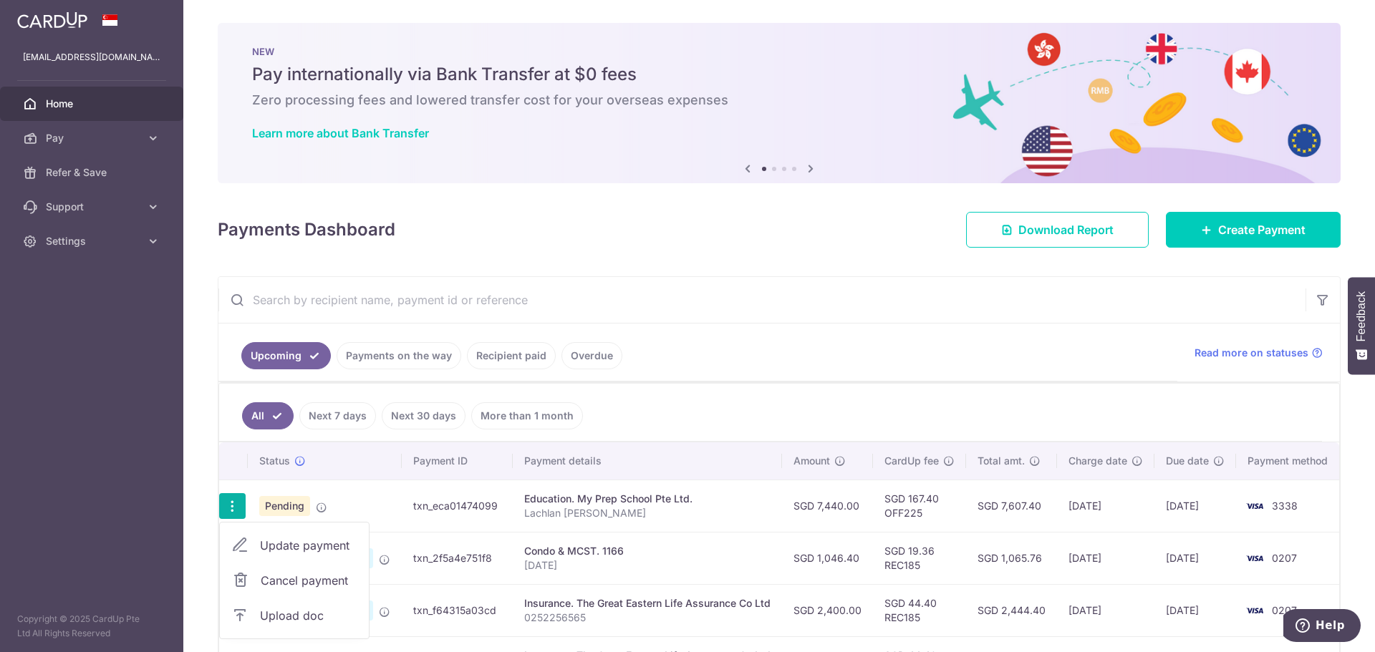
type input "Lachlan [PERSON_NAME]"
type input "OFF225"
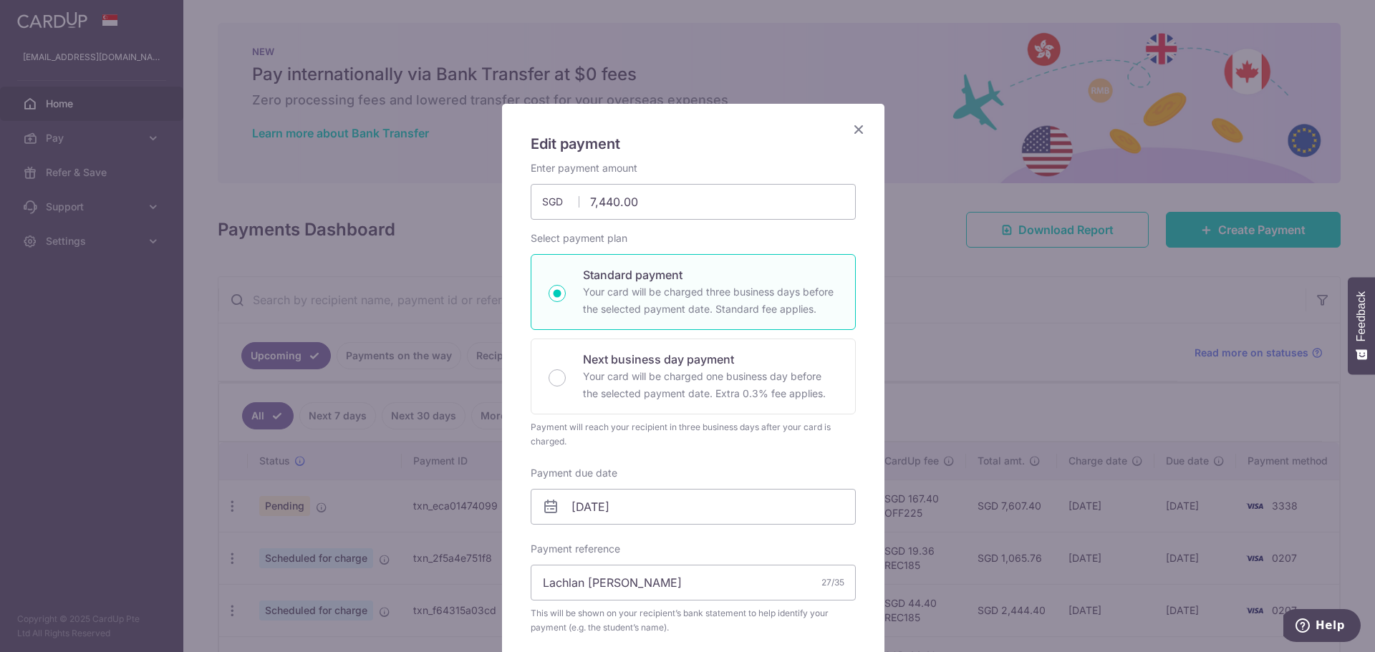
click at [851, 132] on icon "Close" at bounding box center [858, 129] width 17 height 18
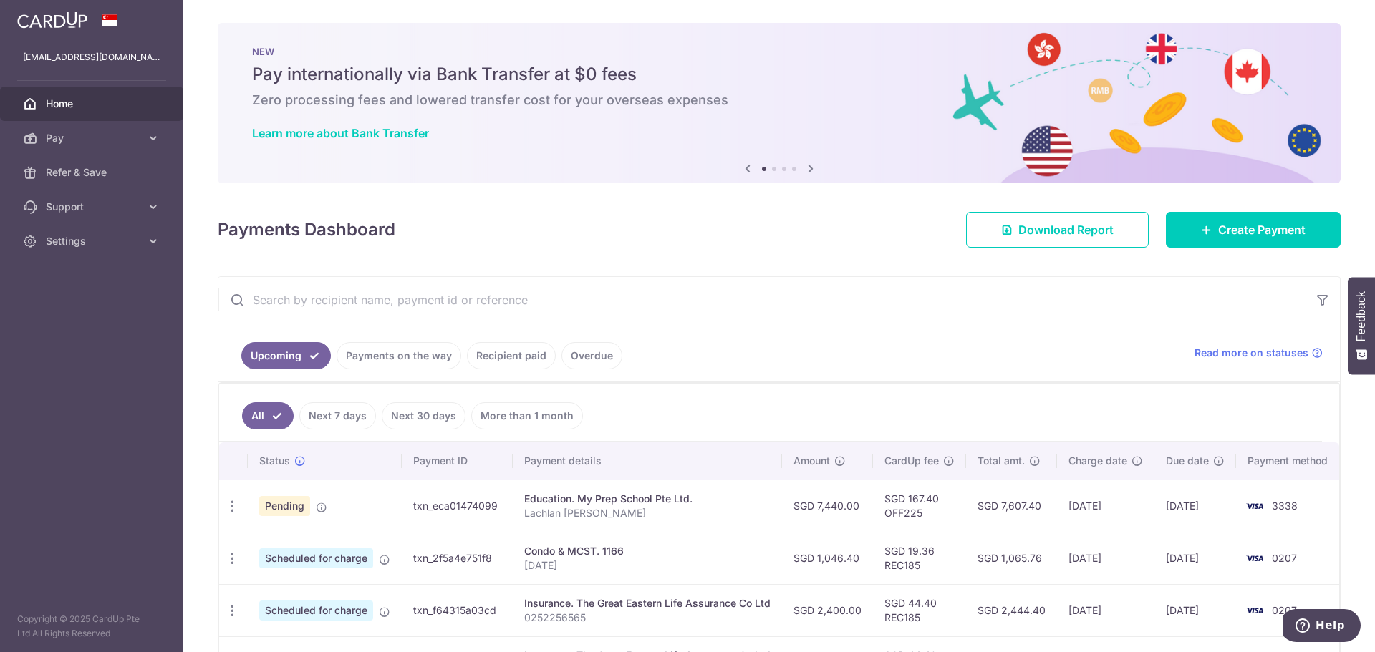
click at [937, 325] on ul "Upcoming Payments on the way Recipient paid Overdue" at bounding box center [697, 353] width 959 height 58
